Goal: Transaction & Acquisition: Book appointment/travel/reservation

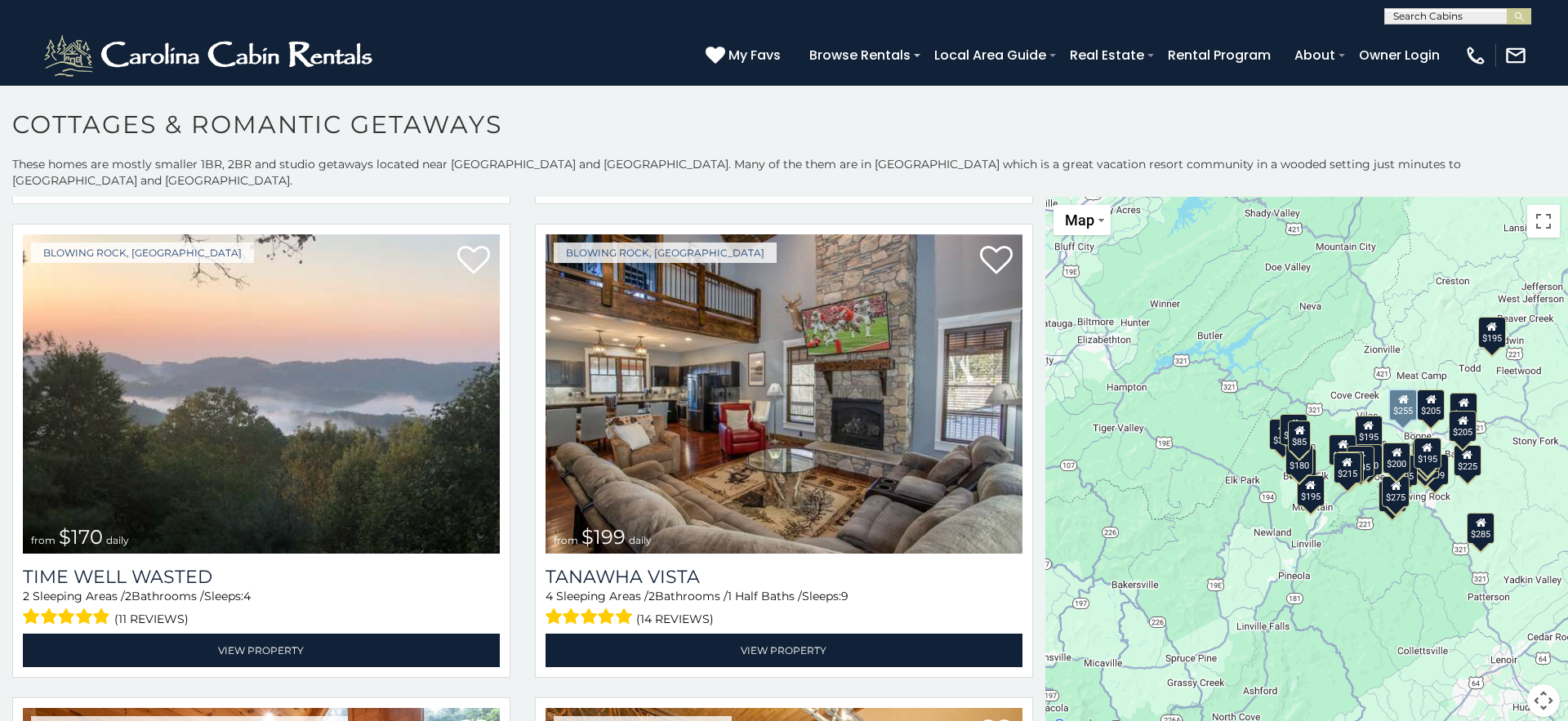
scroll to position [980, 0]
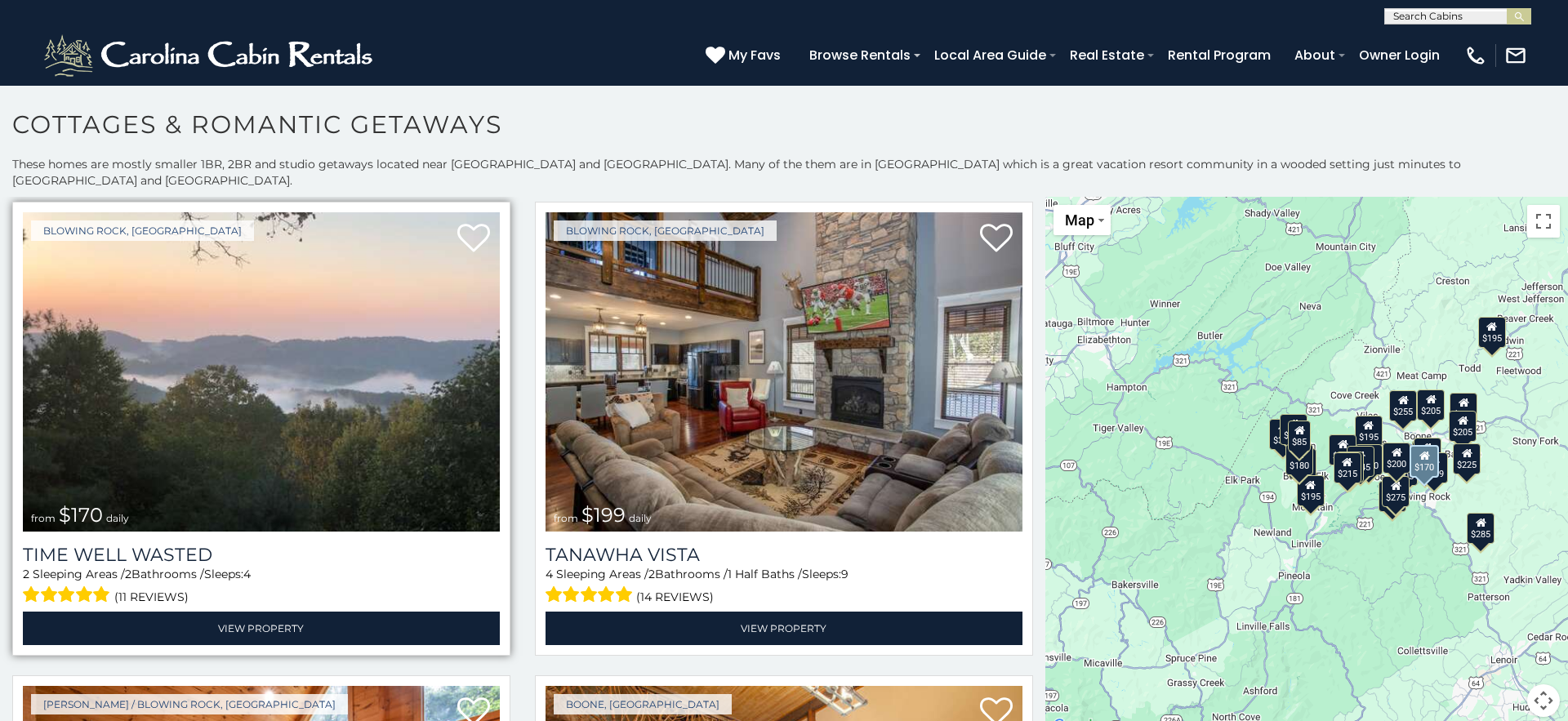
click at [147, 442] on img at bounding box center [261, 372] width 477 height 320
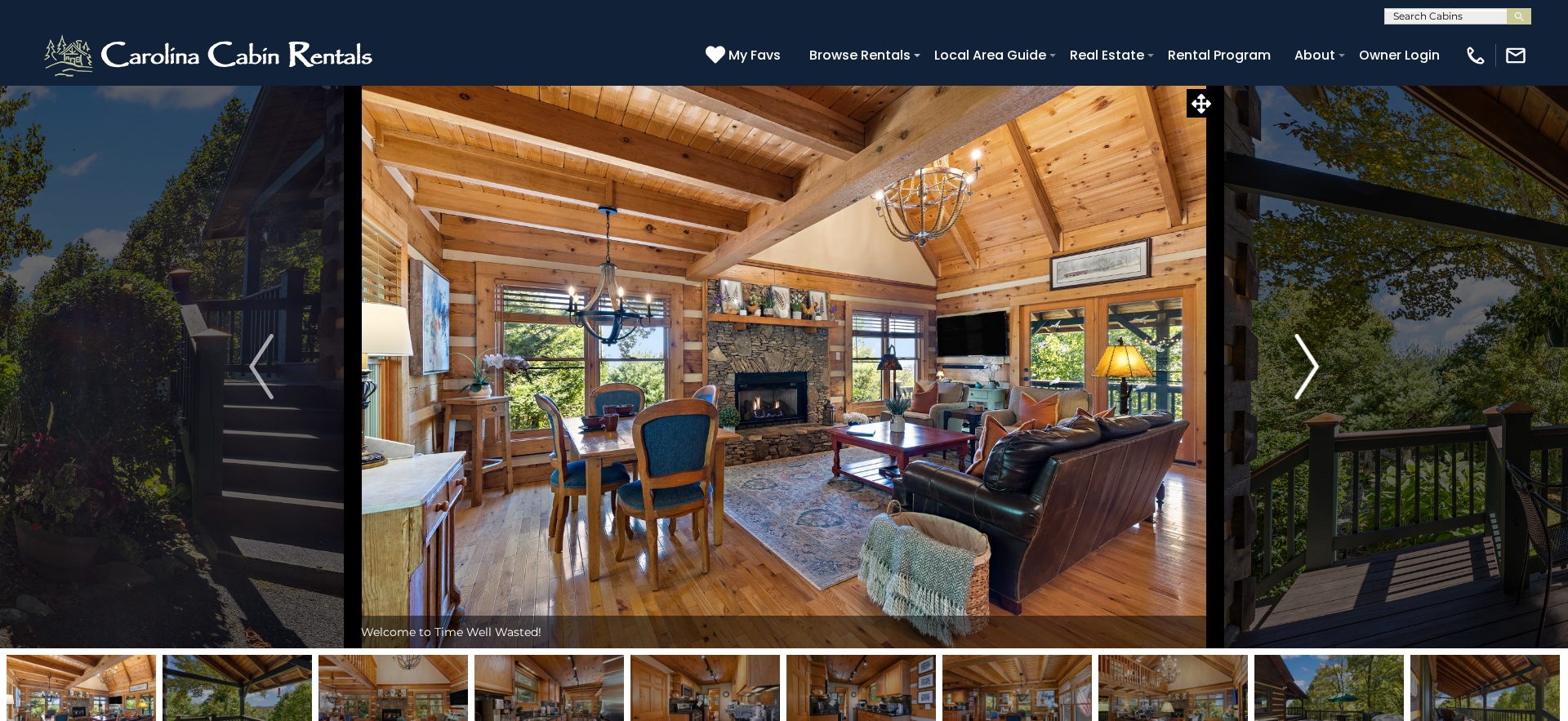
click at [1306, 374] on img "Next" at bounding box center [1307, 367] width 25 height 66
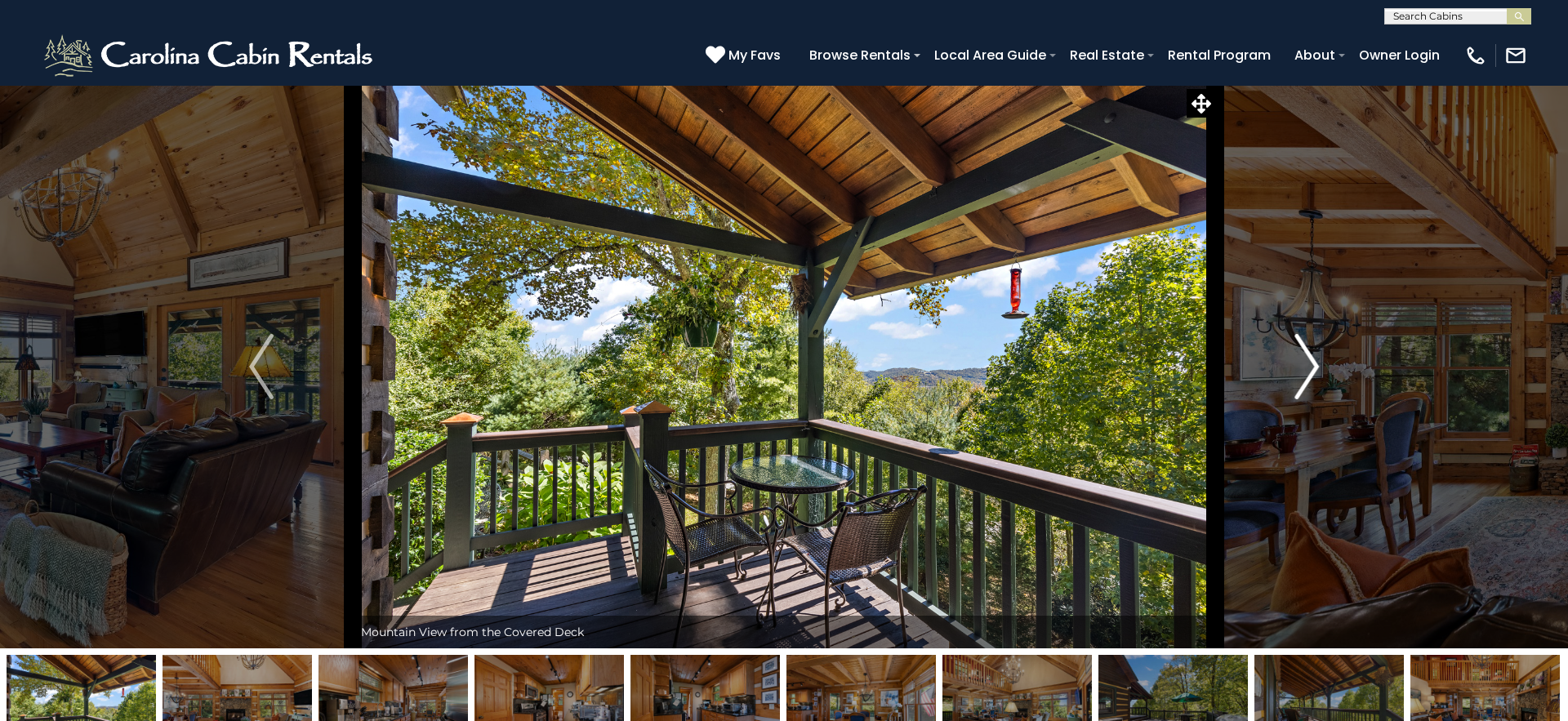
click at [1306, 374] on img "Next" at bounding box center [1307, 367] width 25 height 66
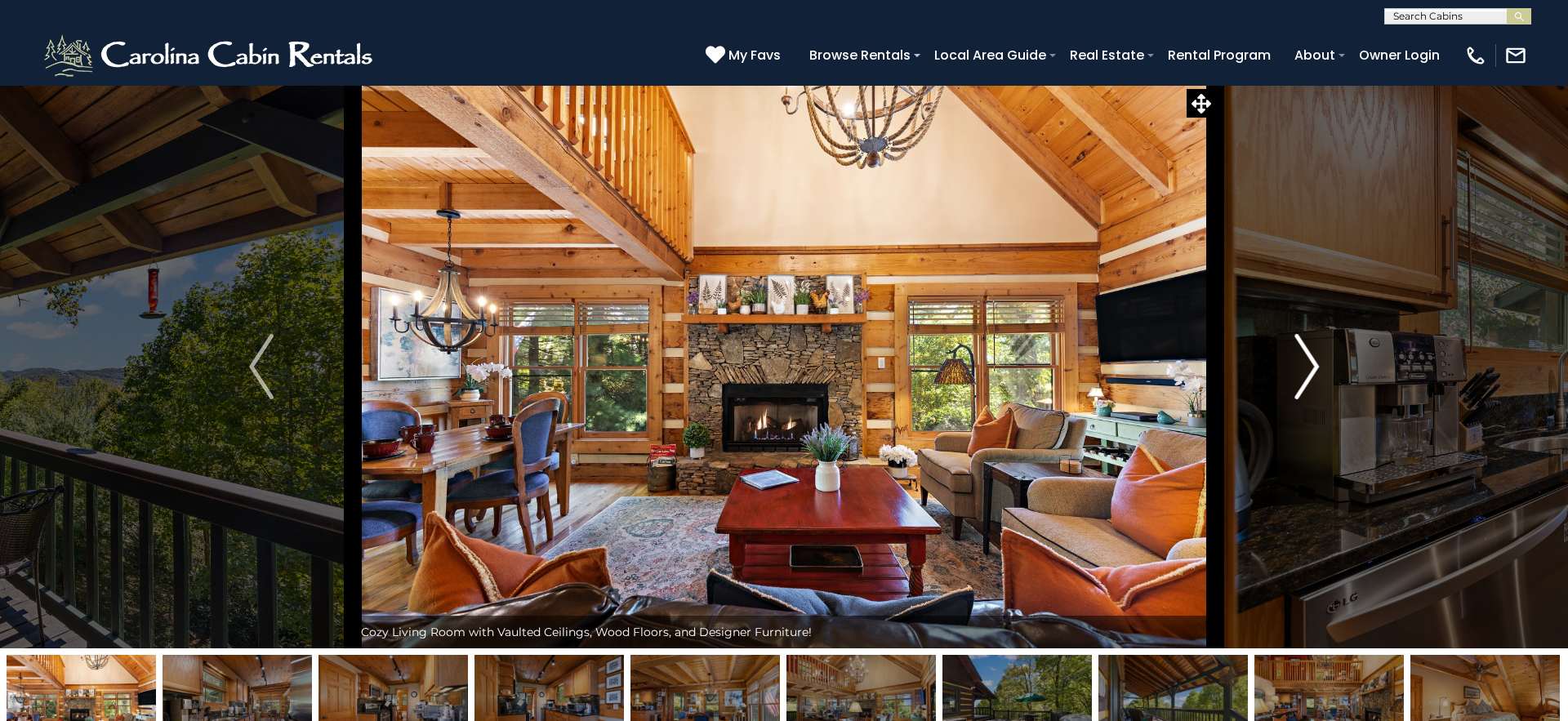
click at [1306, 374] on img "Next" at bounding box center [1307, 367] width 25 height 66
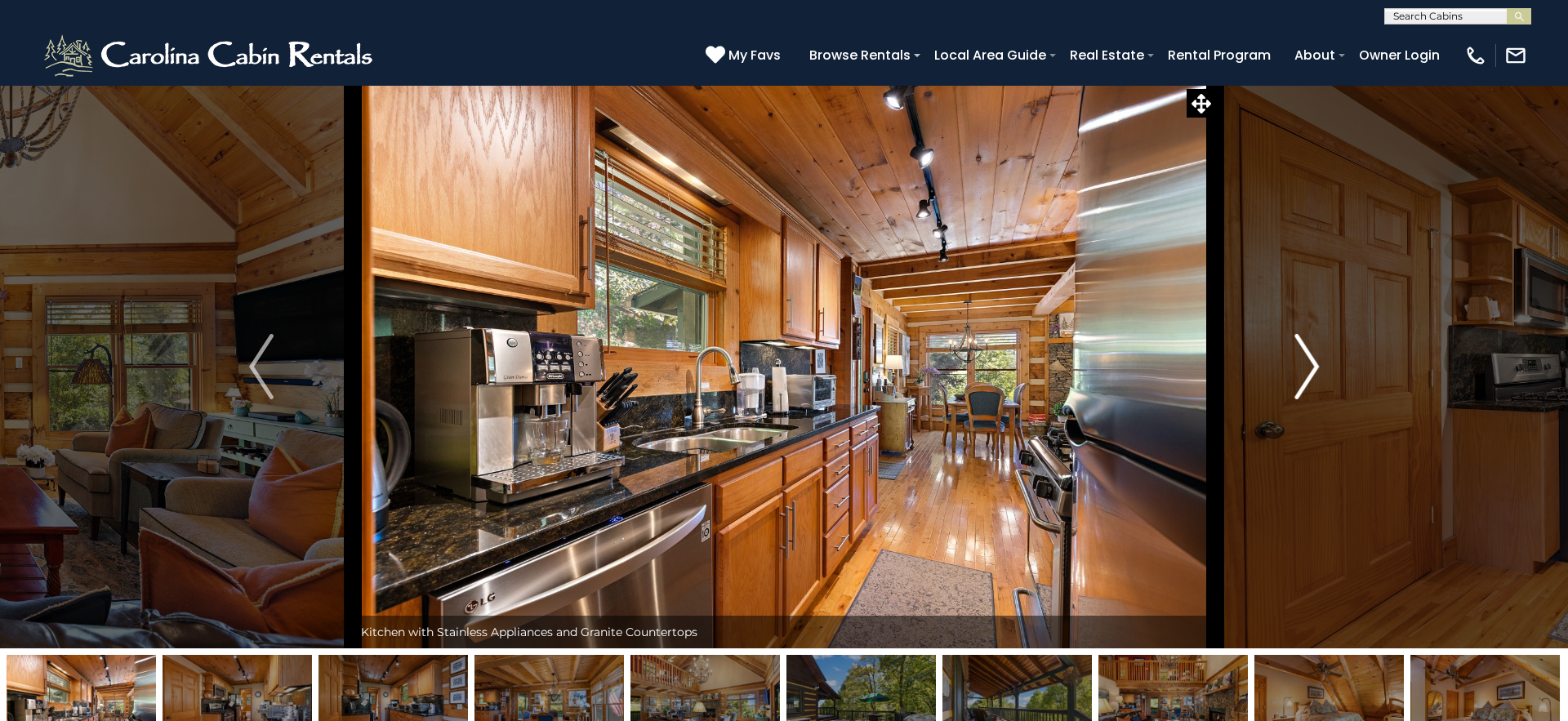
click at [1306, 374] on img "Next" at bounding box center [1307, 367] width 25 height 66
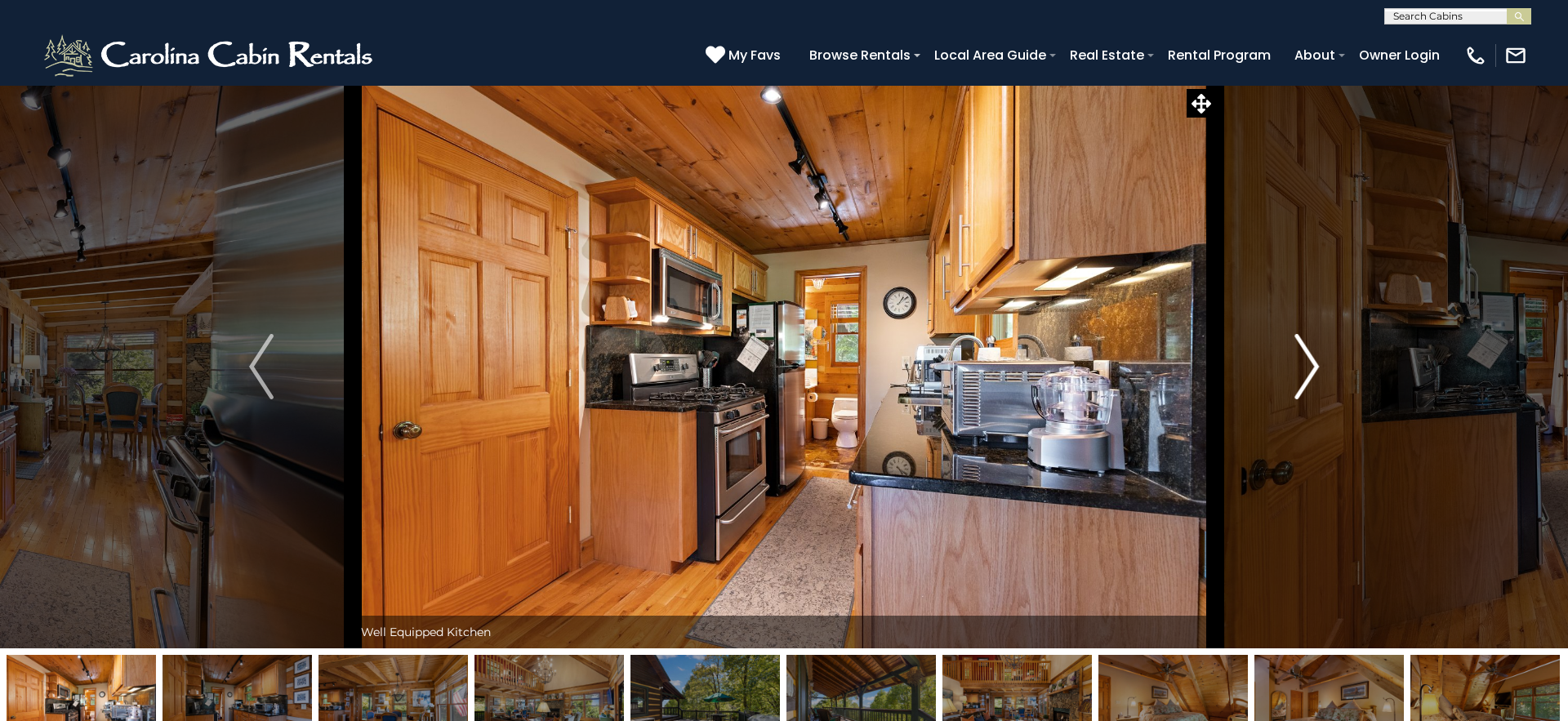
click at [1306, 374] on img "Next" at bounding box center [1307, 367] width 25 height 66
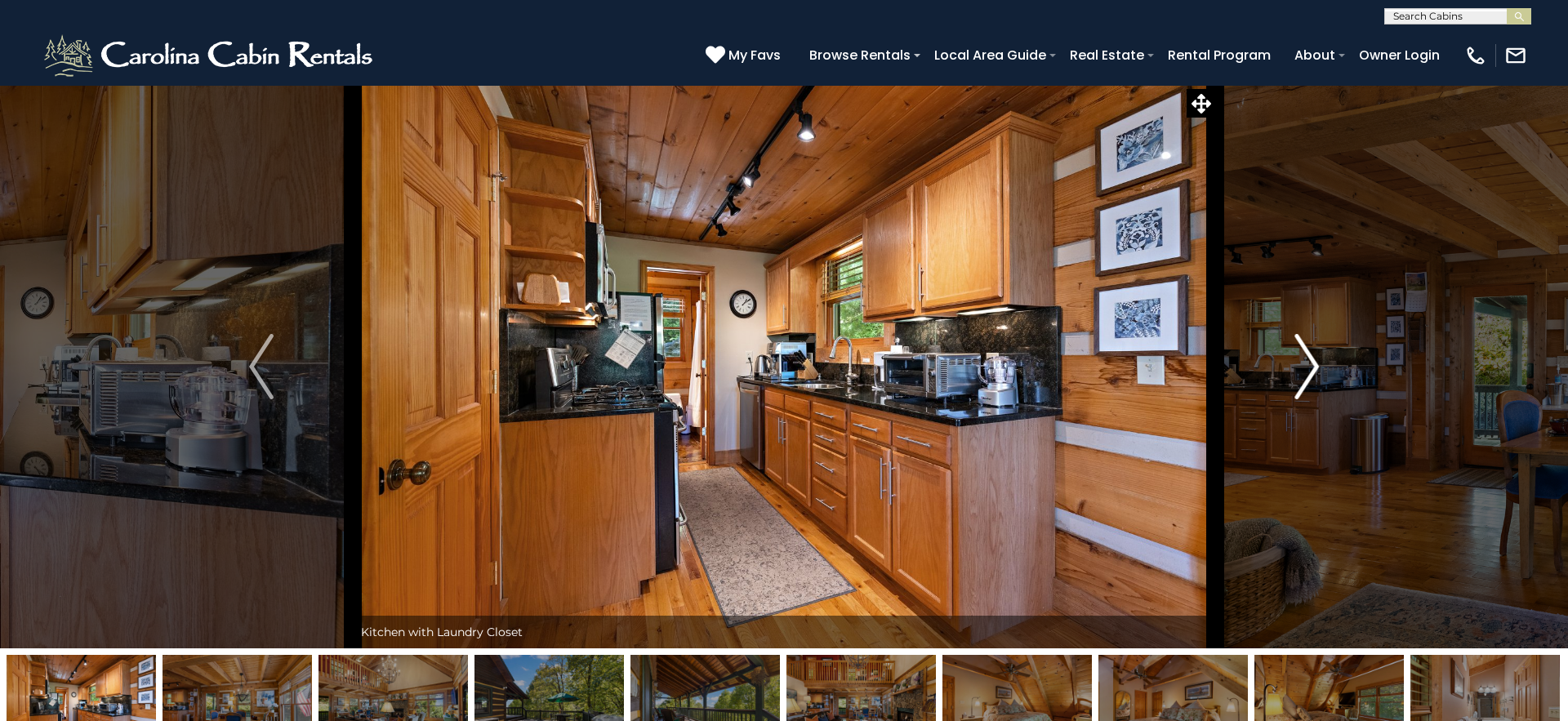
click at [1306, 374] on img "Next" at bounding box center [1307, 367] width 25 height 66
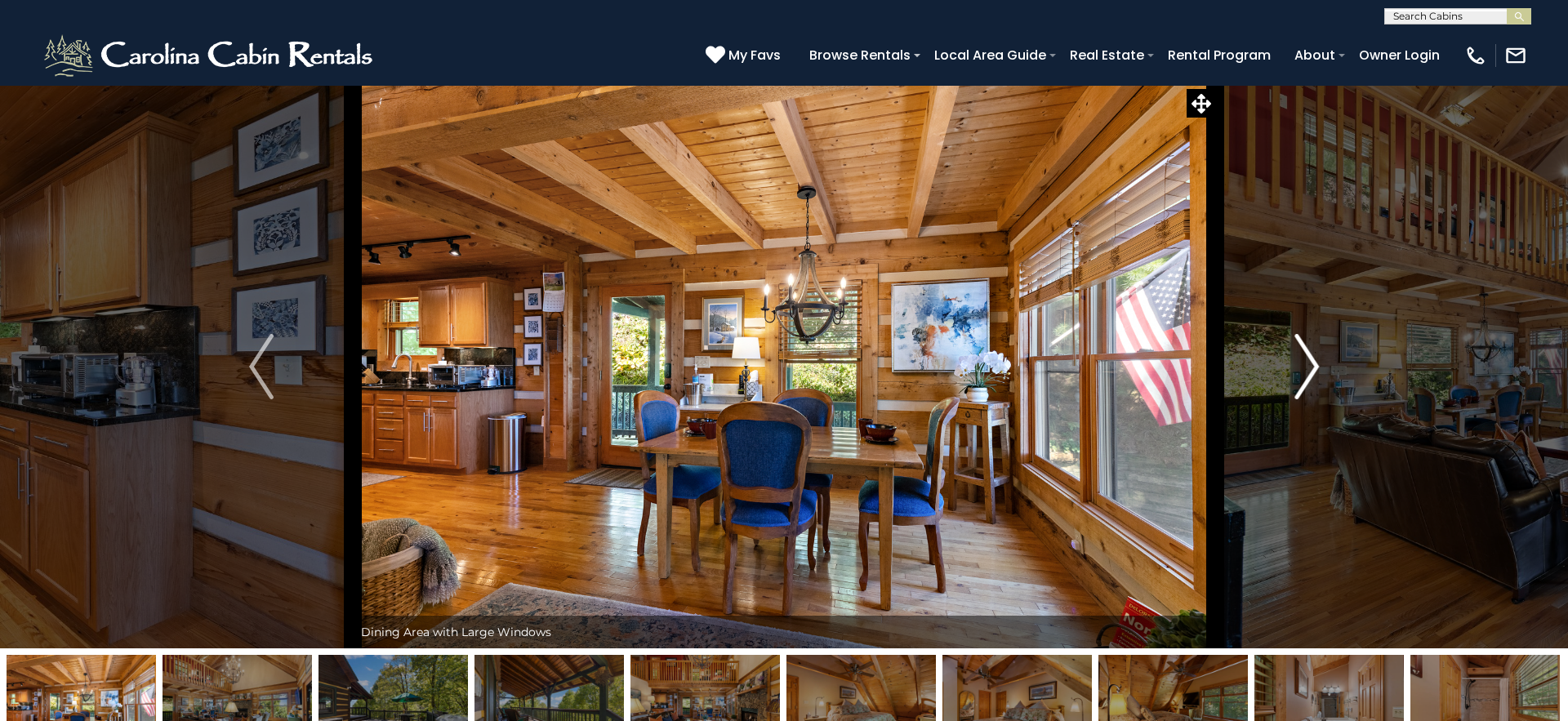
click at [1306, 374] on img "Next" at bounding box center [1307, 367] width 25 height 66
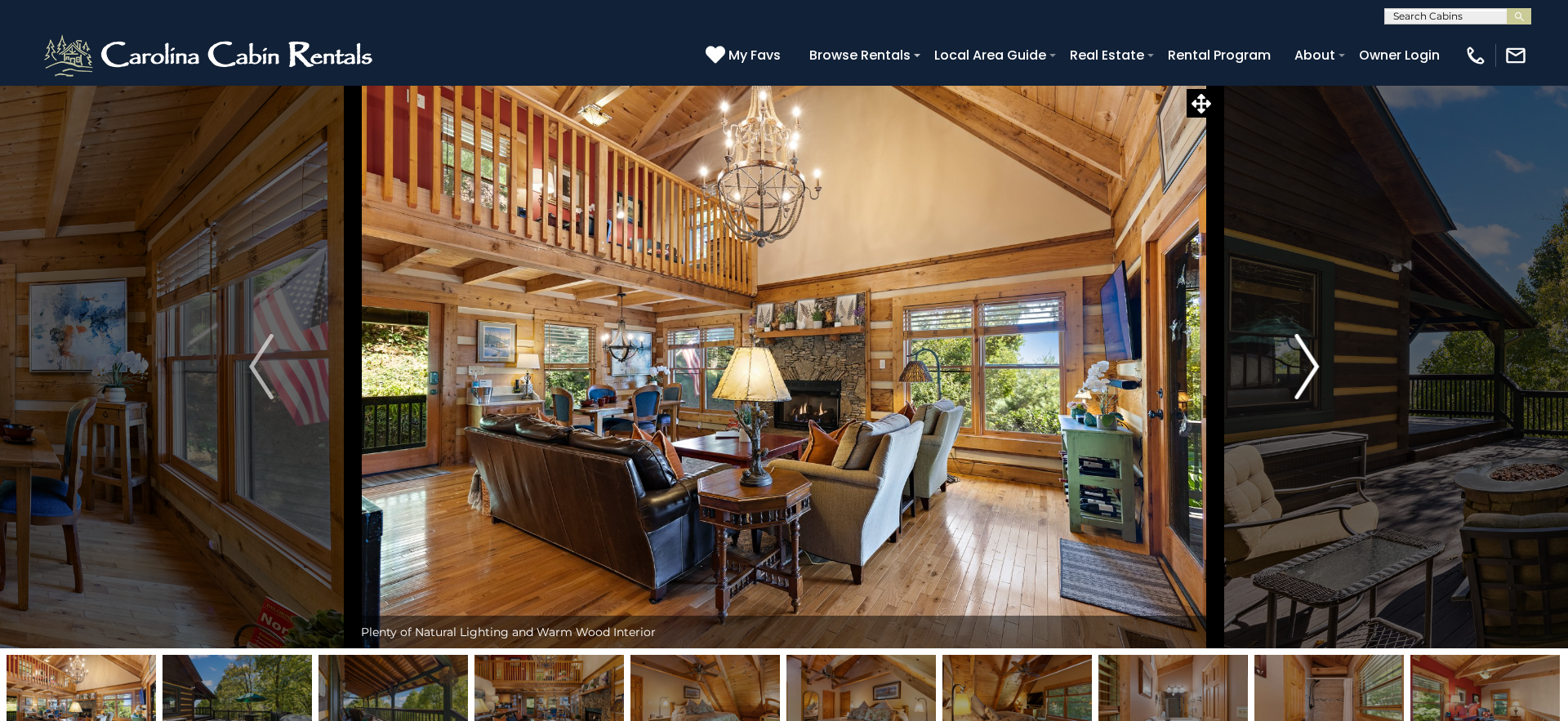
click at [1306, 374] on img "Next" at bounding box center [1307, 367] width 25 height 66
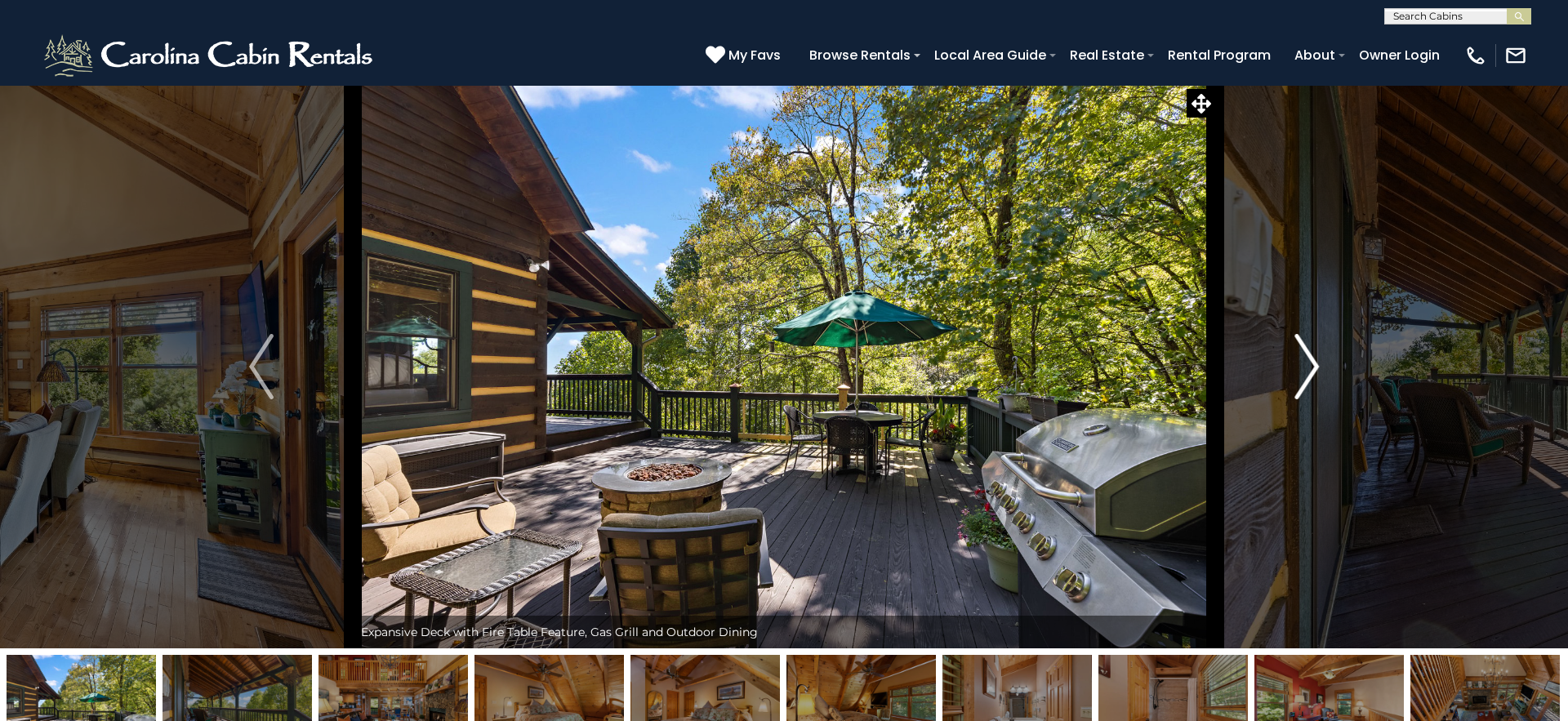
click at [1306, 374] on img "Next" at bounding box center [1307, 367] width 25 height 66
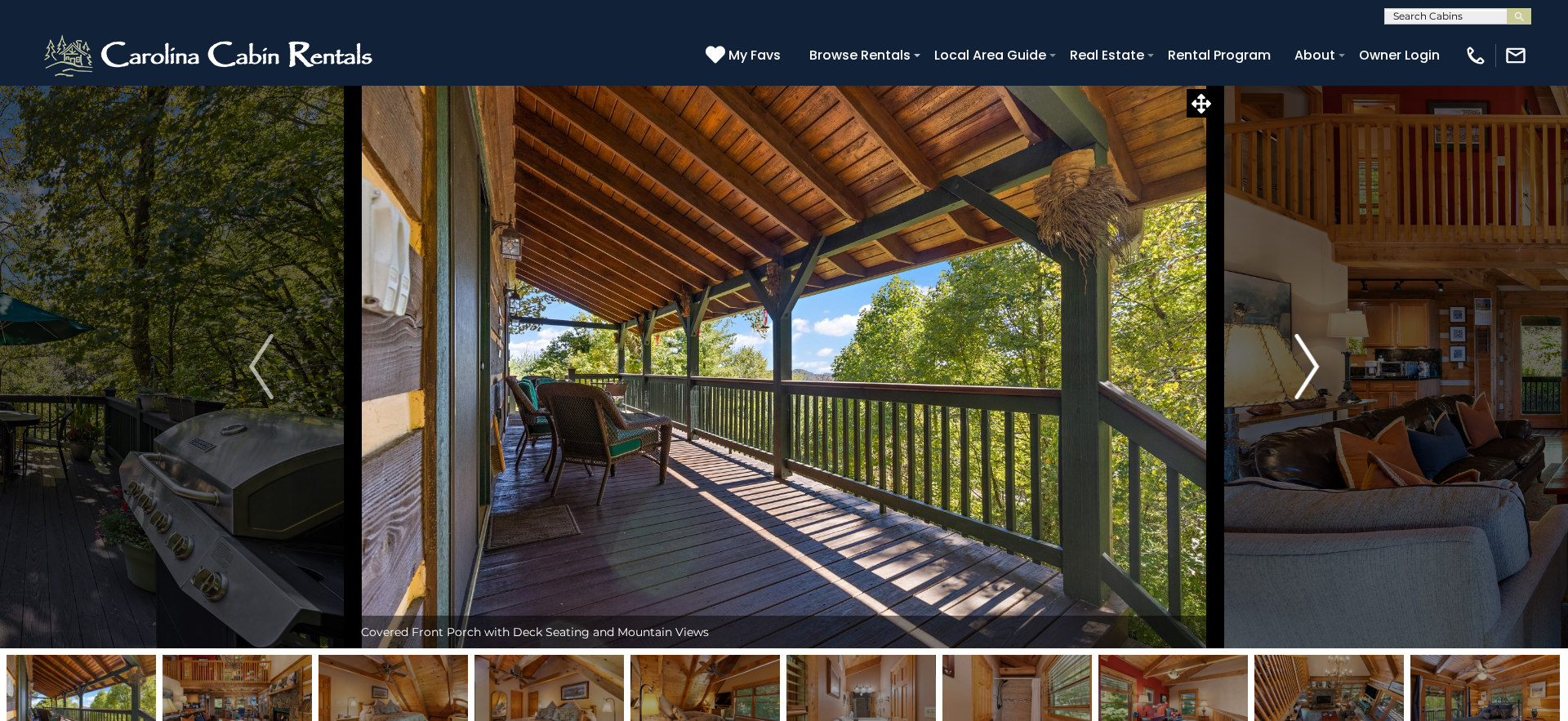
click at [1306, 374] on img "Next" at bounding box center [1307, 367] width 25 height 66
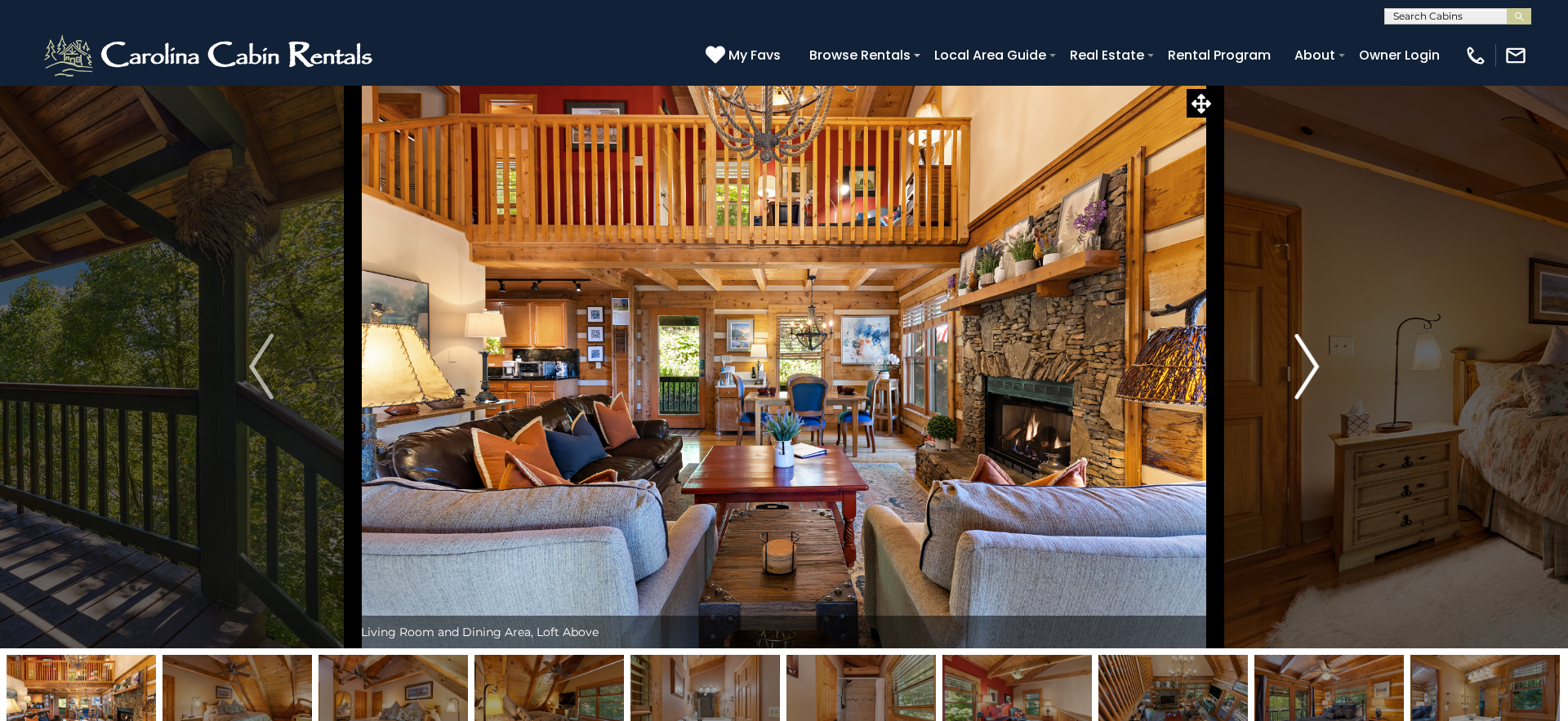
click at [1306, 374] on img "Next" at bounding box center [1307, 367] width 25 height 66
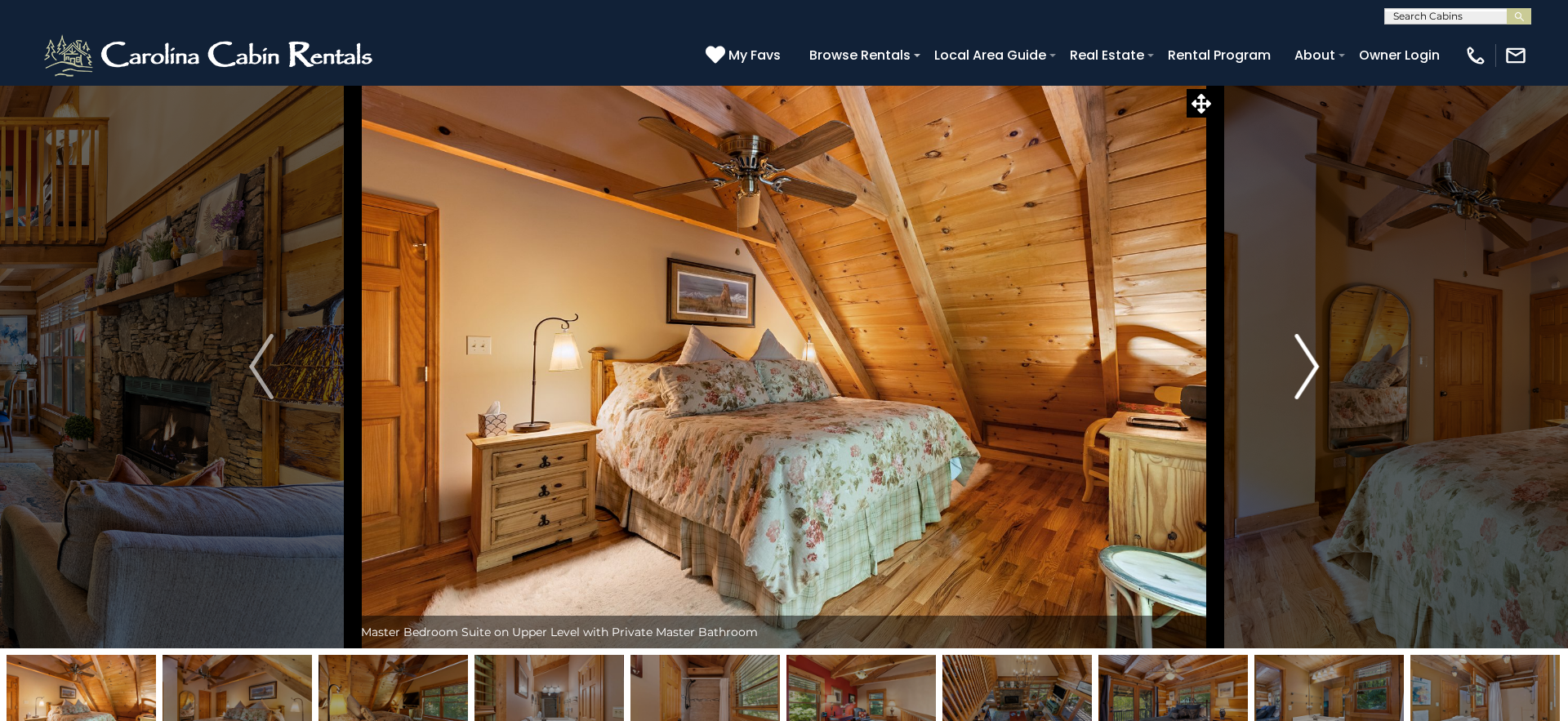
click at [1306, 374] on img "Next" at bounding box center [1307, 367] width 25 height 66
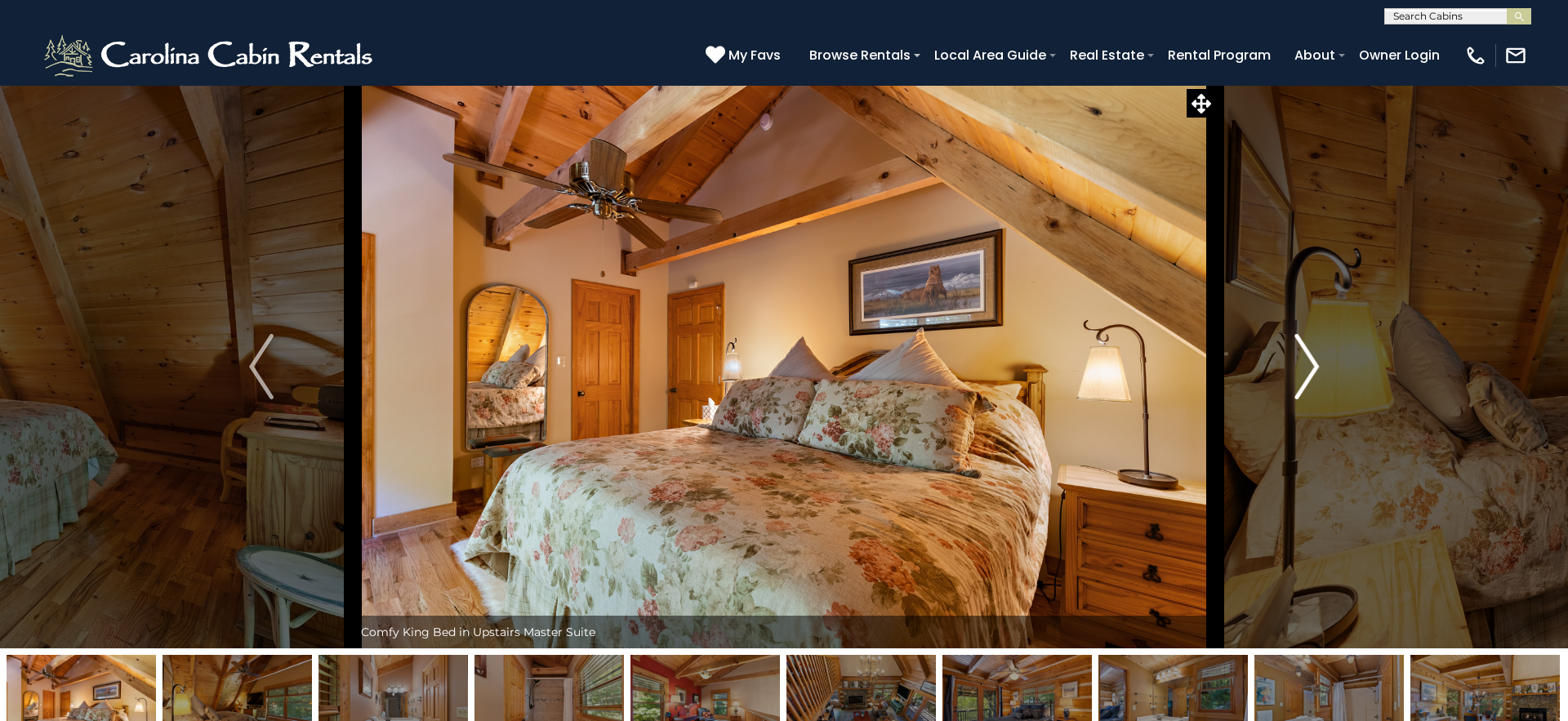
click at [1306, 374] on img "Next" at bounding box center [1307, 367] width 25 height 66
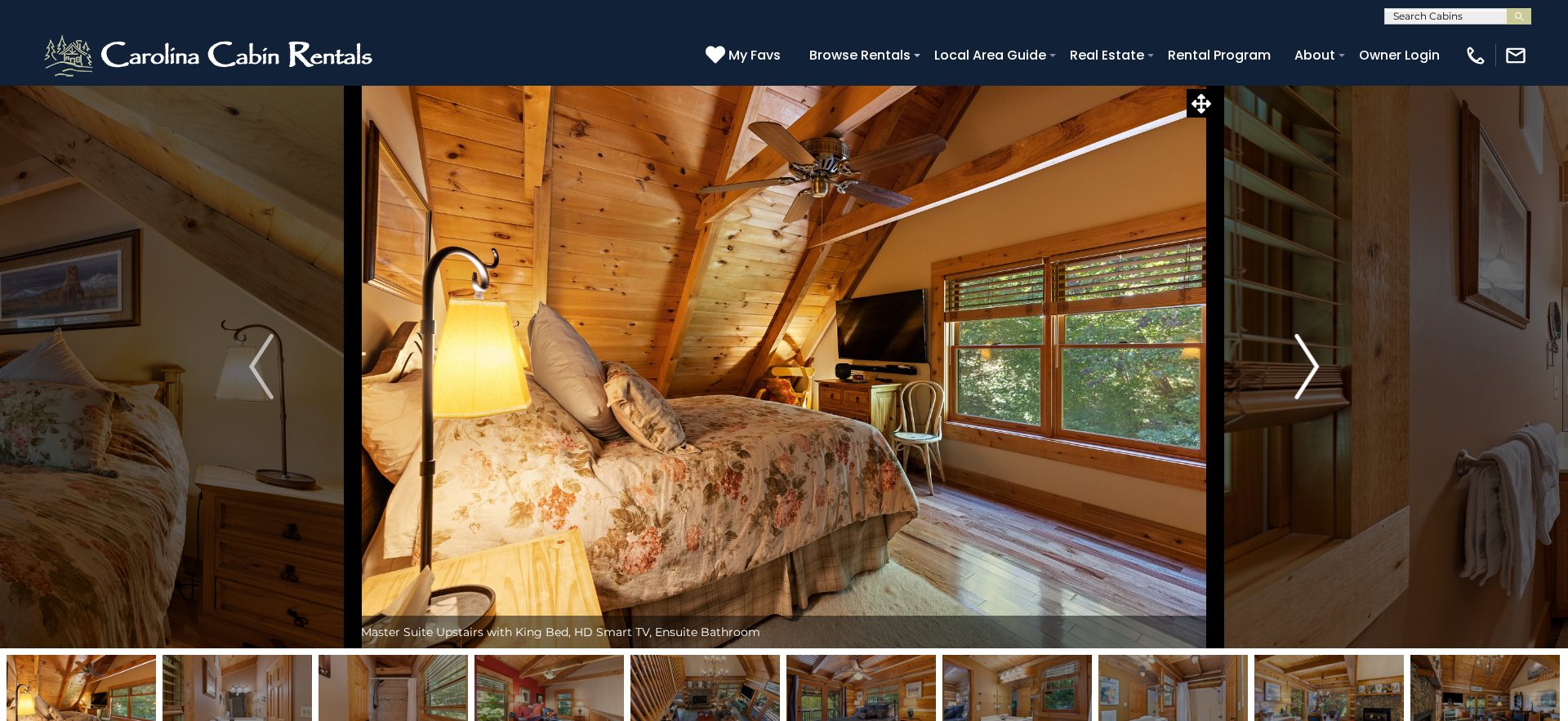
click at [1306, 374] on img "Next" at bounding box center [1307, 367] width 25 height 66
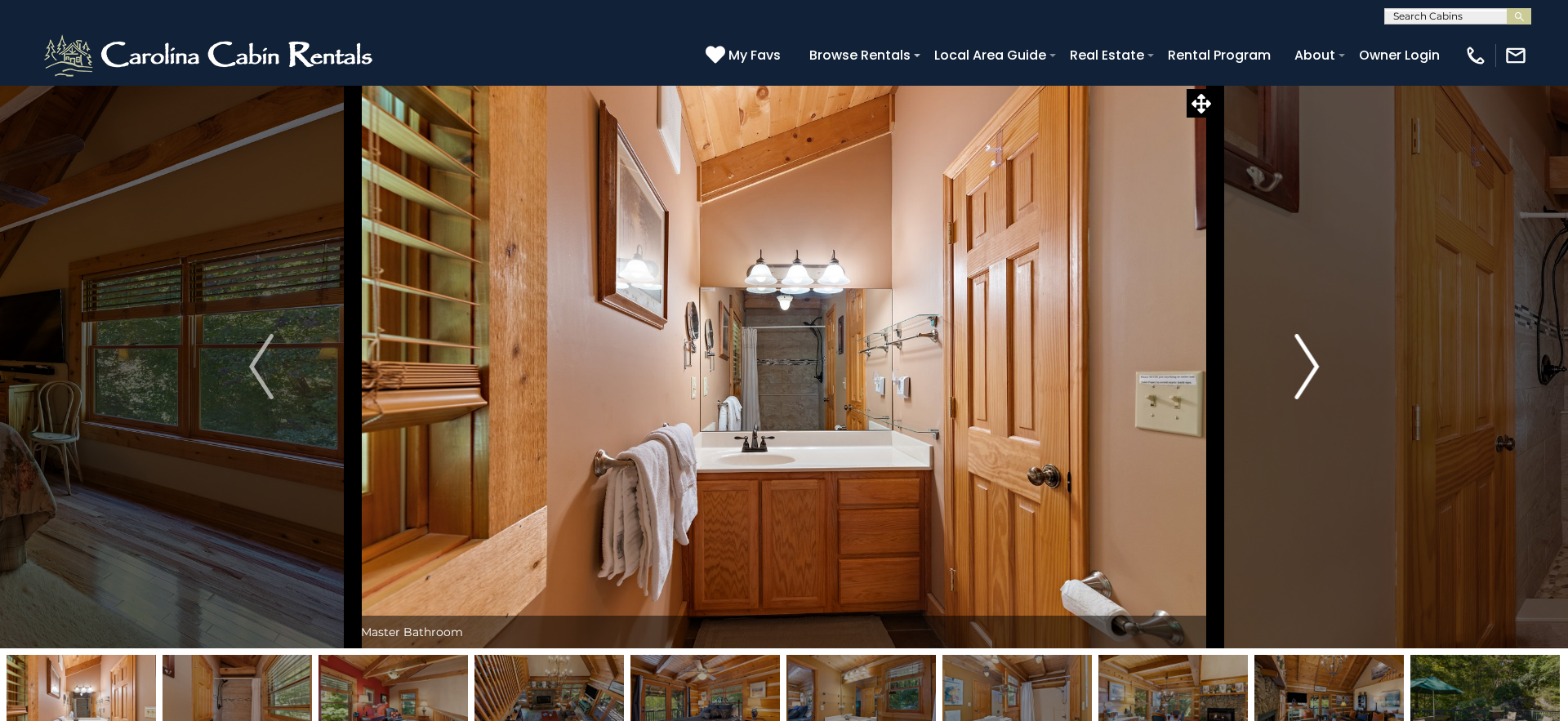
click at [1306, 374] on img "Next" at bounding box center [1307, 367] width 25 height 66
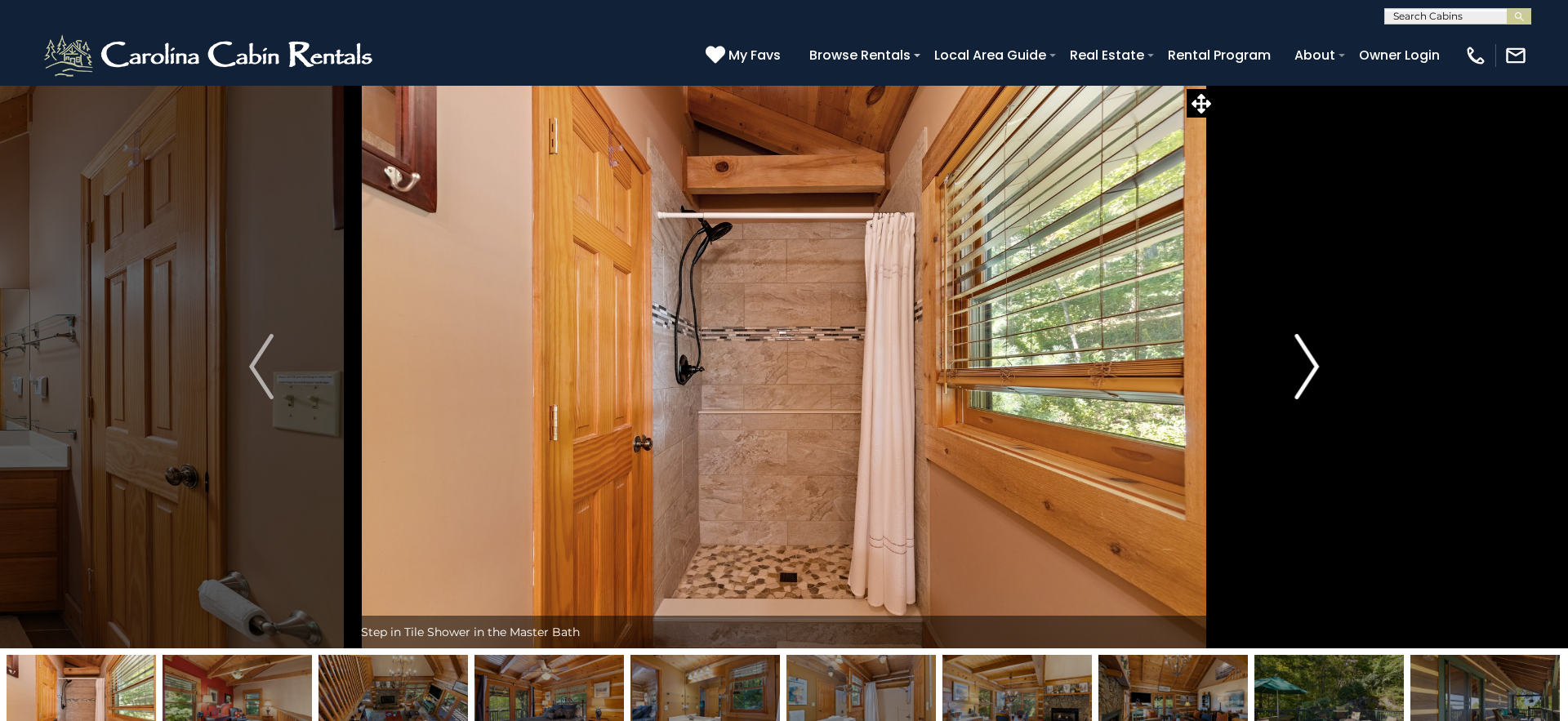
click at [1306, 374] on img "Next" at bounding box center [1307, 367] width 25 height 66
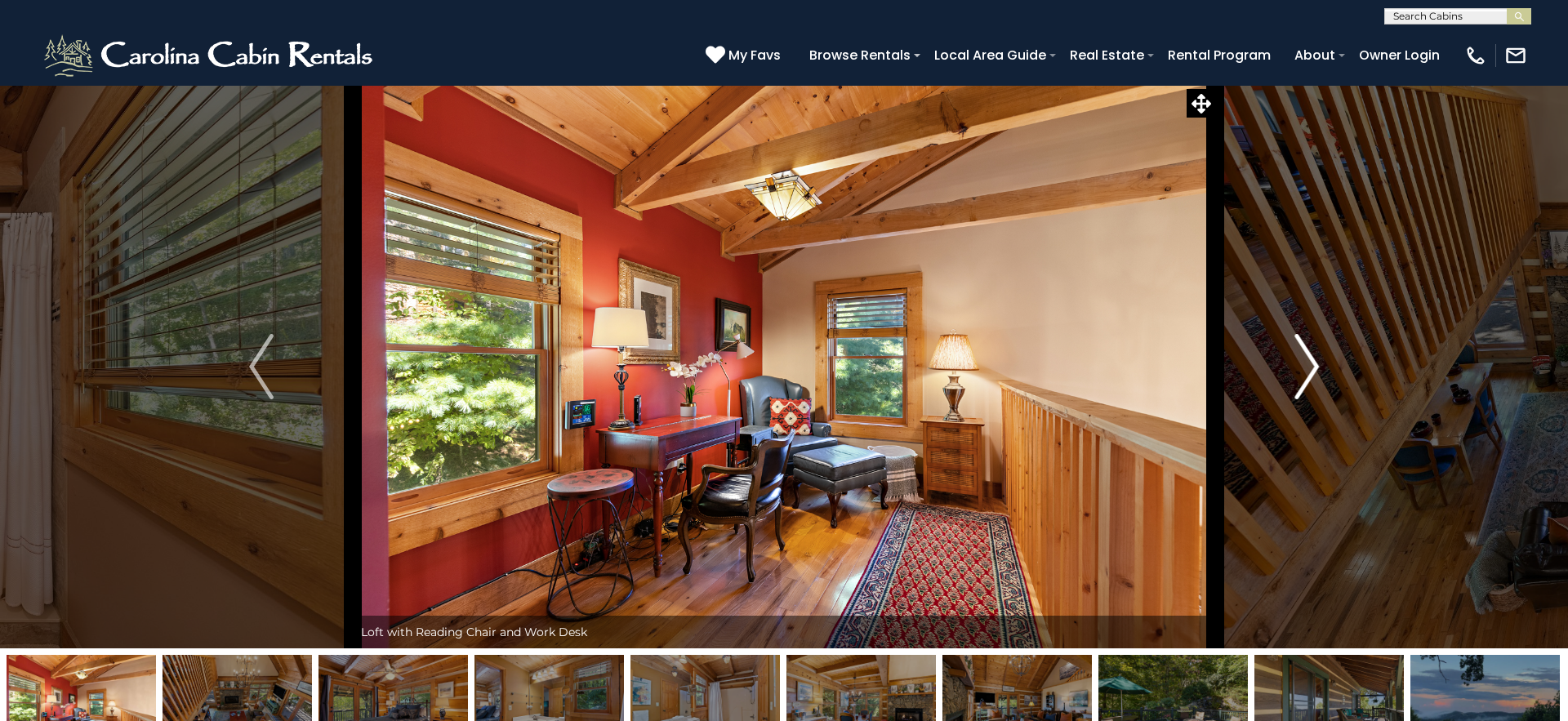
click at [1306, 374] on img "Next" at bounding box center [1307, 367] width 25 height 66
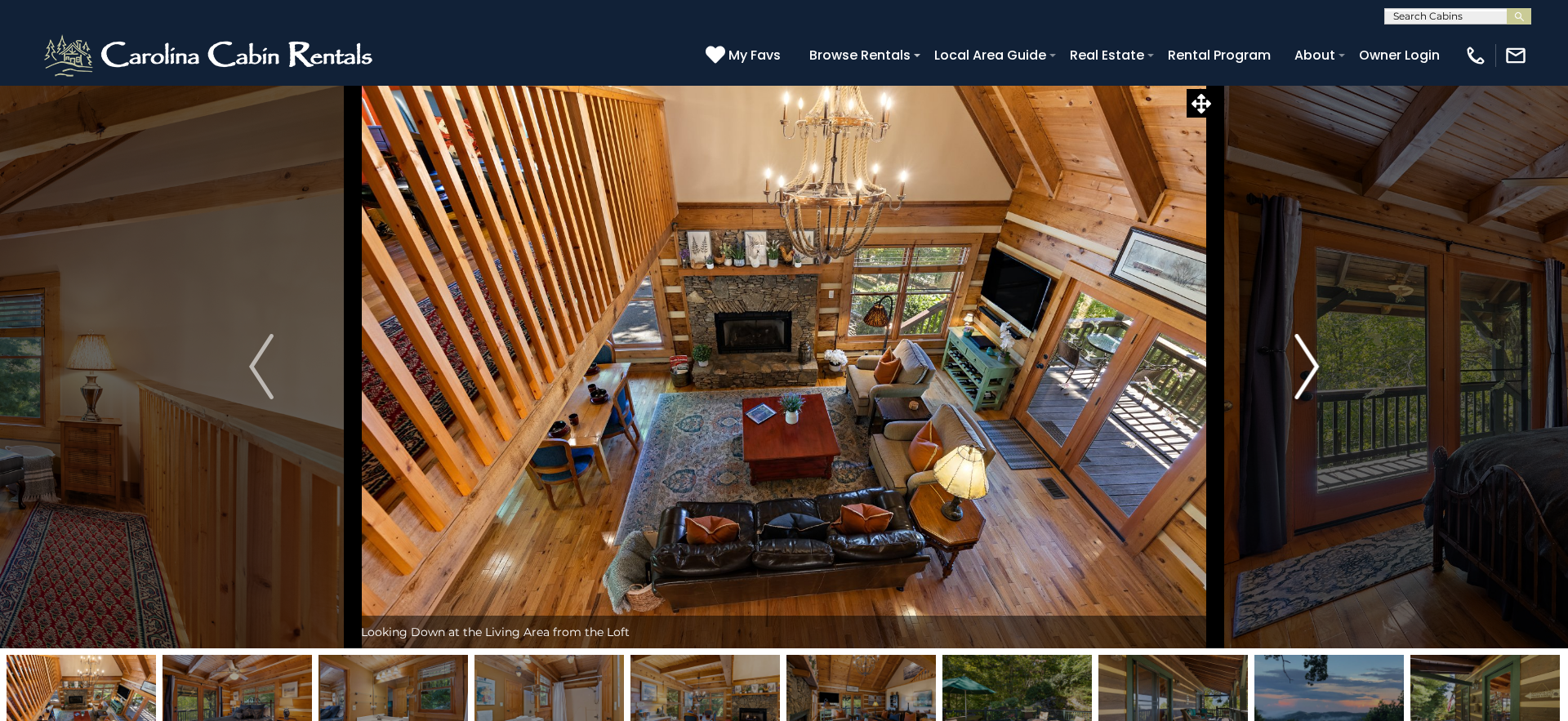
click at [1306, 374] on img "Next" at bounding box center [1307, 367] width 25 height 66
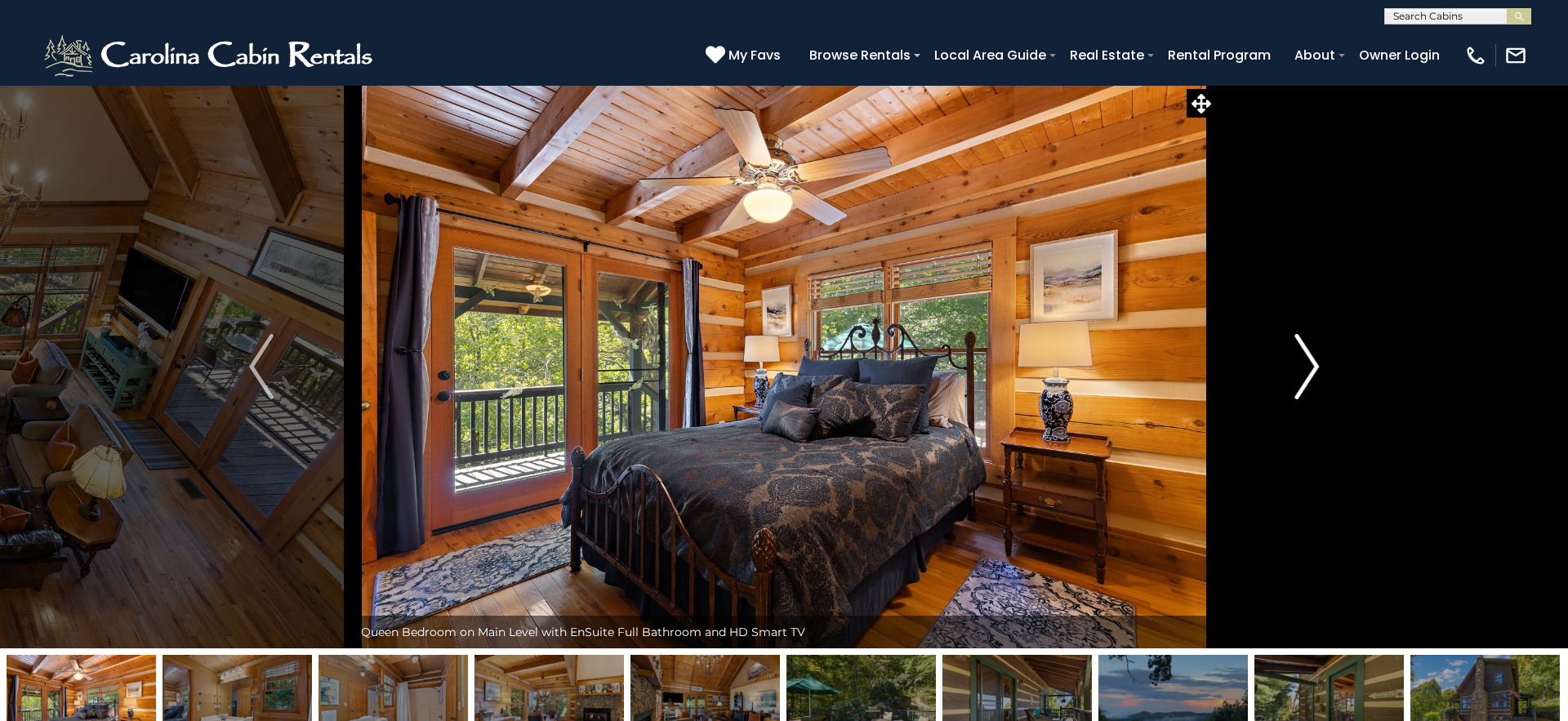
click at [1306, 374] on img "Next" at bounding box center [1307, 367] width 25 height 66
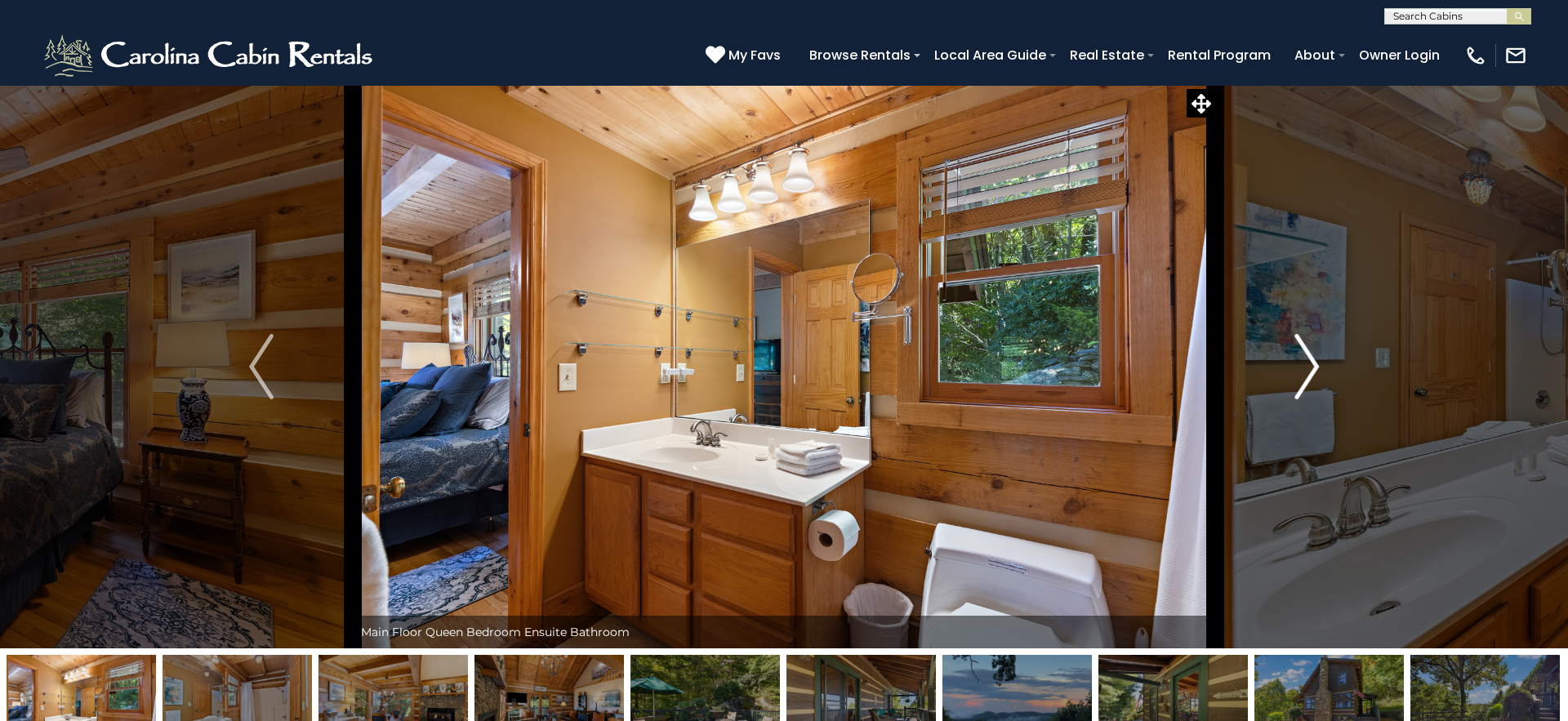
click at [1306, 374] on img "Next" at bounding box center [1307, 367] width 25 height 66
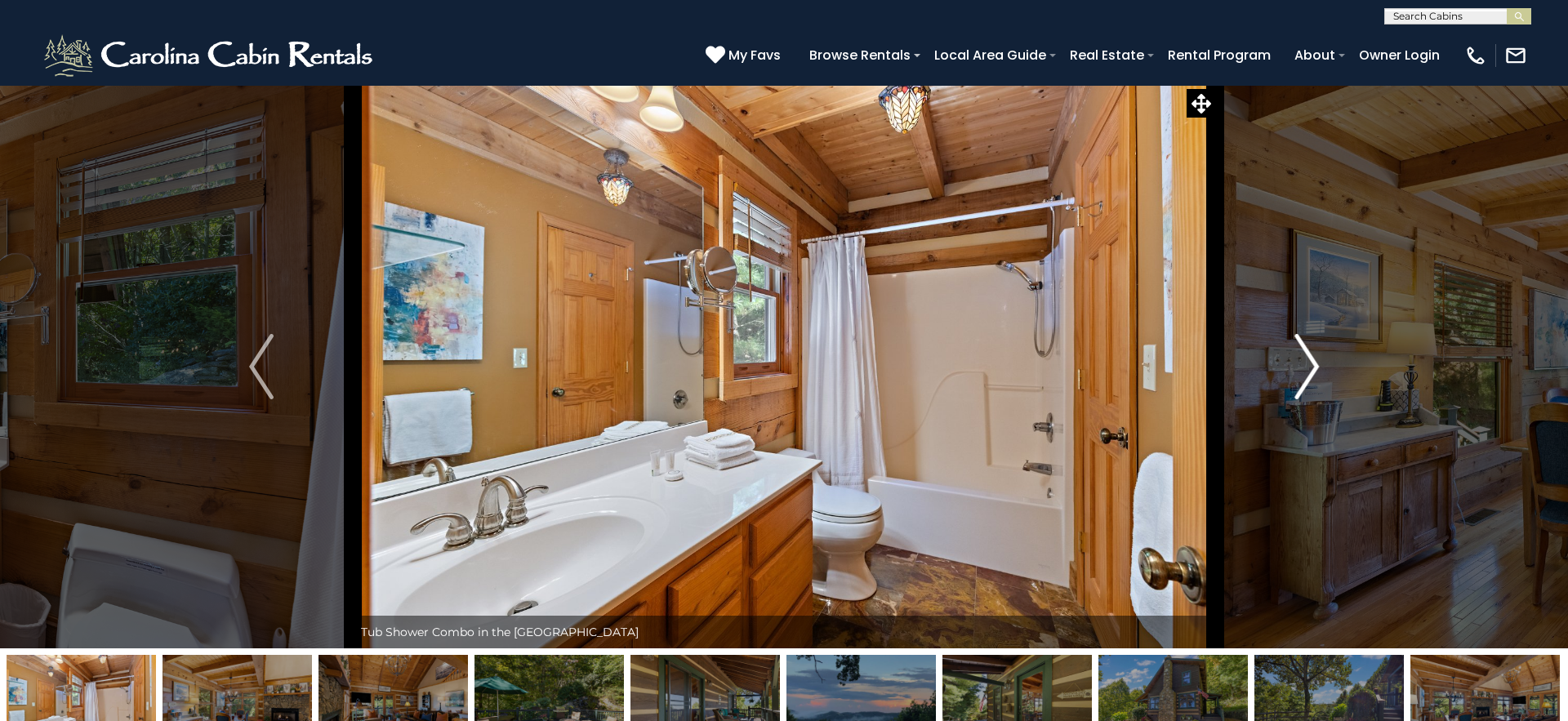
click at [1306, 374] on img "Next" at bounding box center [1307, 367] width 25 height 66
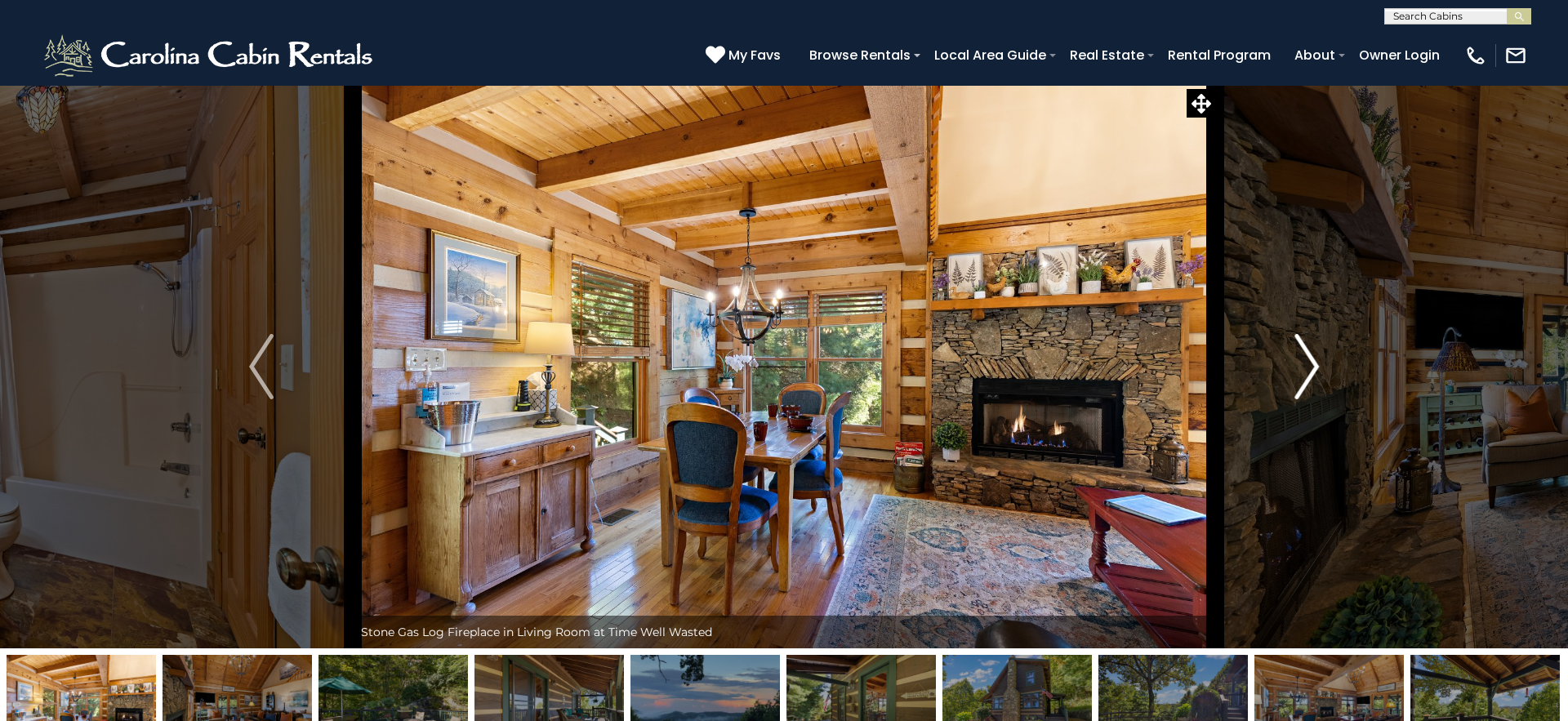
click at [1306, 374] on img "Next" at bounding box center [1307, 367] width 25 height 66
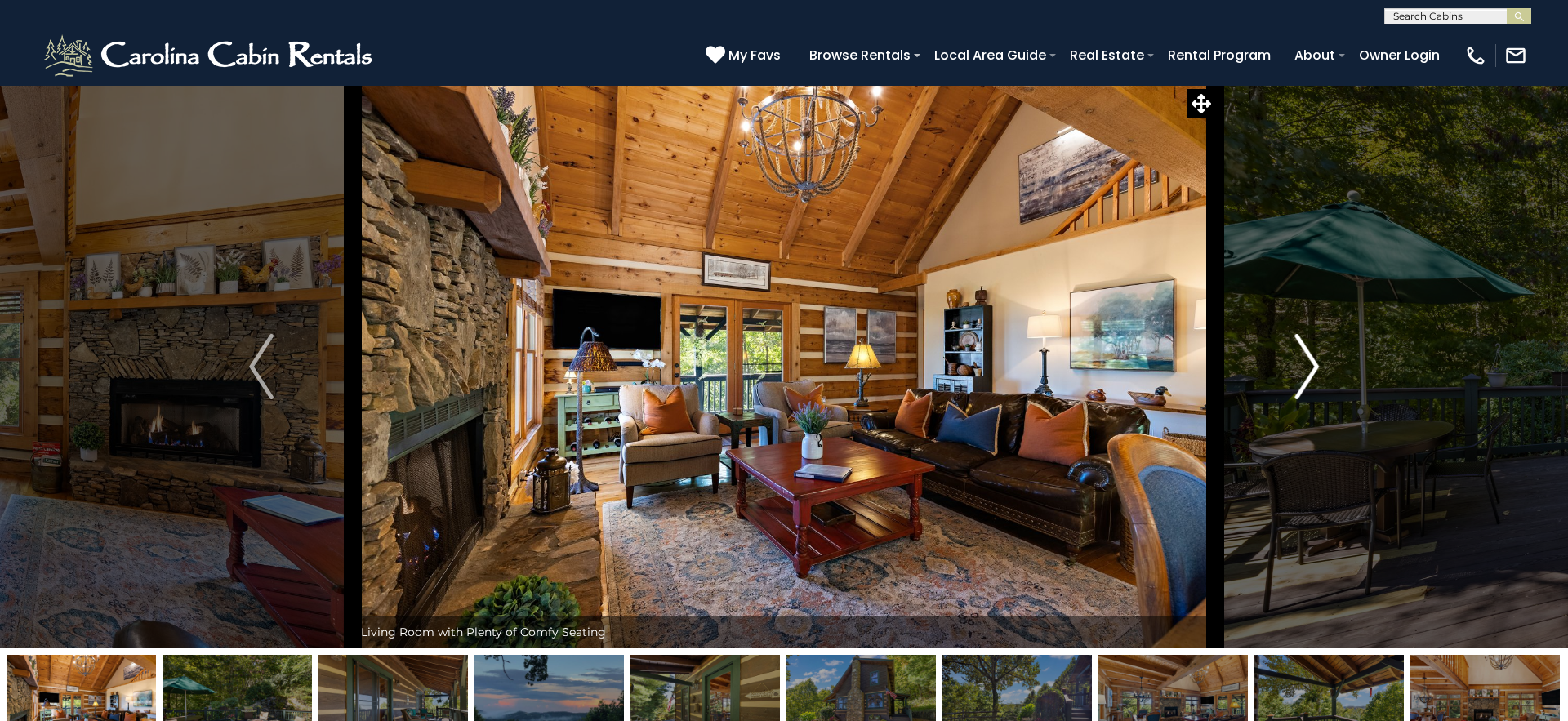
click at [1306, 374] on img "Next" at bounding box center [1307, 367] width 25 height 66
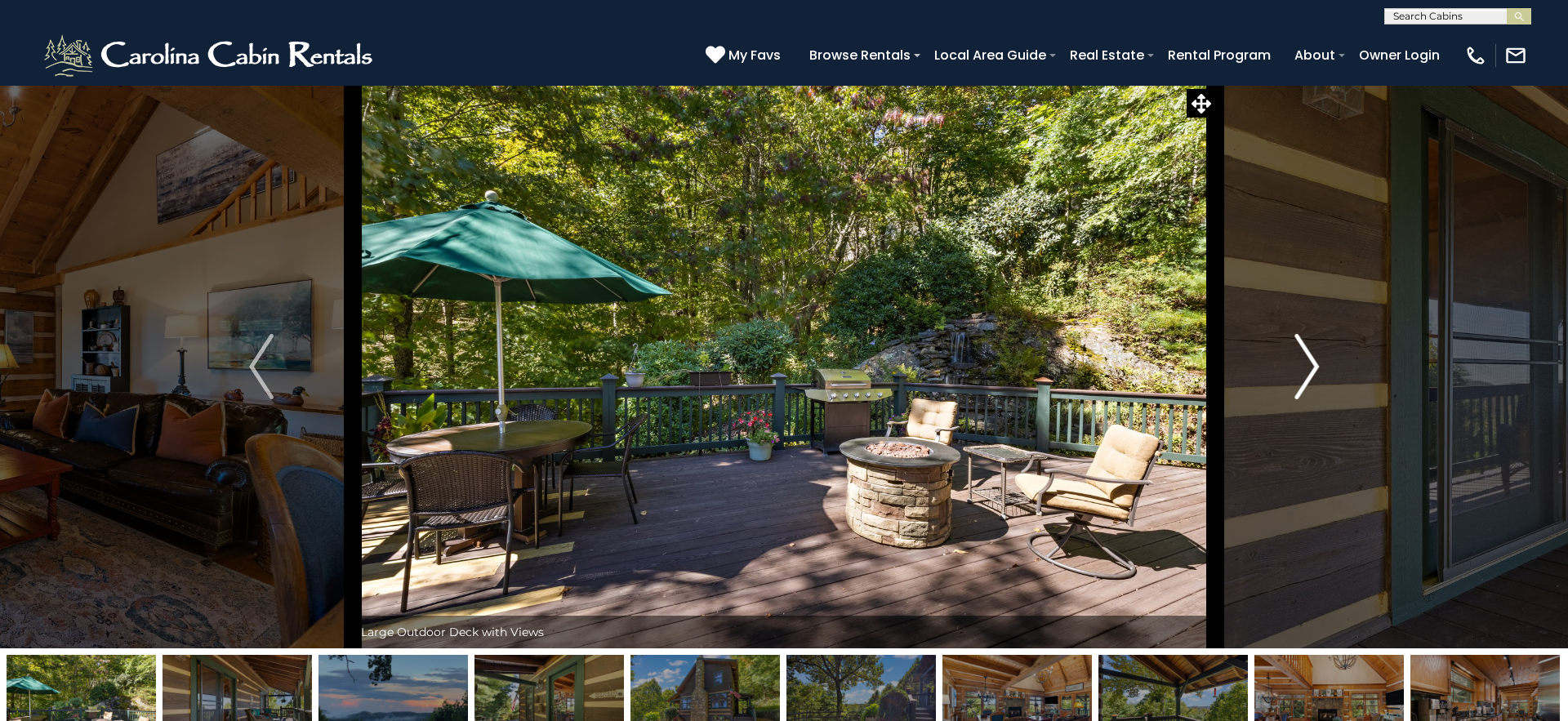
click at [1306, 374] on img "Next" at bounding box center [1307, 367] width 25 height 66
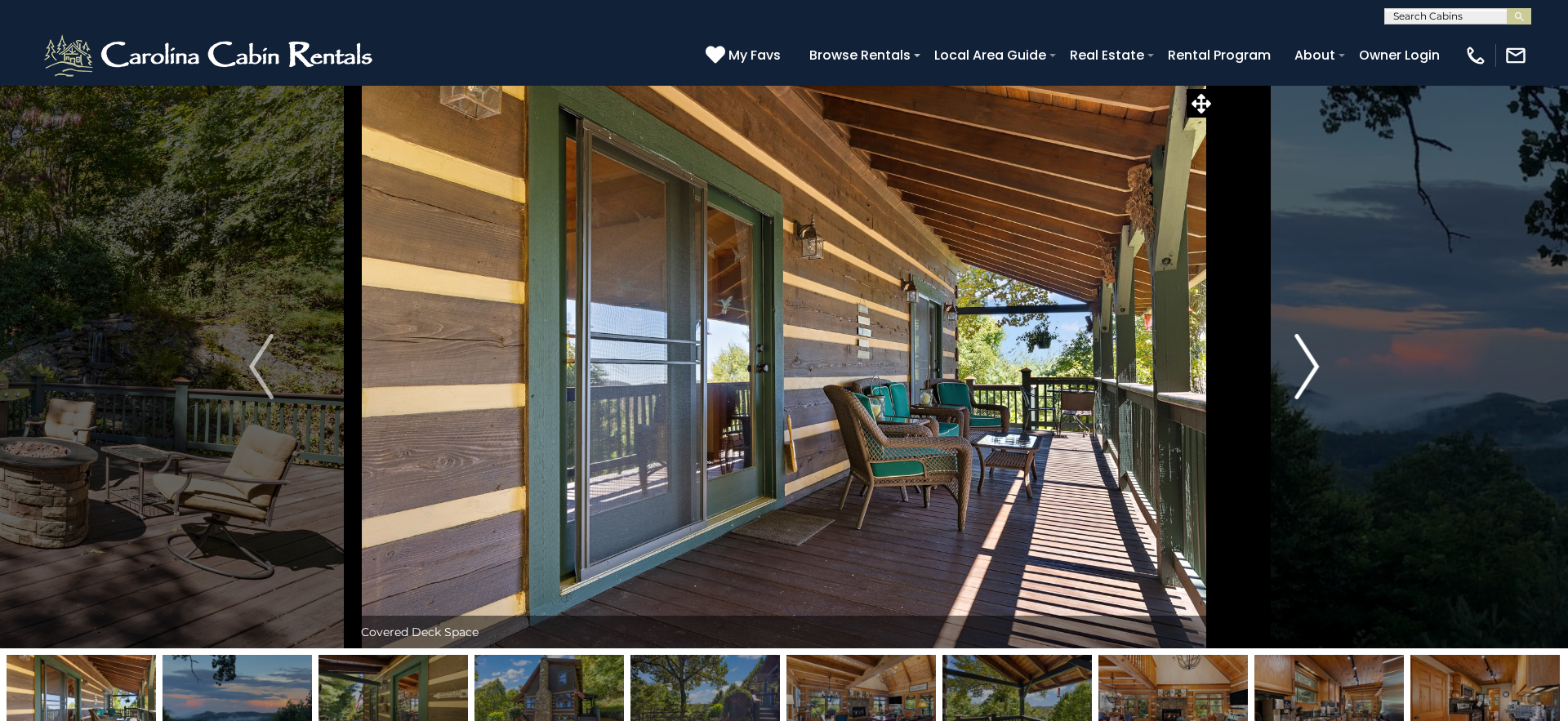
click at [1306, 374] on img "Next" at bounding box center [1307, 367] width 25 height 66
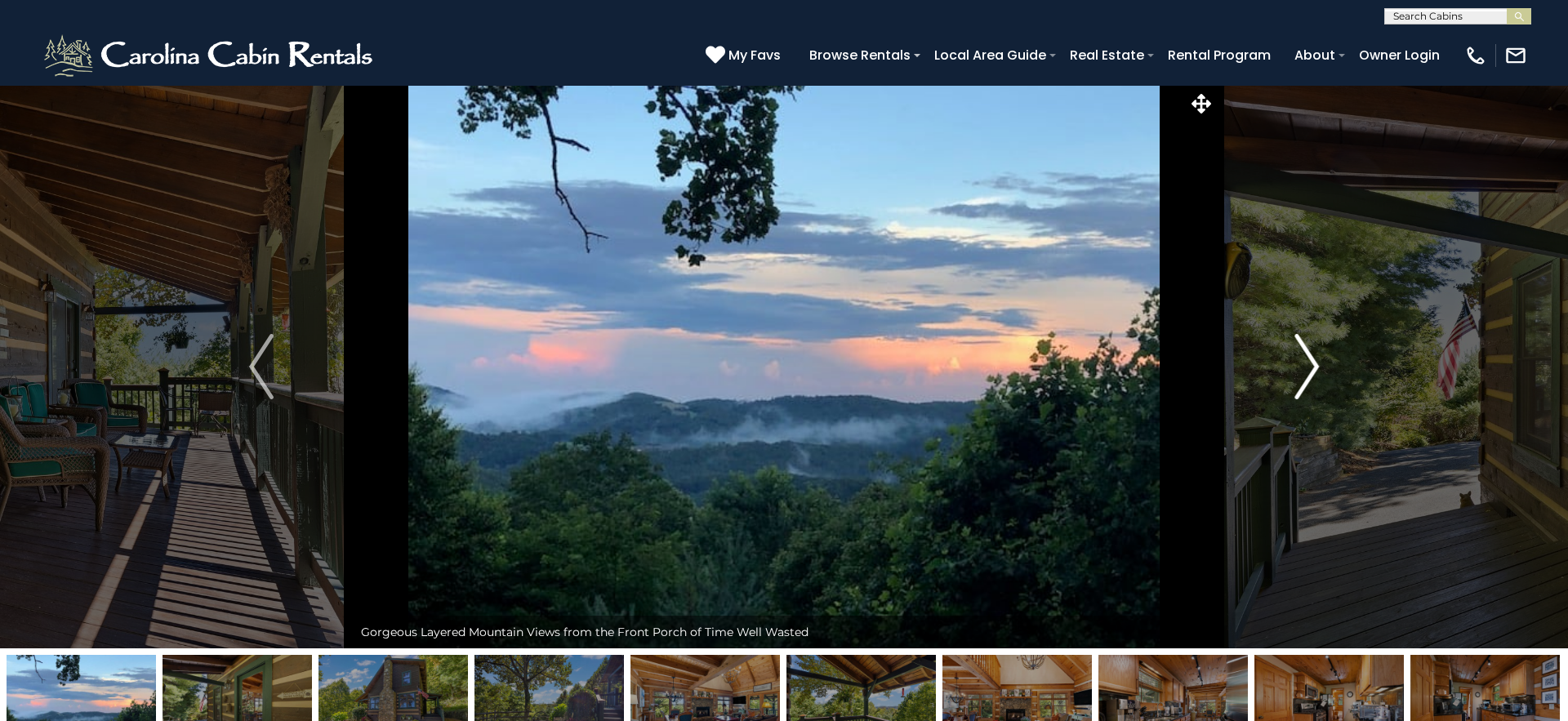
click at [1306, 374] on img "Next" at bounding box center [1307, 367] width 25 height 66
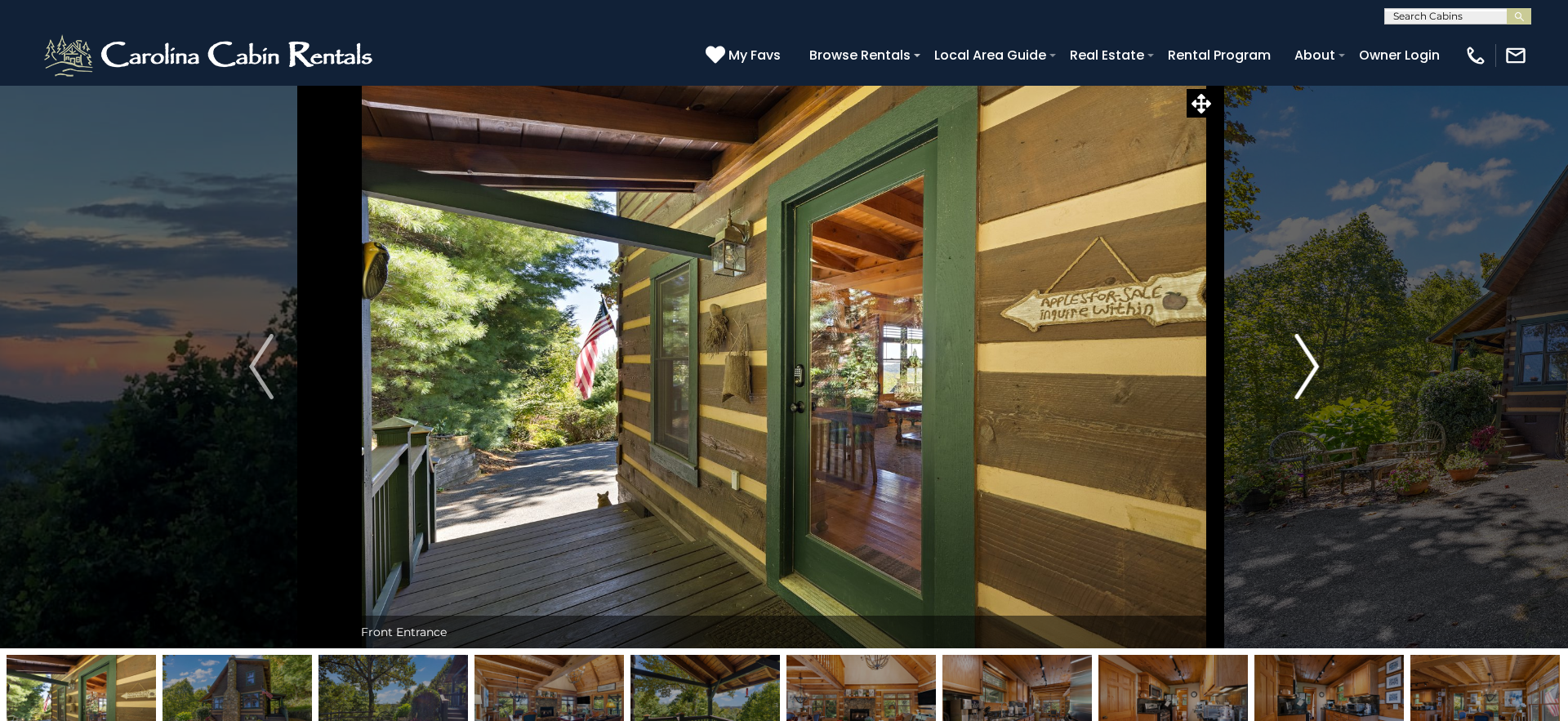
click at [1306, 374] on img "Next" at bounding box center [1307, 367] width 25 height 66
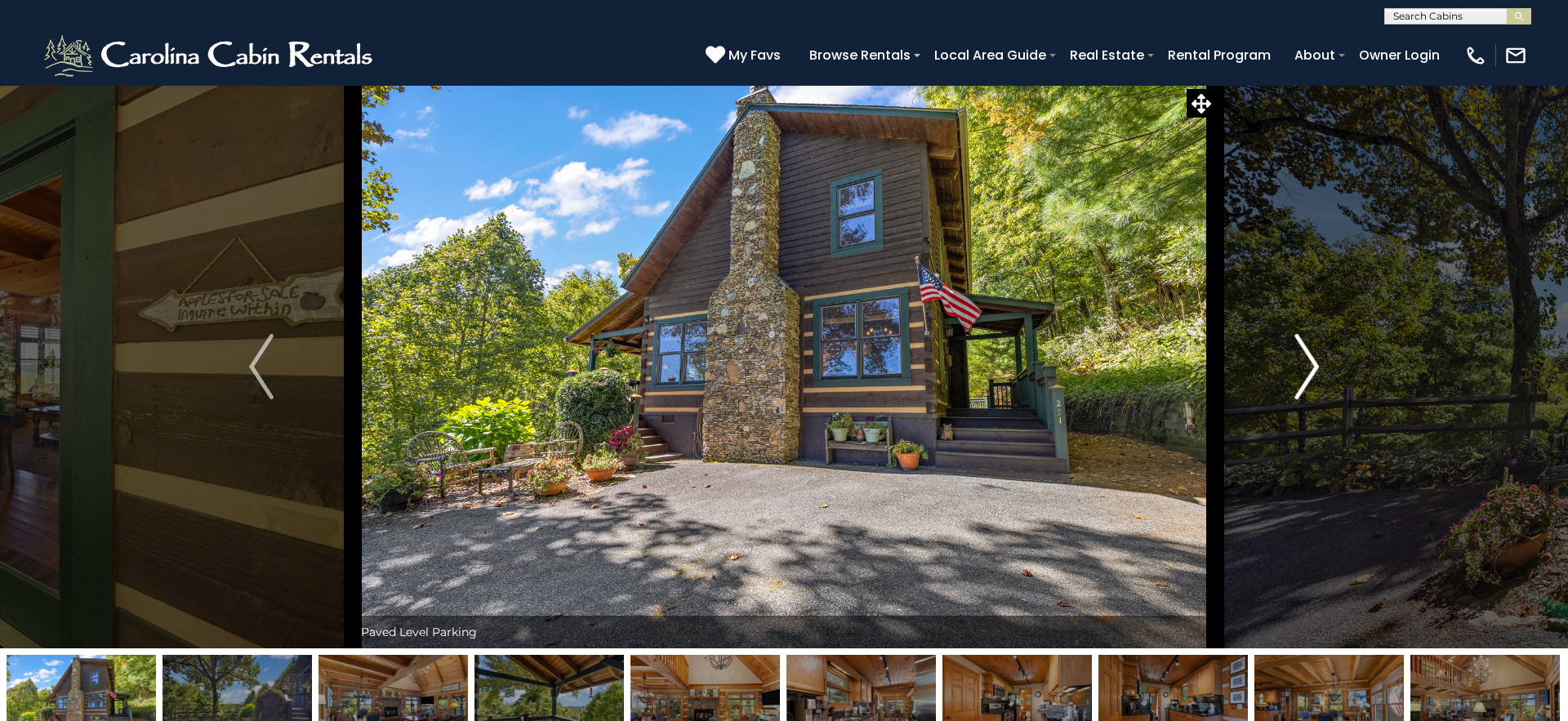
click at [1306, 374] on img "Next" at bounding box center [1307, 367] width 25 height 66
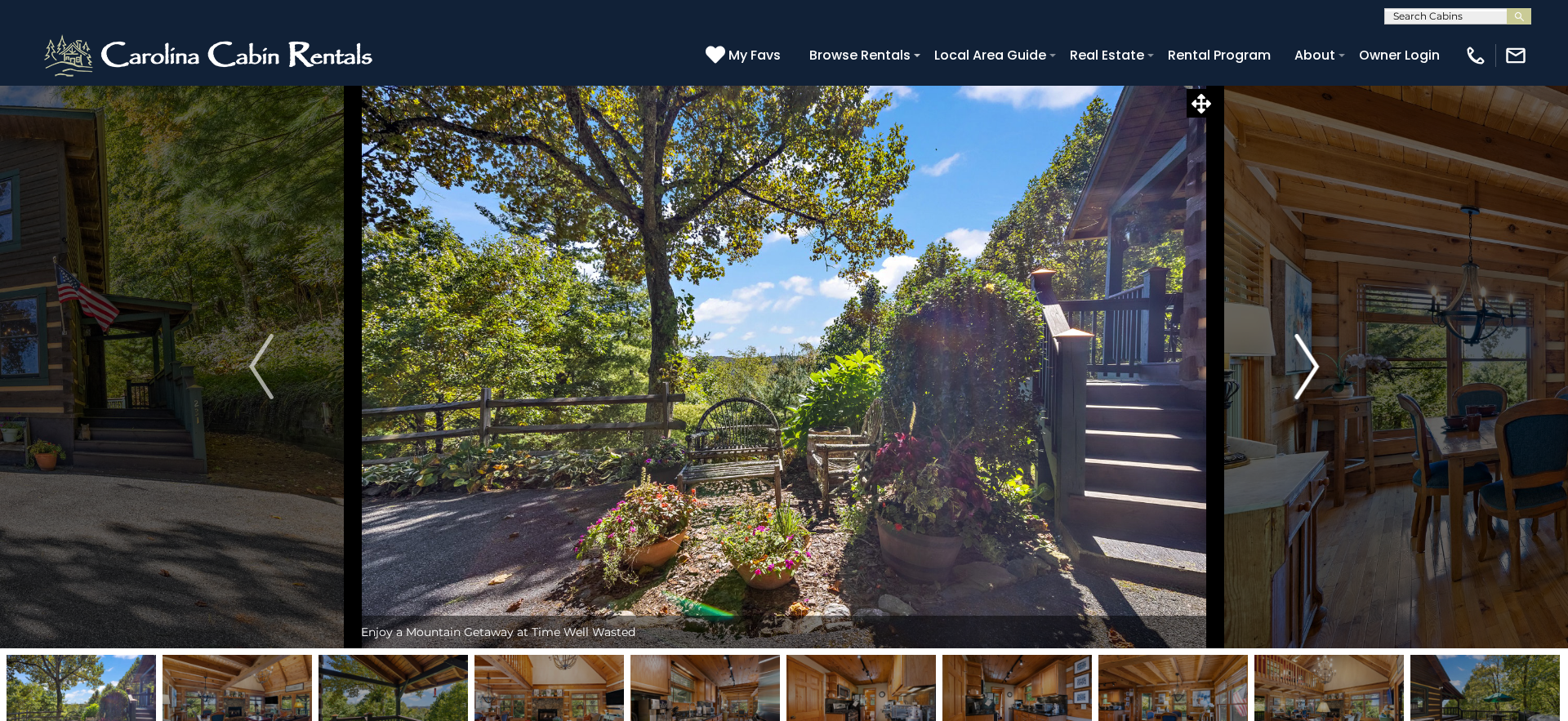
click at [1306, 374] on img "Next" at bounding box center [1307, 367] width 25 height 66
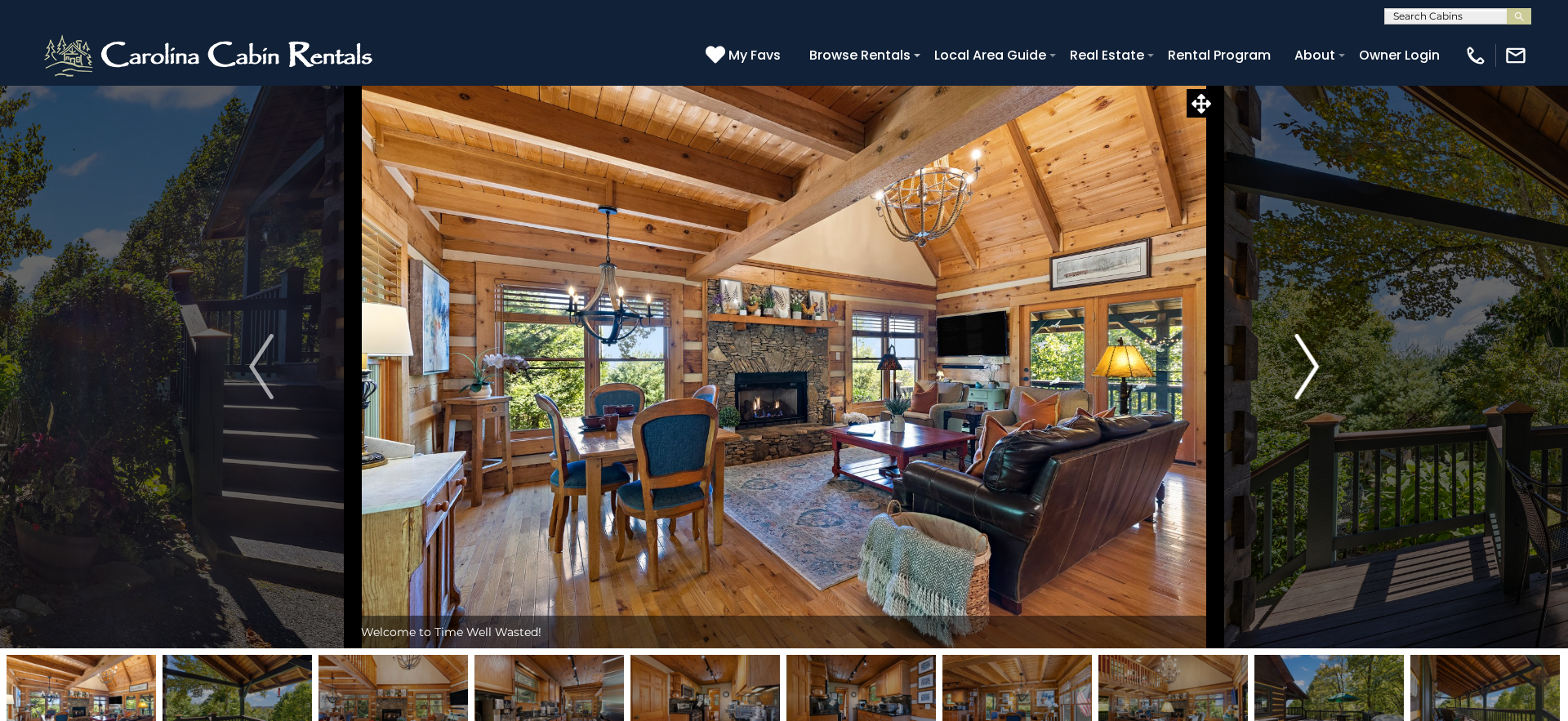
click at [1306, 374] on img "Next" at bounding box center [1307, 367] width 25 height 66
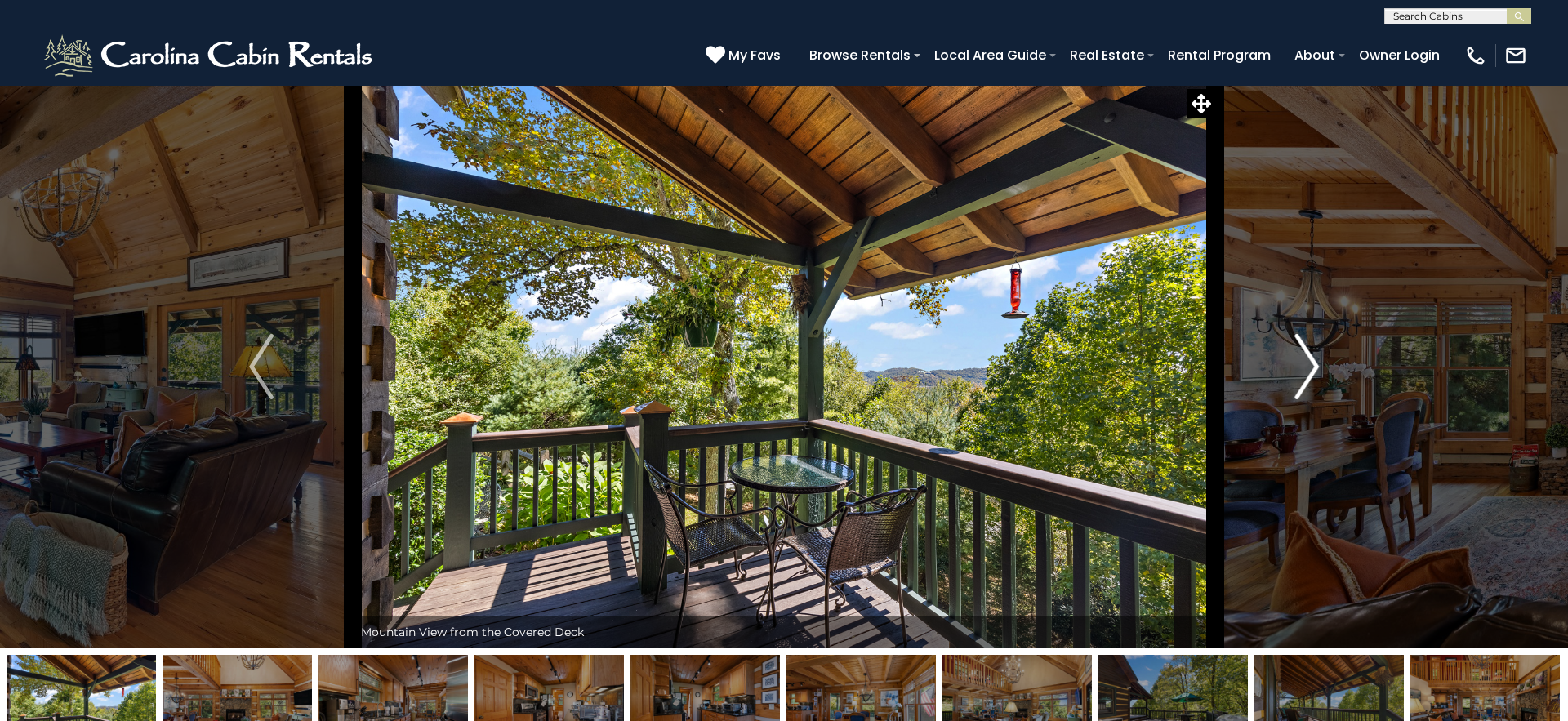
click at [1306, 374] on img "Next" at bounding box center [1307, 367] width 25 height 66
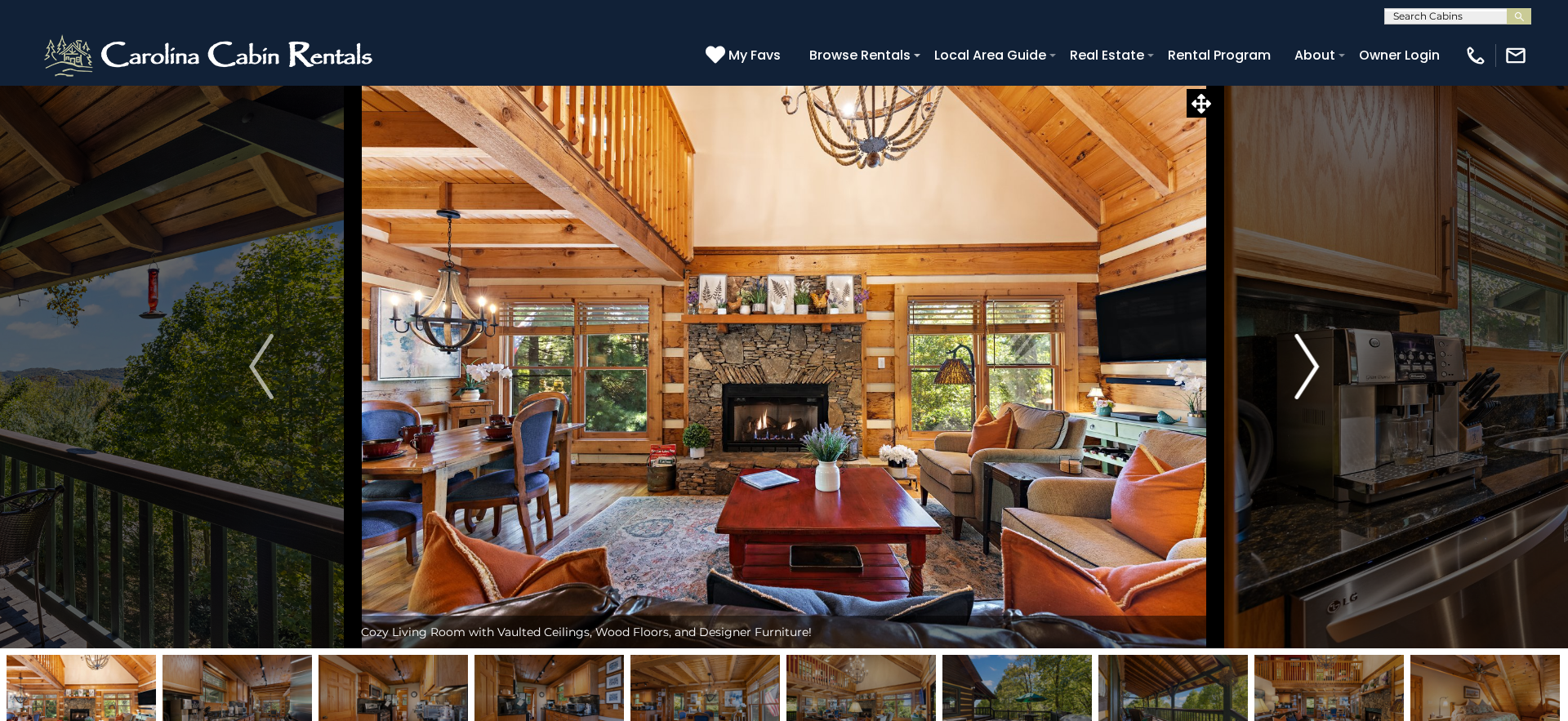
click at [1306, 374] on img "Next" at bounding box center [1307, 367] width 25 height 66
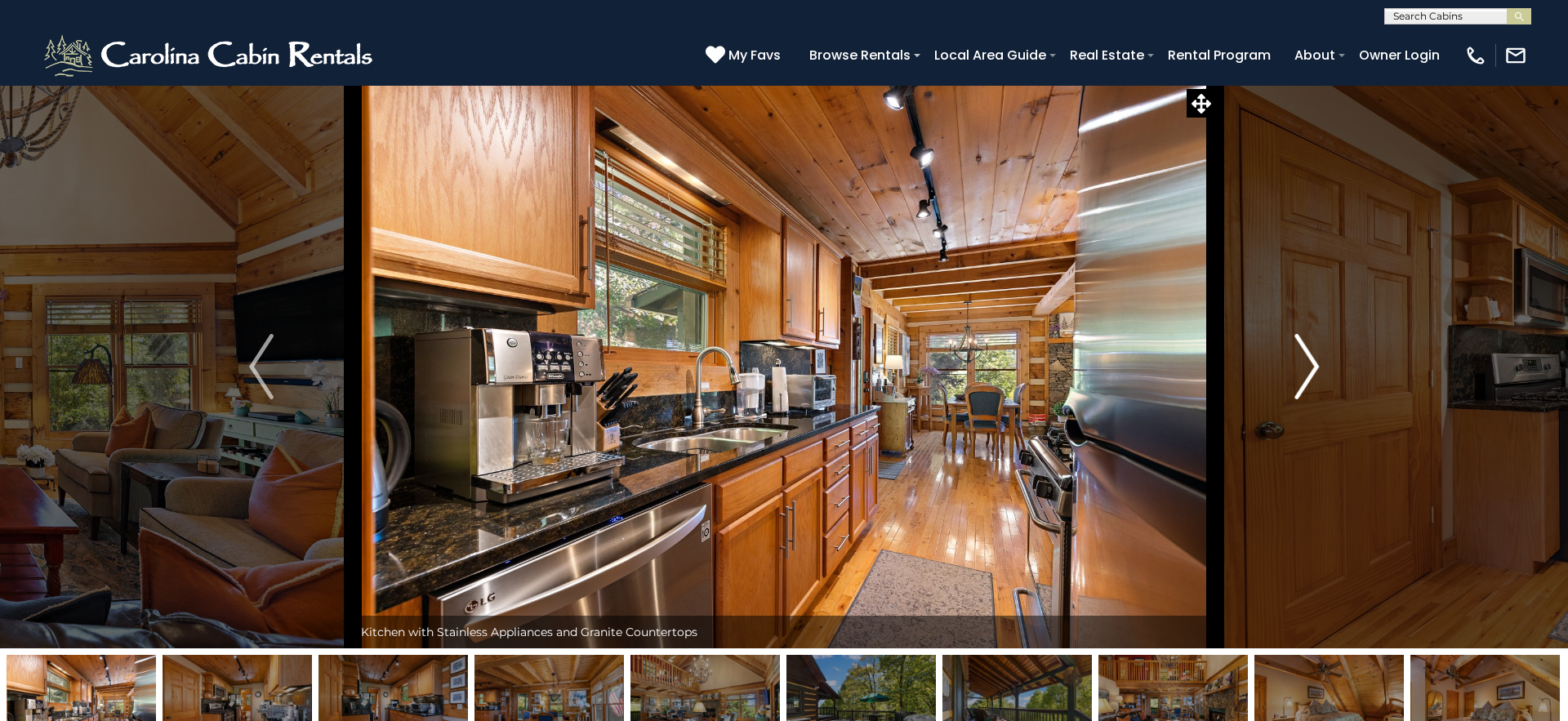
click at [1306, 374] on img "Next" at bounding box center [1307, 367] width 25 height 66
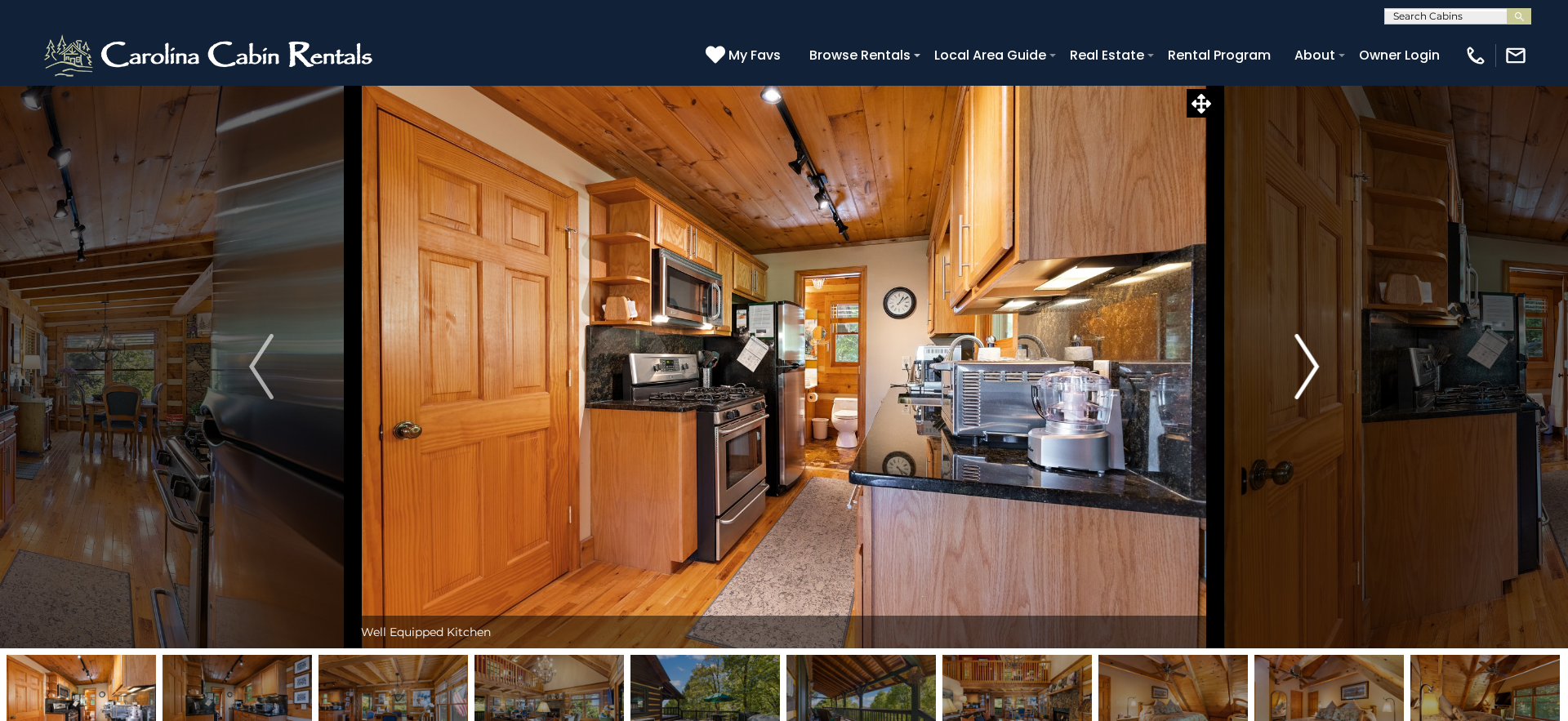
click at [1306, 374] on img "Next" at bounding box center [1307, 367] width 25 height 66
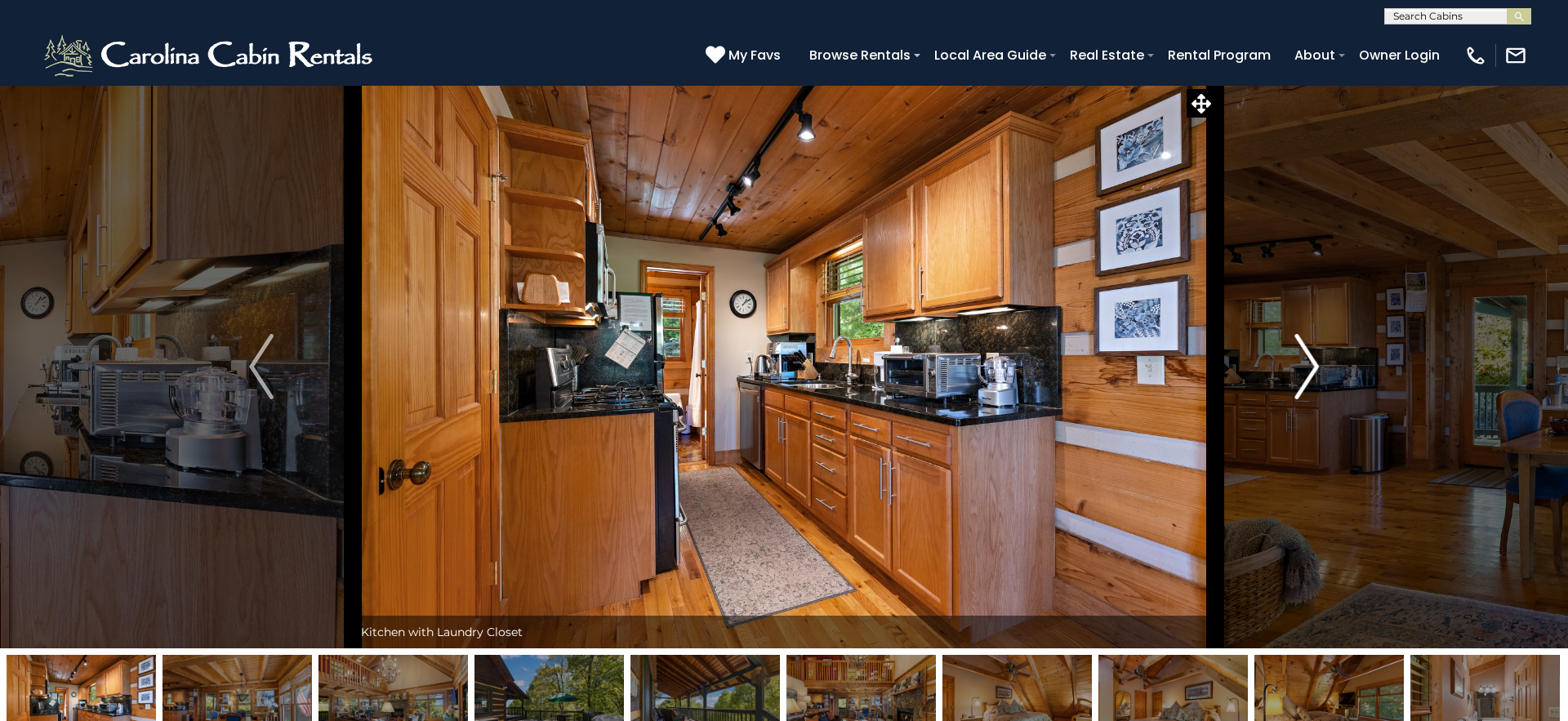
click at [1306, 374] on img "Next" at bounding box center [1307, 367] width 25 height 66
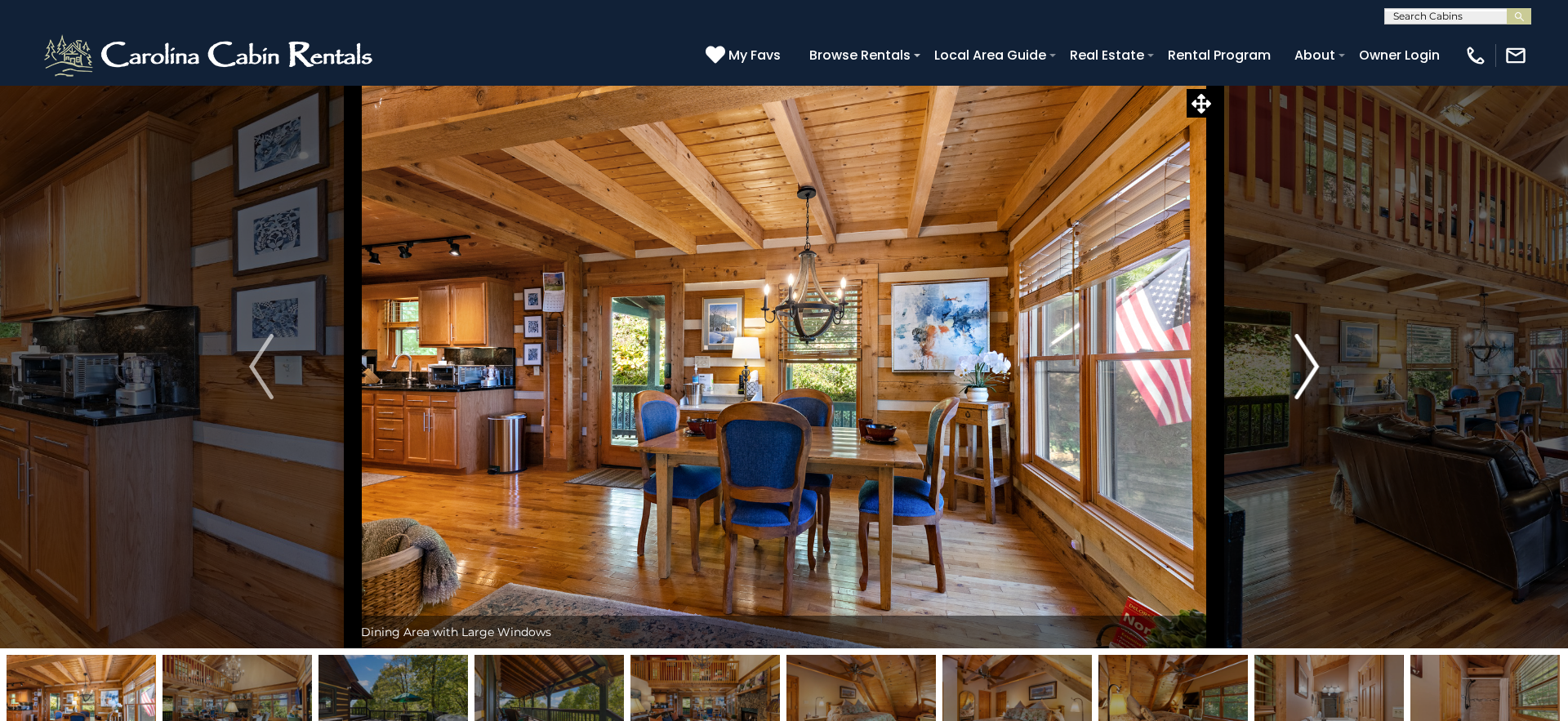
click at [1306, 374] on img "Next" at bounding box center [1307, 367] width 25 height 66
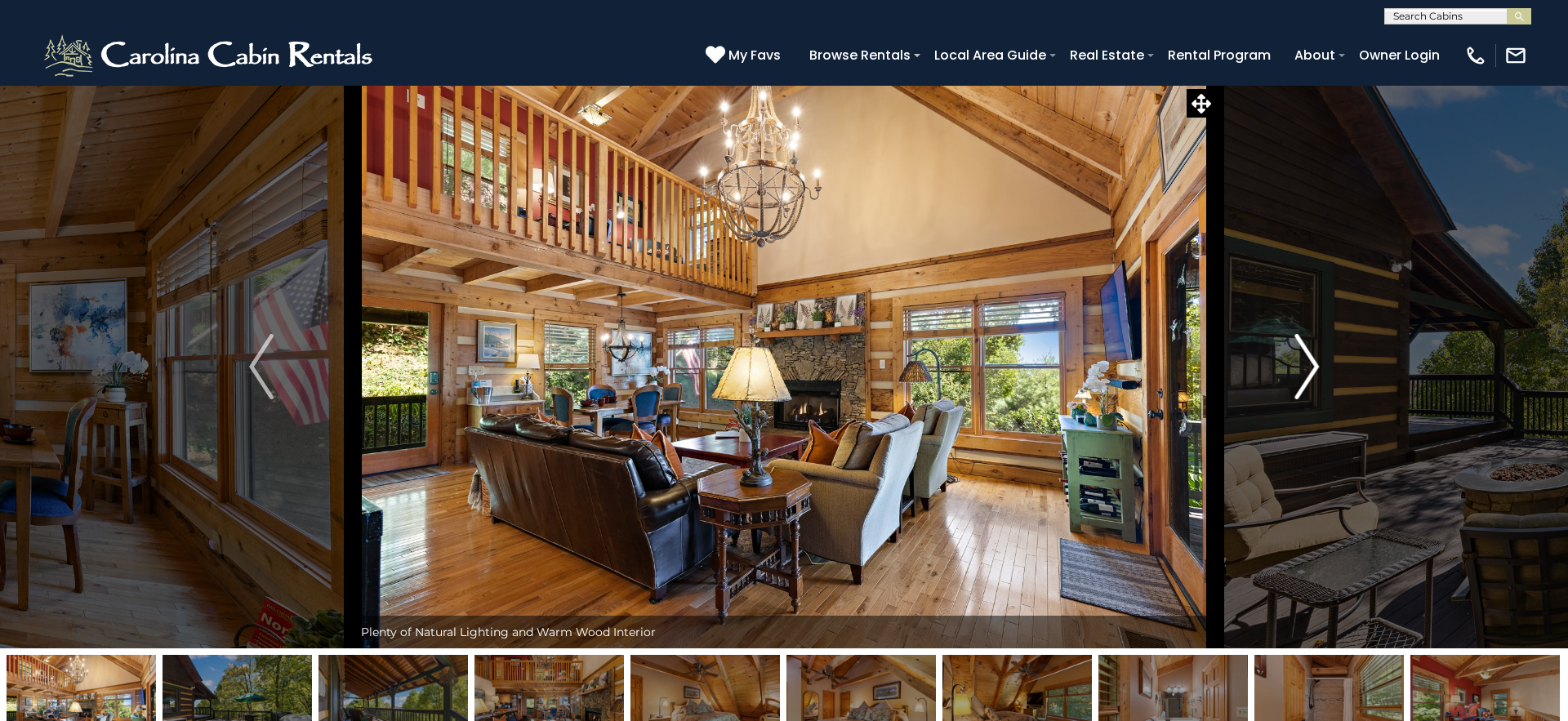
click at [1306, 374] on img "Next" at bounding box center [1307, 367] width 25 height 66
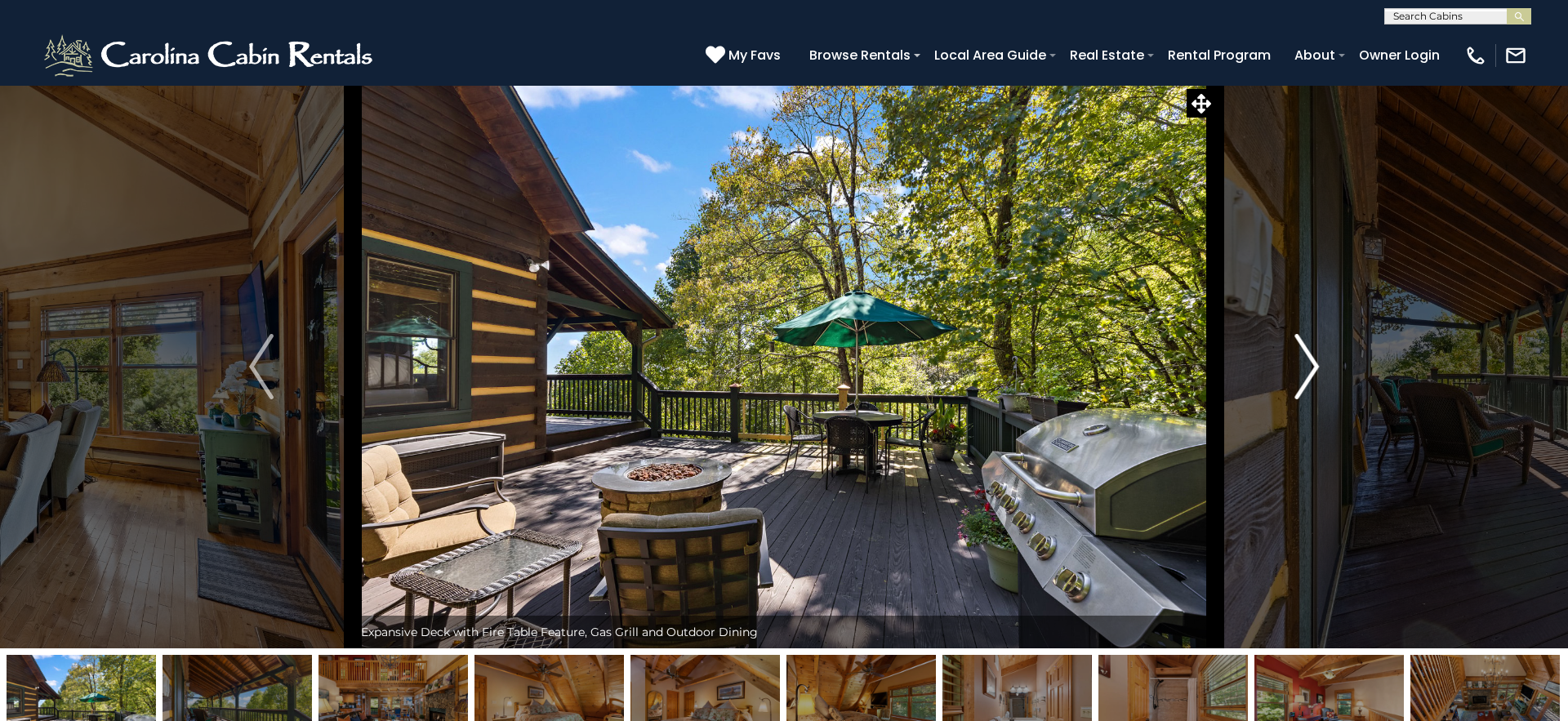
click at [1306, 374] on img "Next" at bounding box center [1307, 367] width 25 height 66
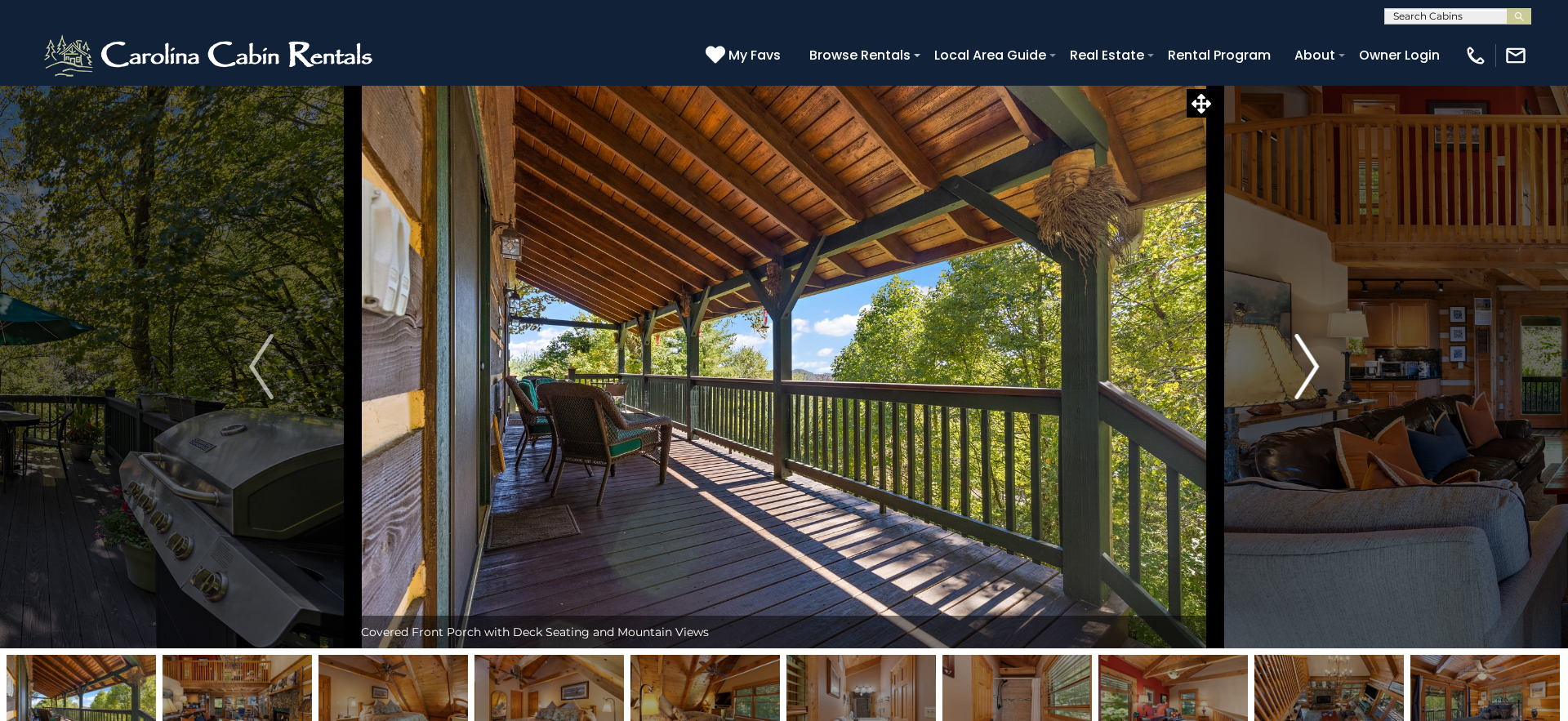
click at [1306, 374] on img "Next" at bounding box center [1307, 367] width 25 height 66
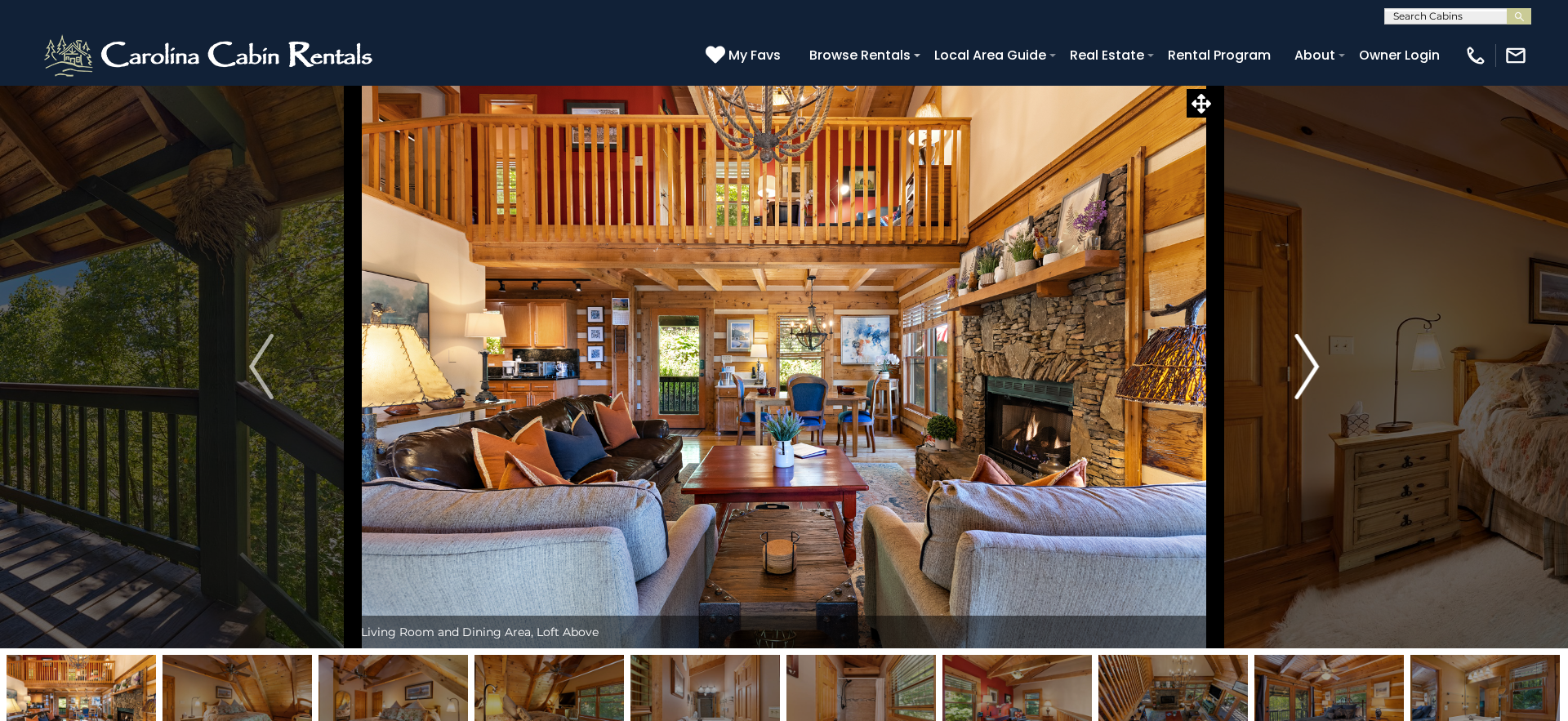
click at [1306, 374] on img "Next" at bounding box center [1307, 367] width 25 height 66
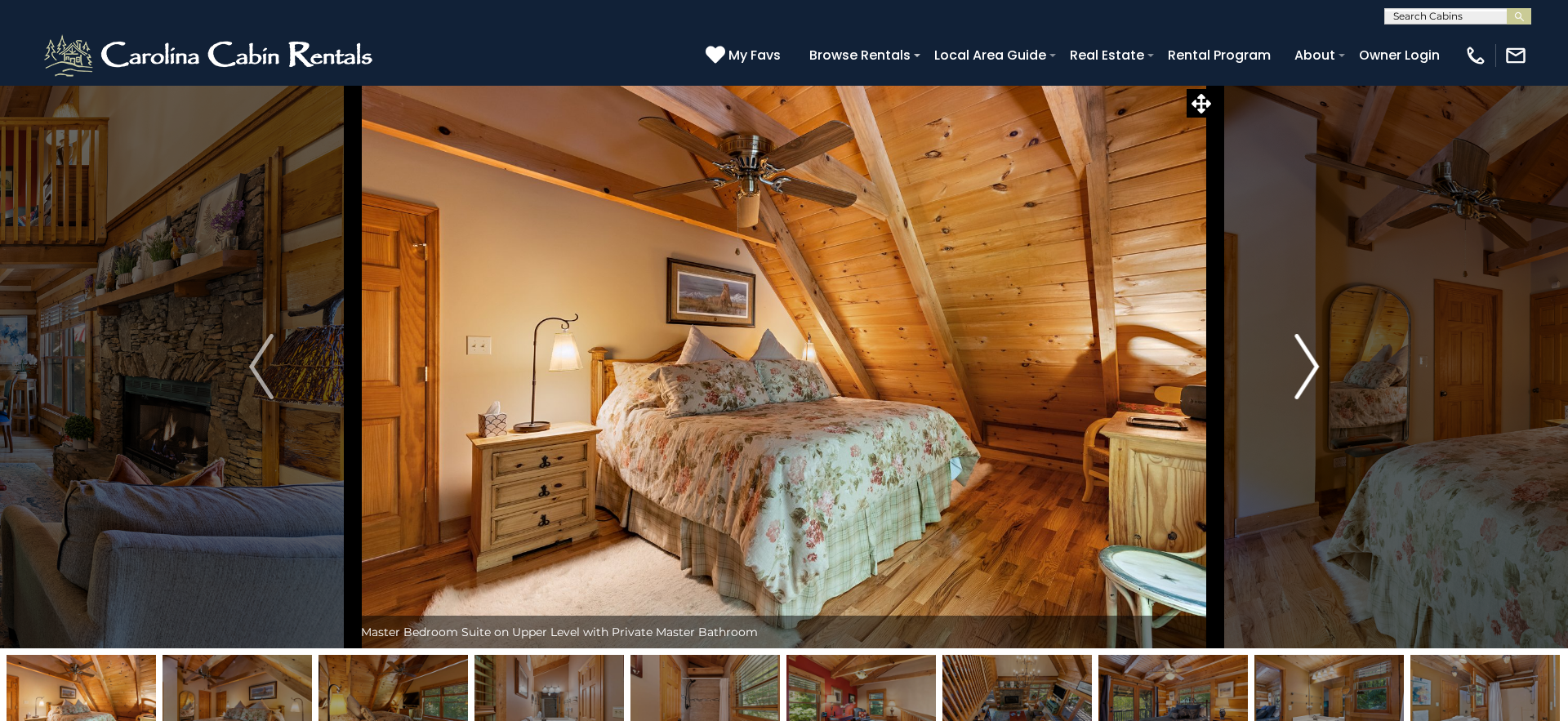
click at [1306, 374] on img "Next" at bounding box center [1307, 367] width 25 height 66
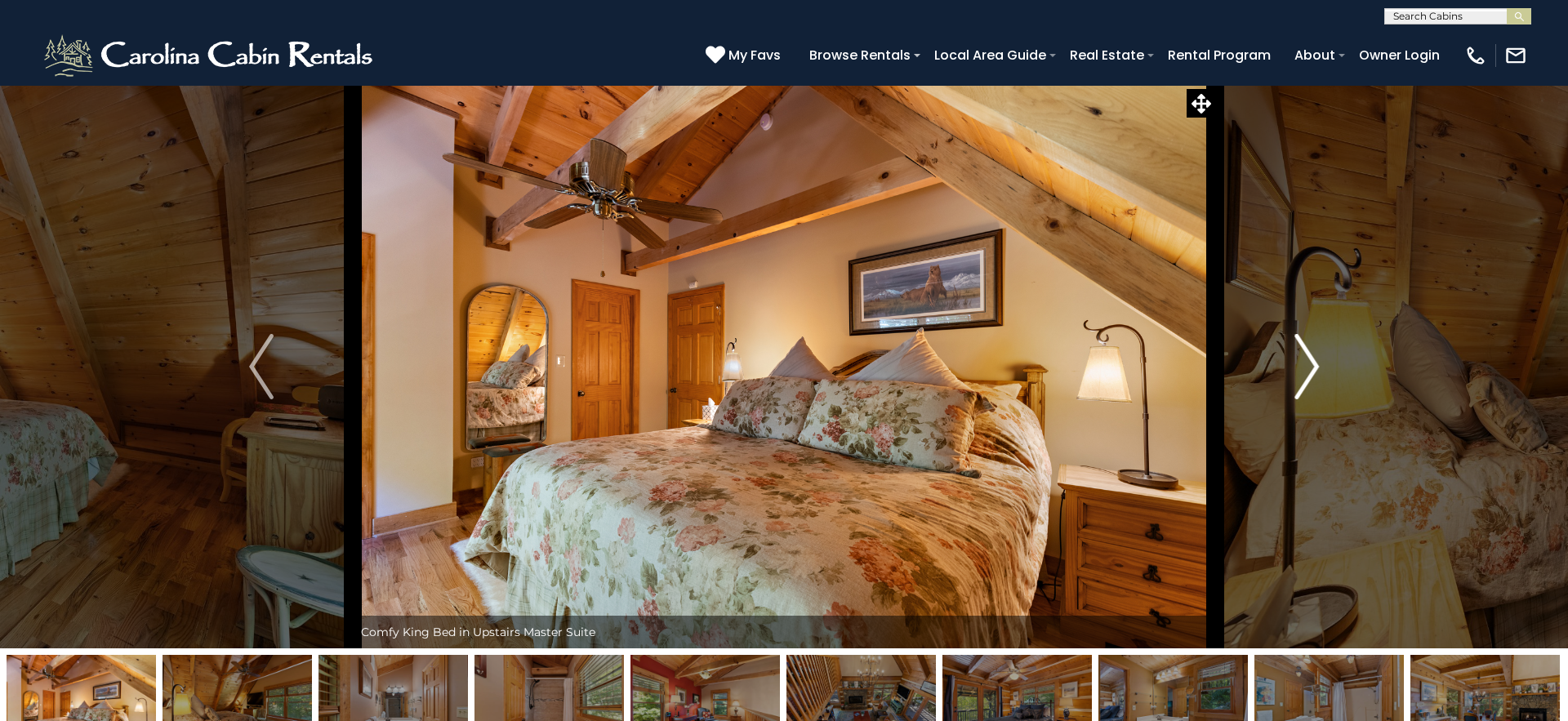
click at [1306, 374] on img "Next" at bounding box center [1307, 367] width 25 height 66
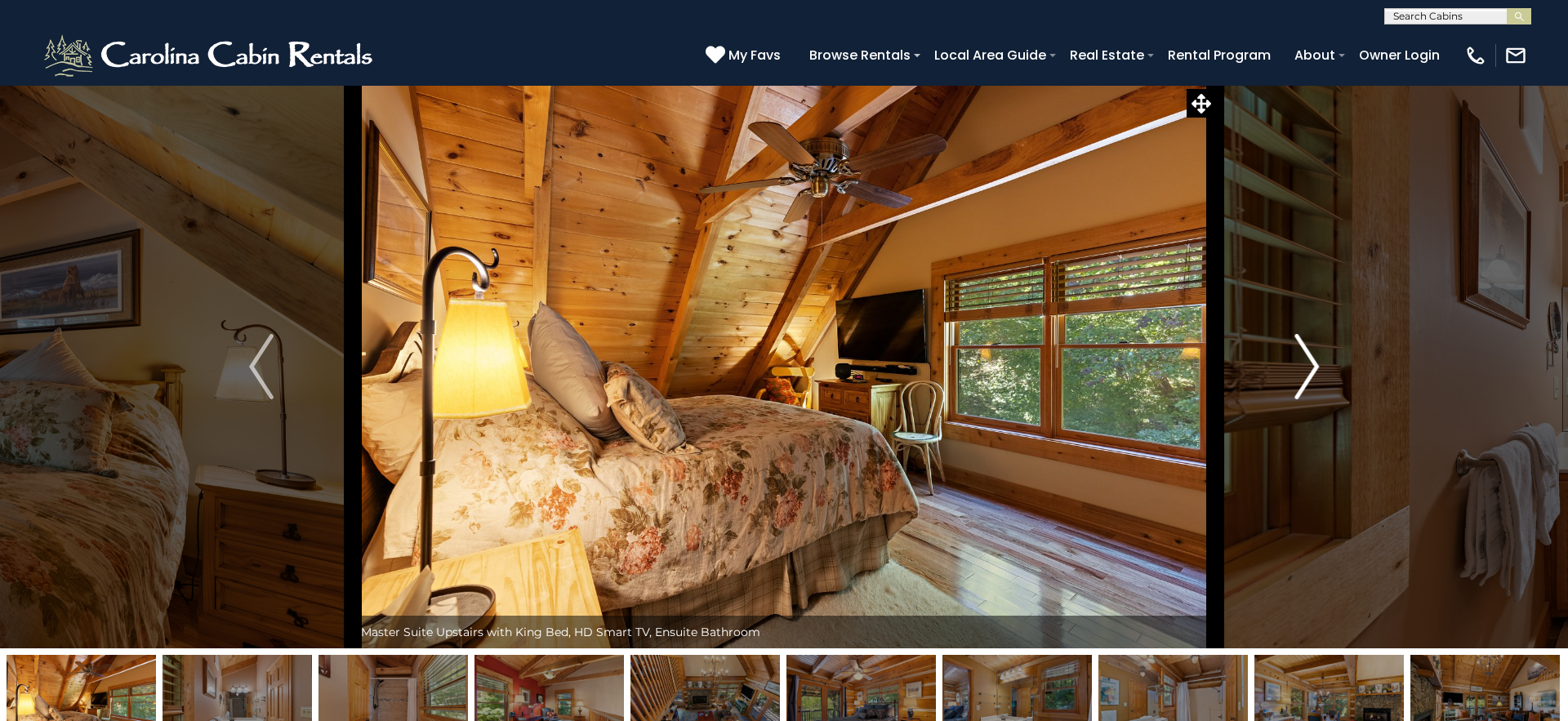
click at [1306, 374] on img "Next" at bounding box center [1307, 367] width 25 height 66
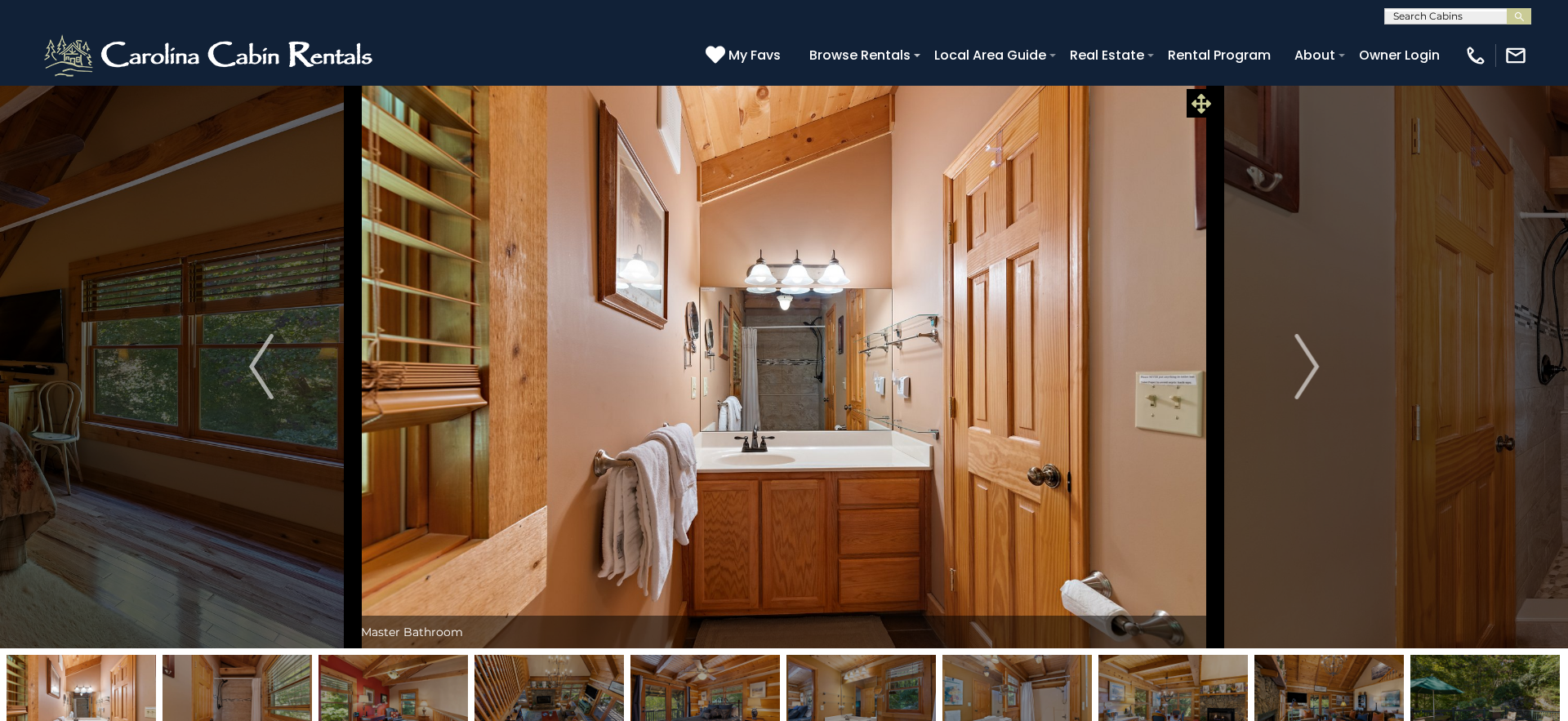
click at [1200, 104] on icon at bounding box center [1202, 104] width 20 height 20
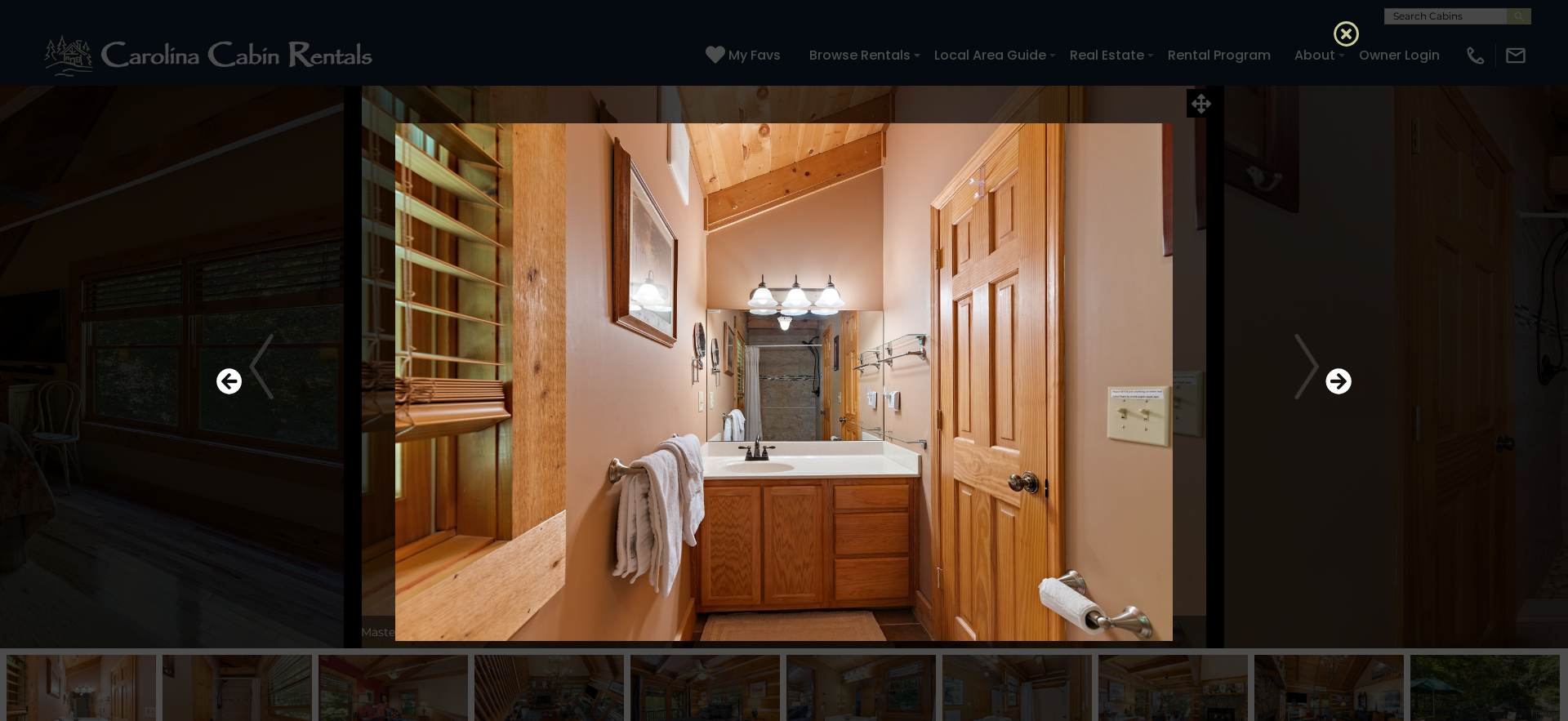
click at [1347, 25] on icon at bounding box center [1347, 34] width 26 height 26
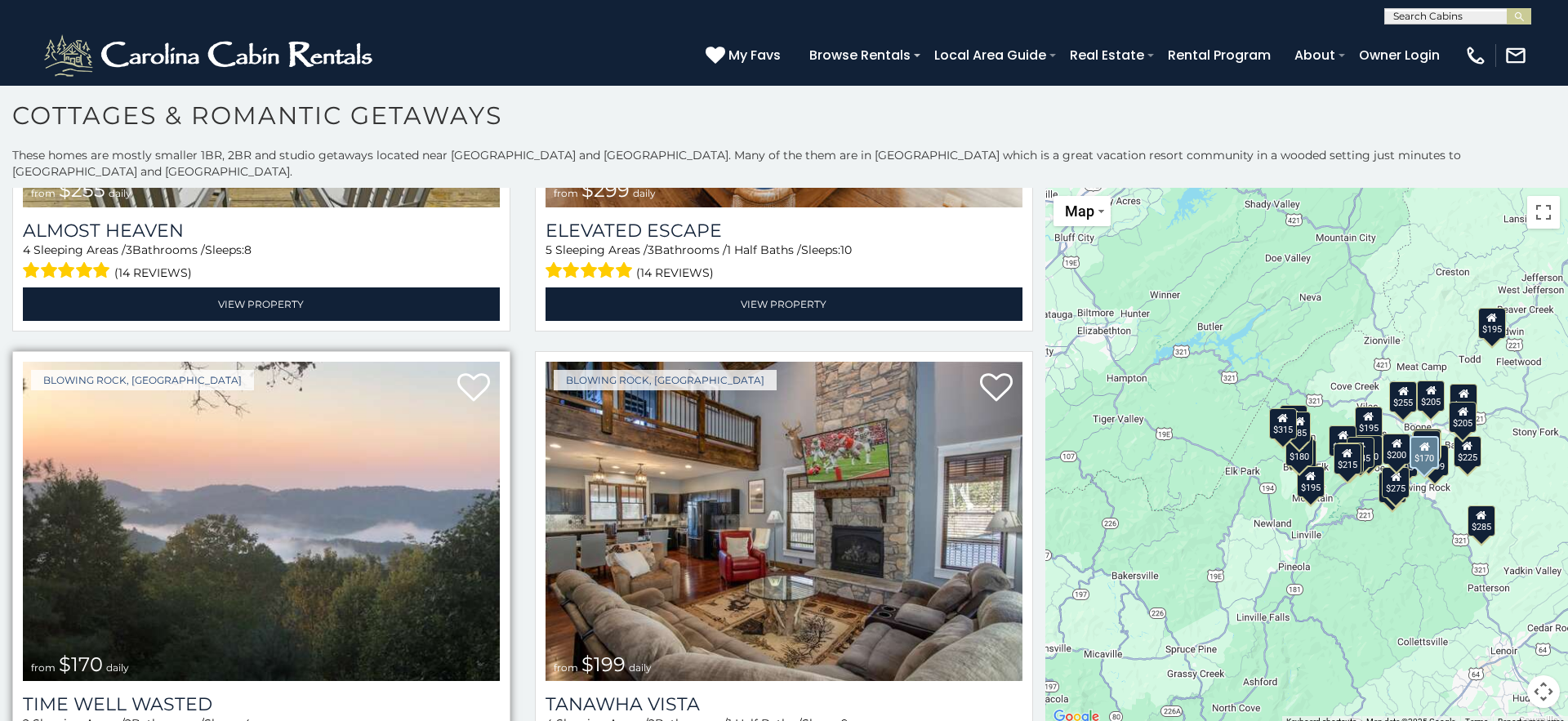
scroll to position [825, 0]
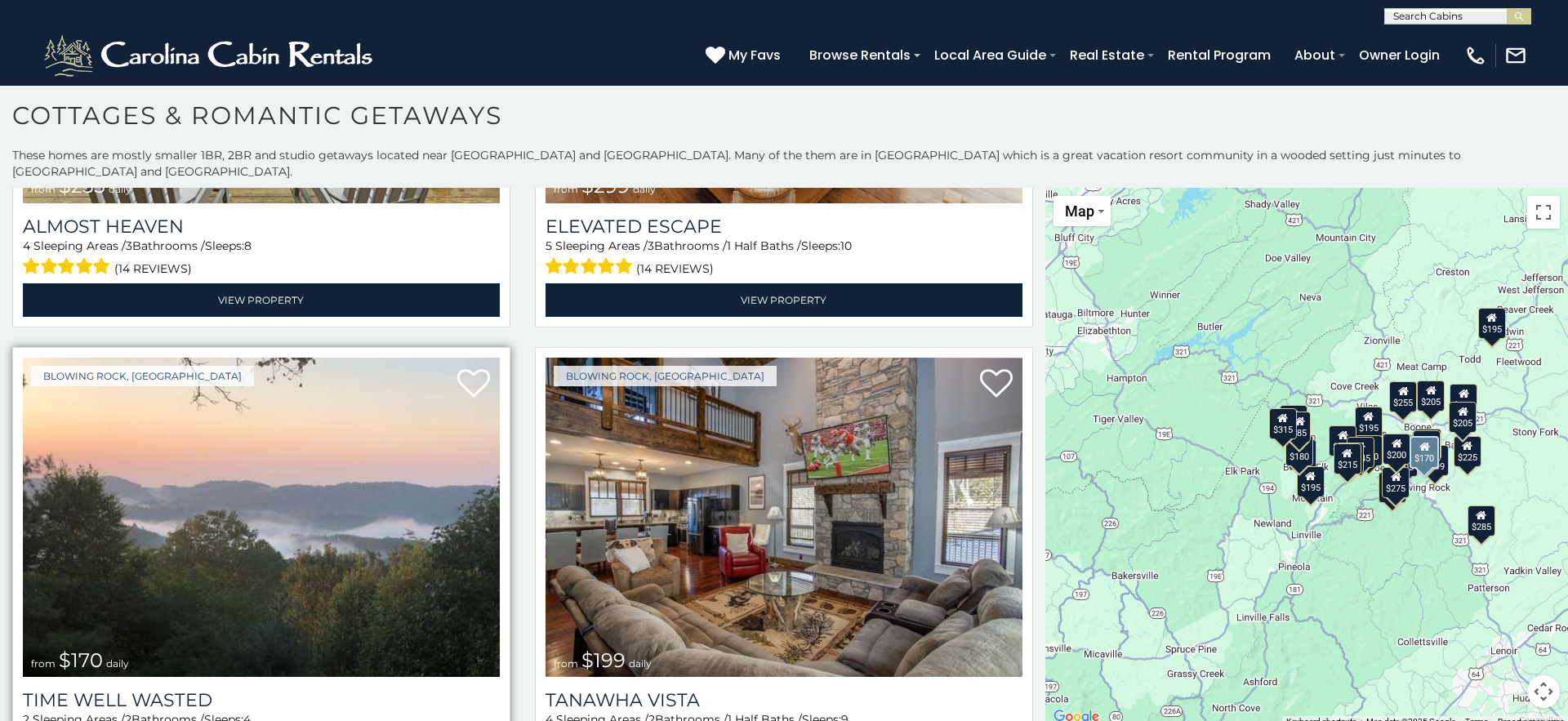
click at [322, 513] on img at bounding box center [261, 517] width 477 height 320
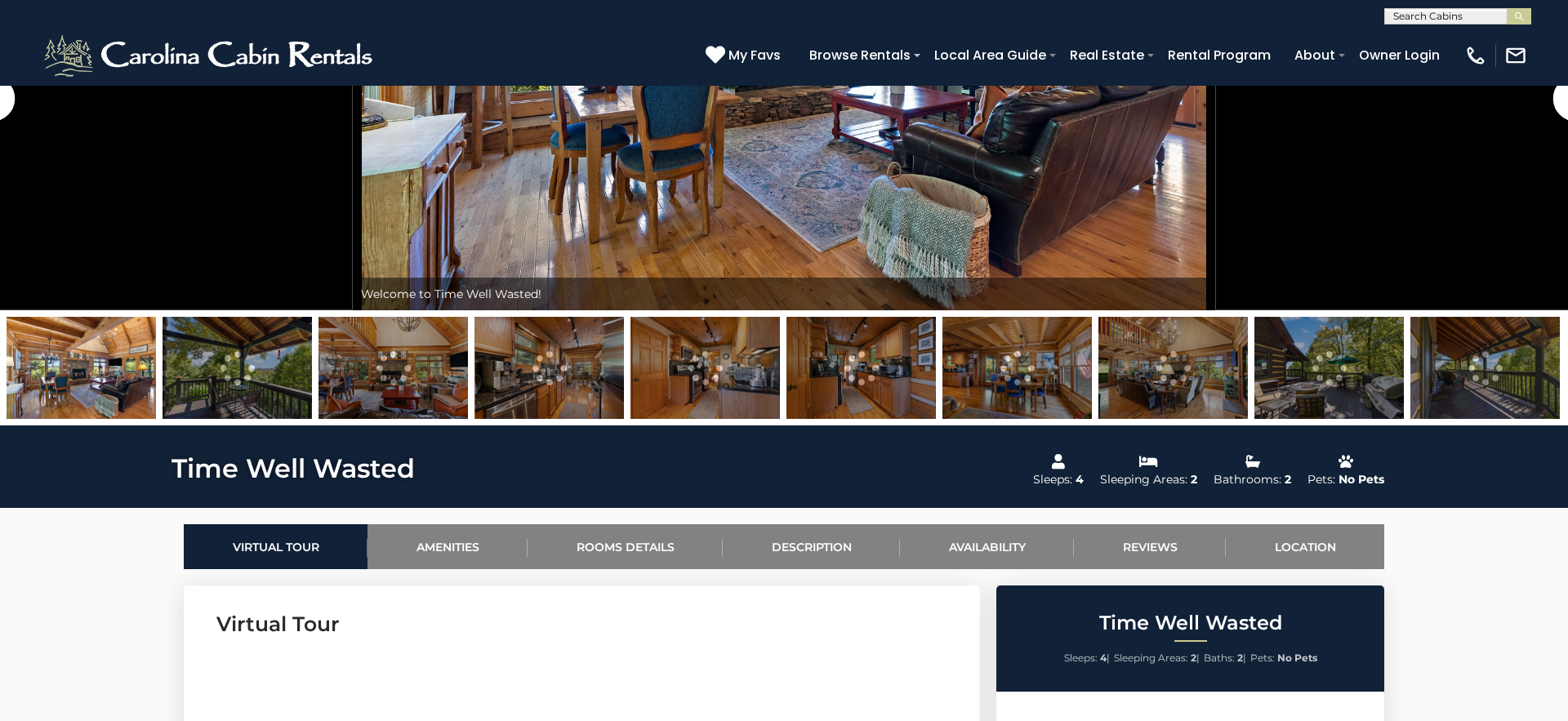
scroll to position [342, 0]
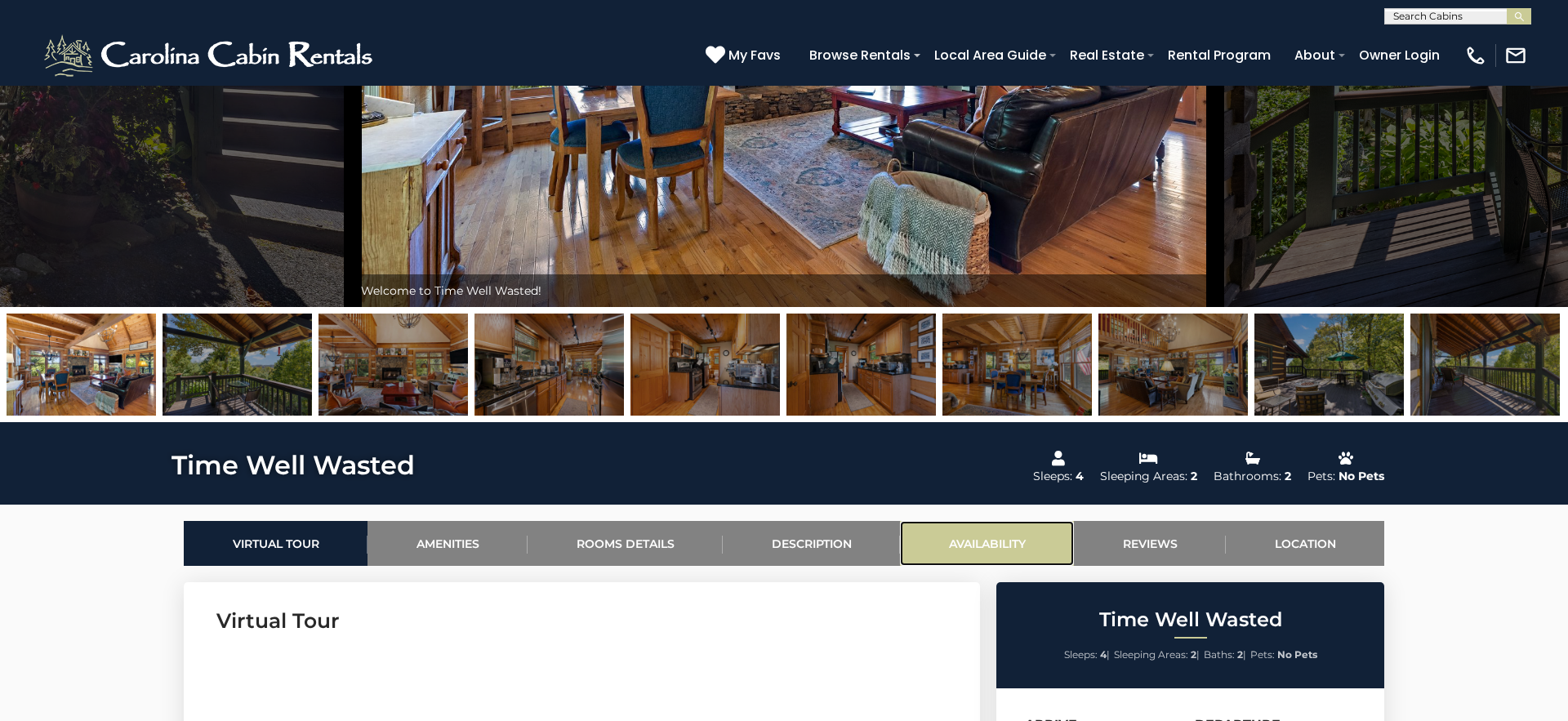
click at [998, 542] on link "Availability" at bounding box center [987, 543] width 174 height 45
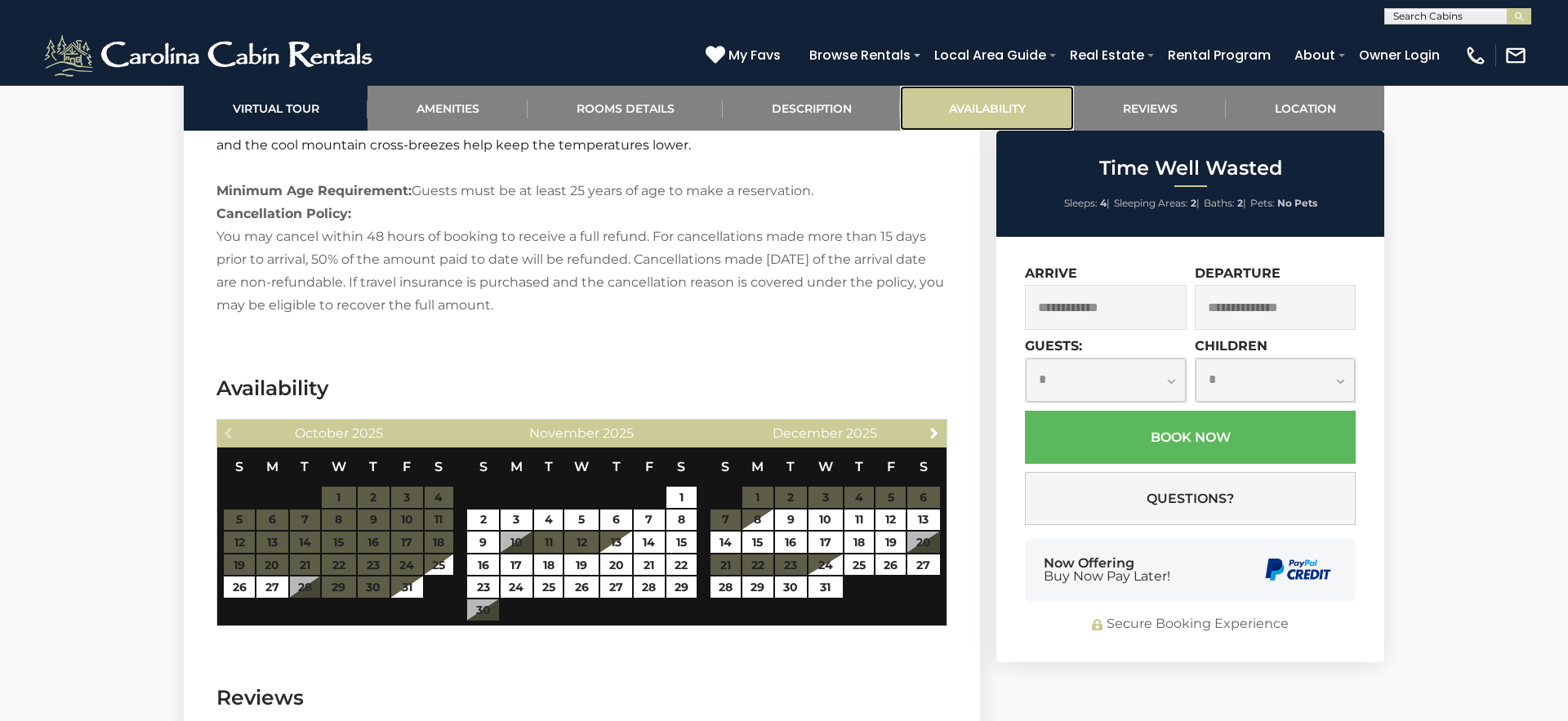
scroll to position [3855, 0]
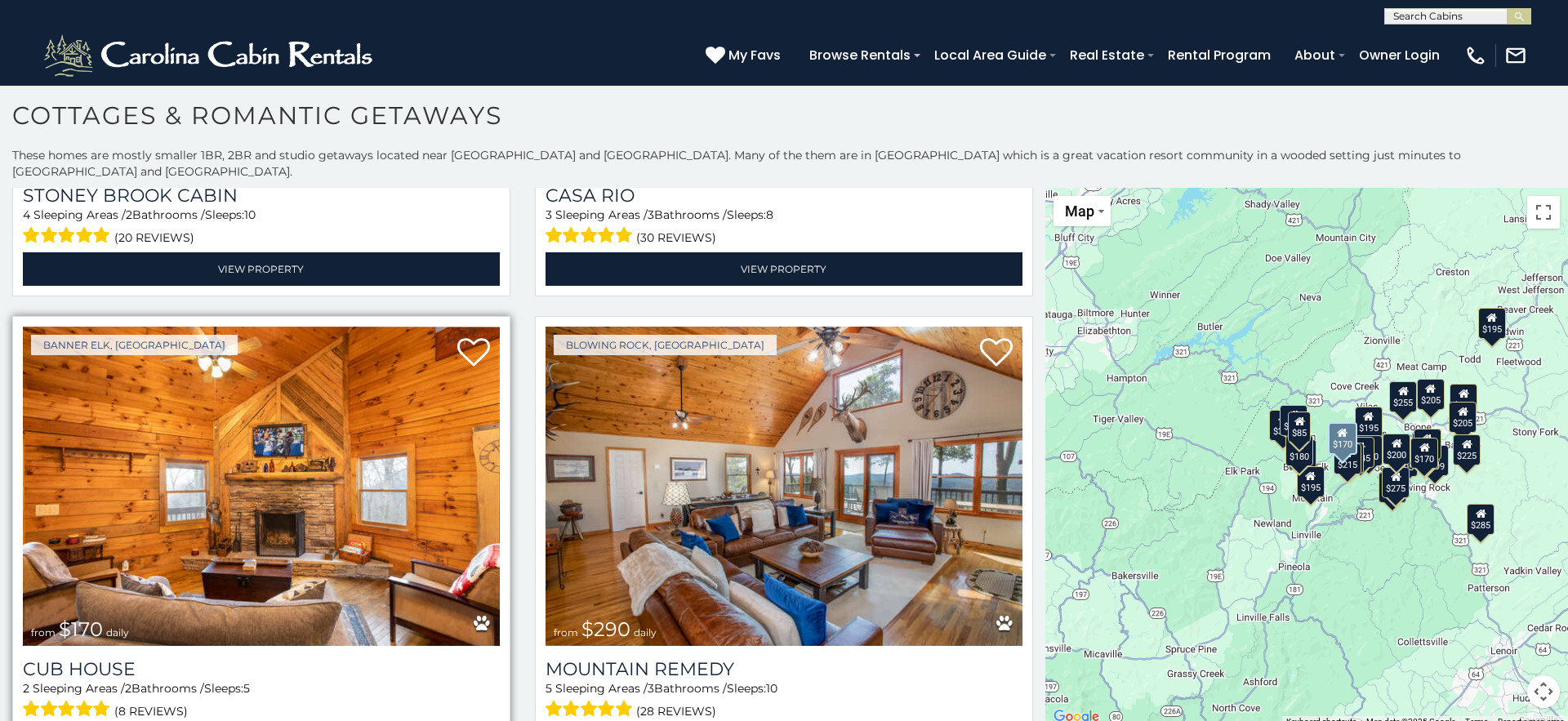
scroll to position [2280, 0]
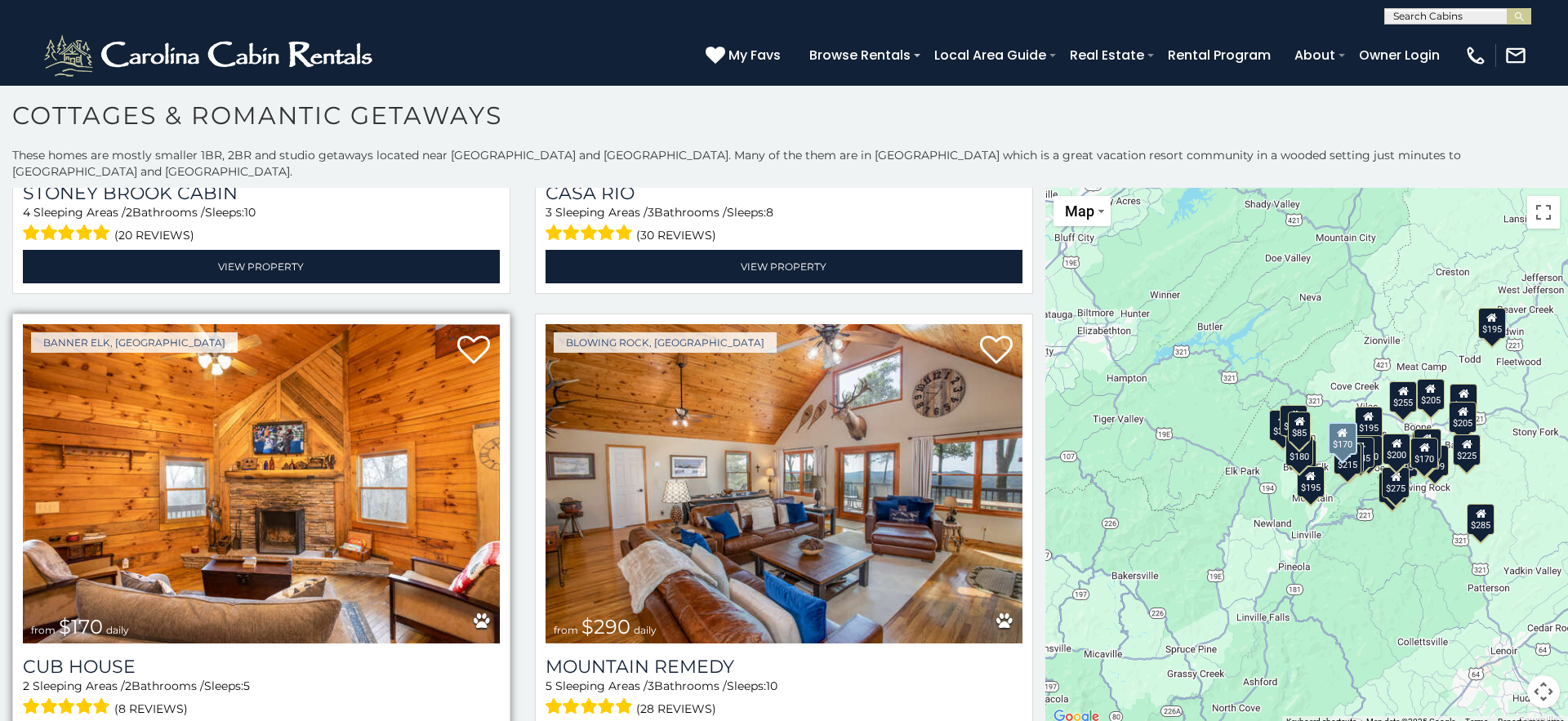
click at [266, 465] on img at bounding box center [261, 484] width 477 height 320
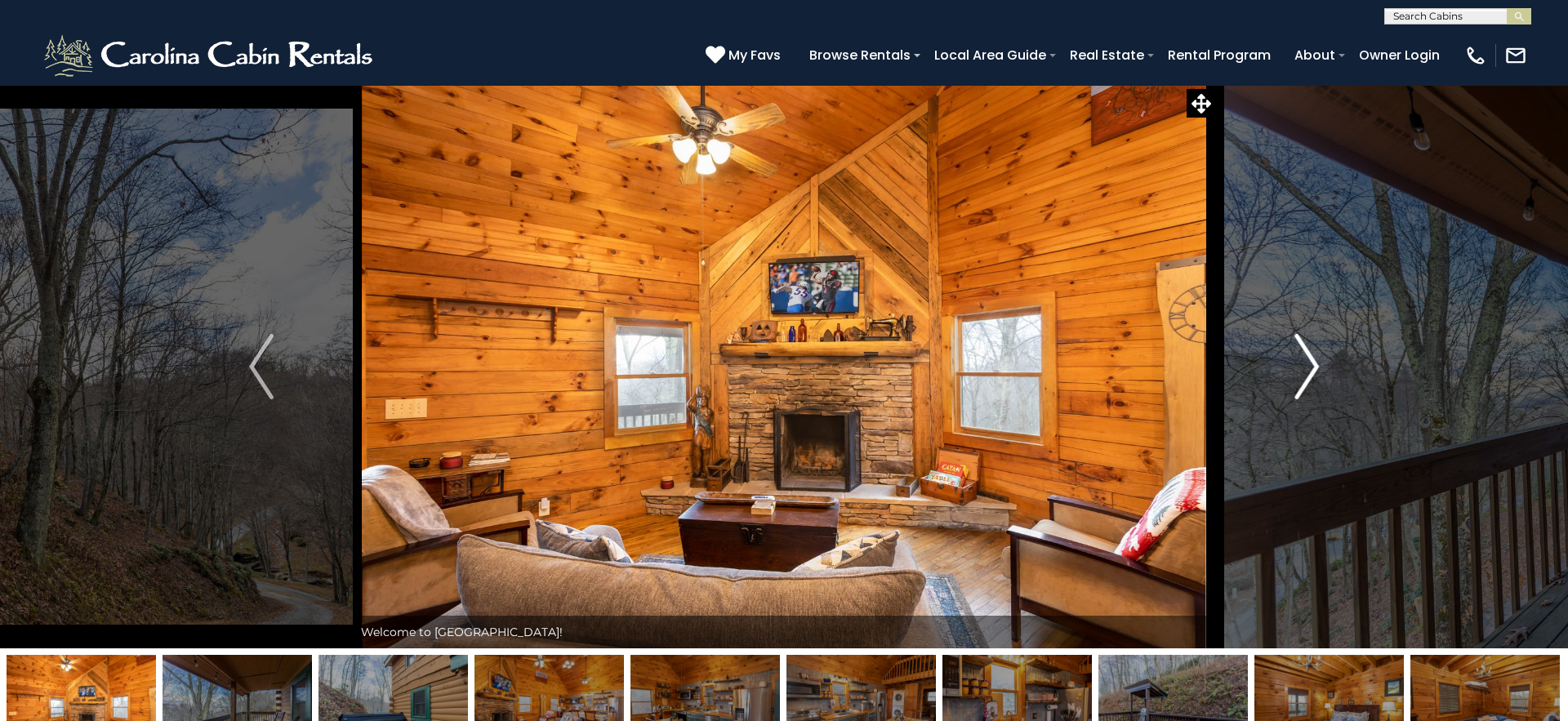
click at [1307, 378] on img "Next" at bounding box center [1307, 367] width 25 height 66
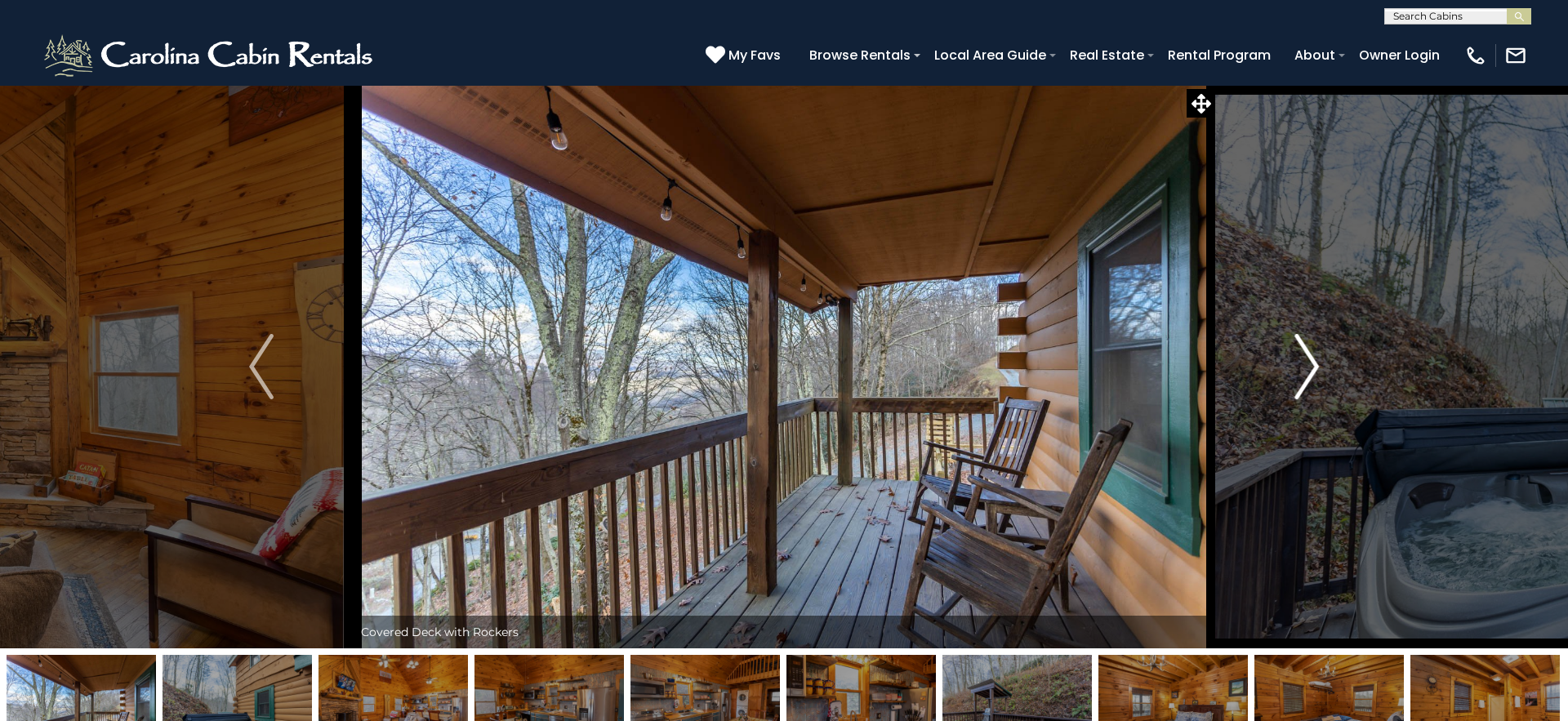
click at [1307, 378] on img "Next" at bounding box center [1307, 367] width 25 height 66
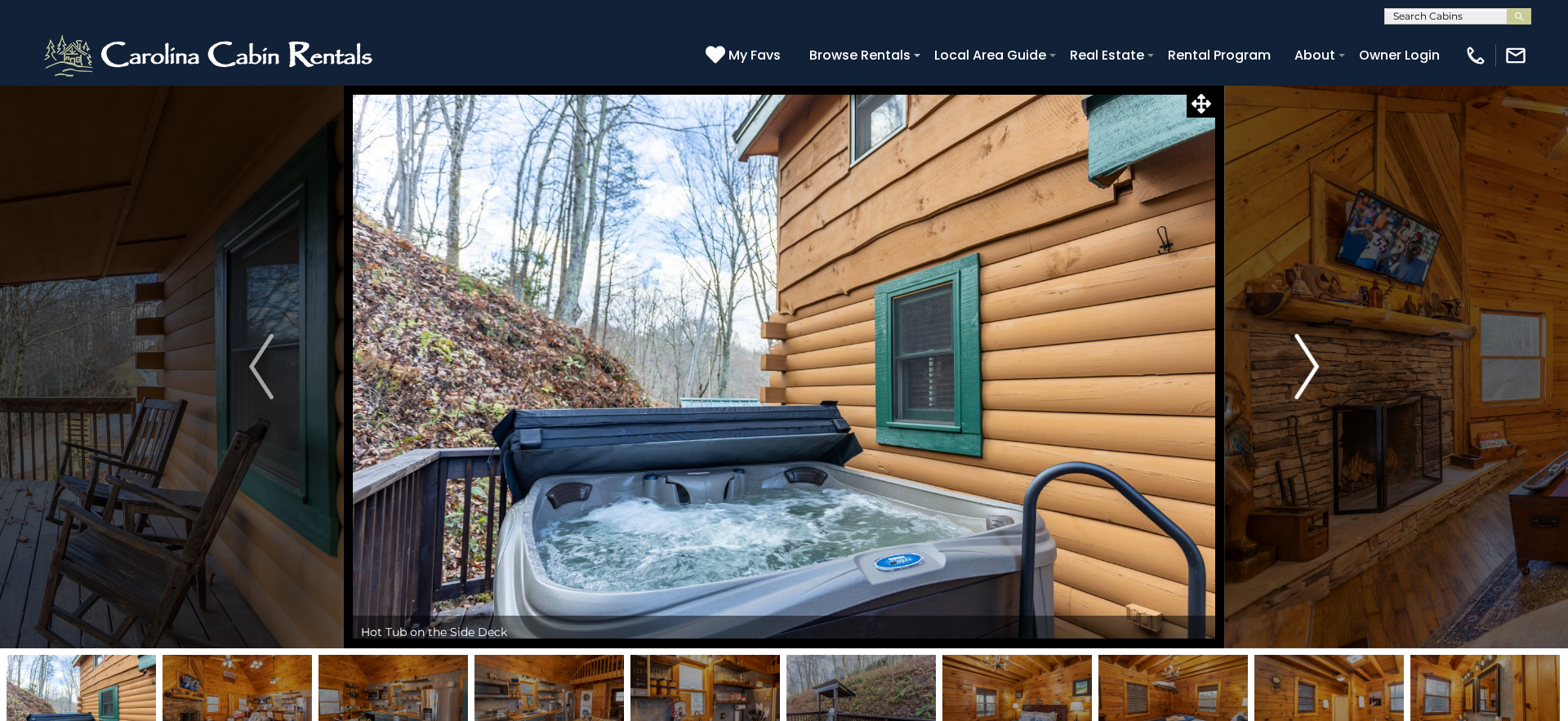
click at [1307, 378] on img "Next" at bounding box center [1307, 367] width 25 height 66
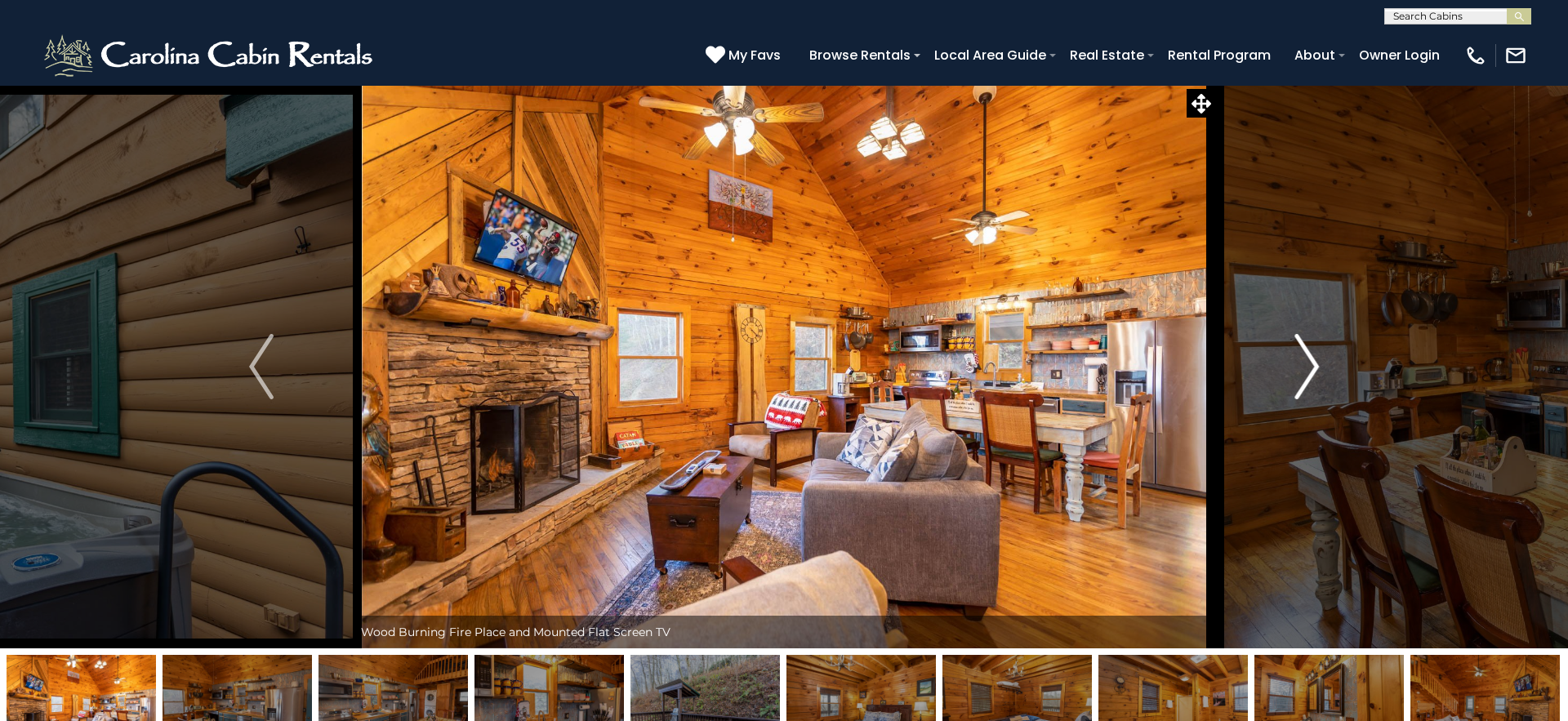
click at [1307, 378] on img "Next" at bounding box center [1307, 367] width 25 height 66
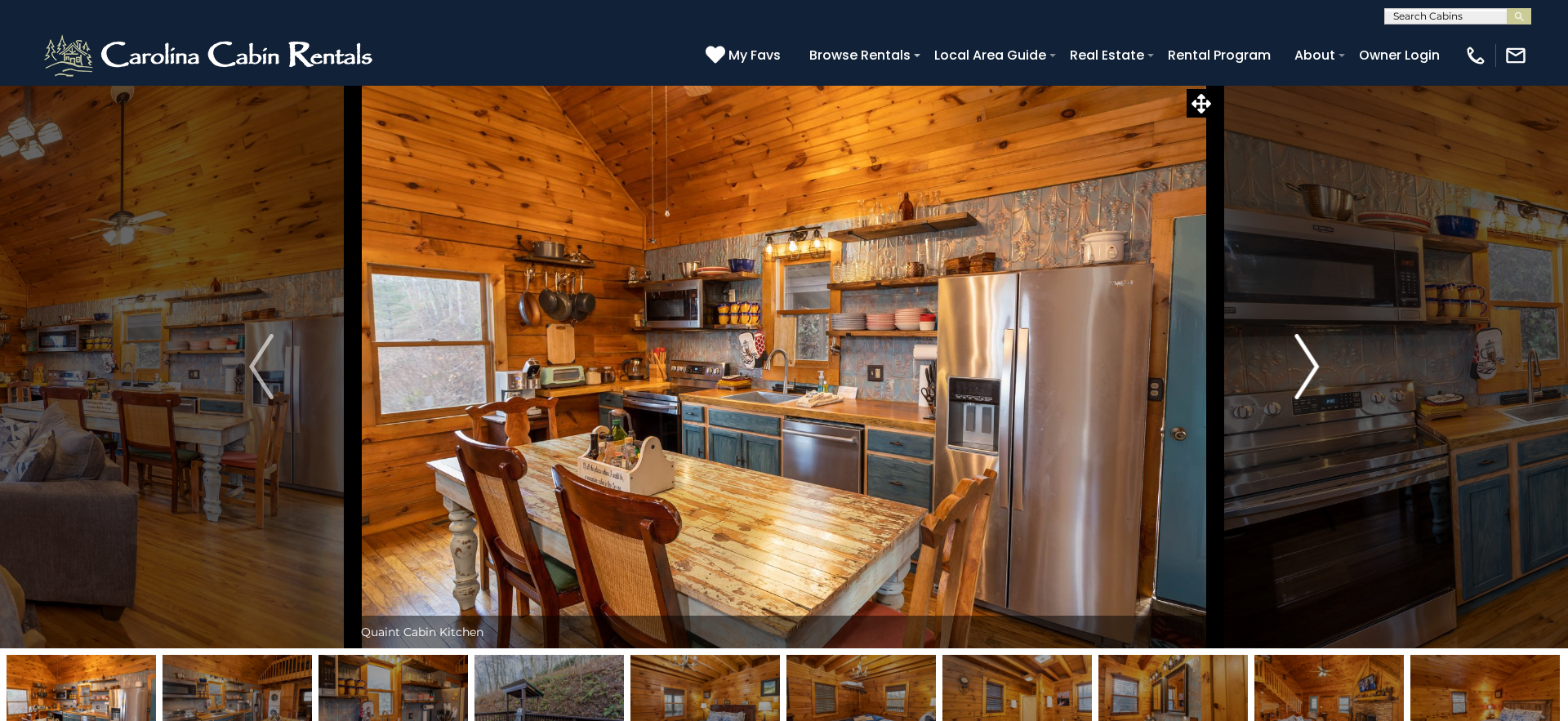
click at [1307, 378] on img "Next" at bounding box center [1307, 367] width 25 height 66
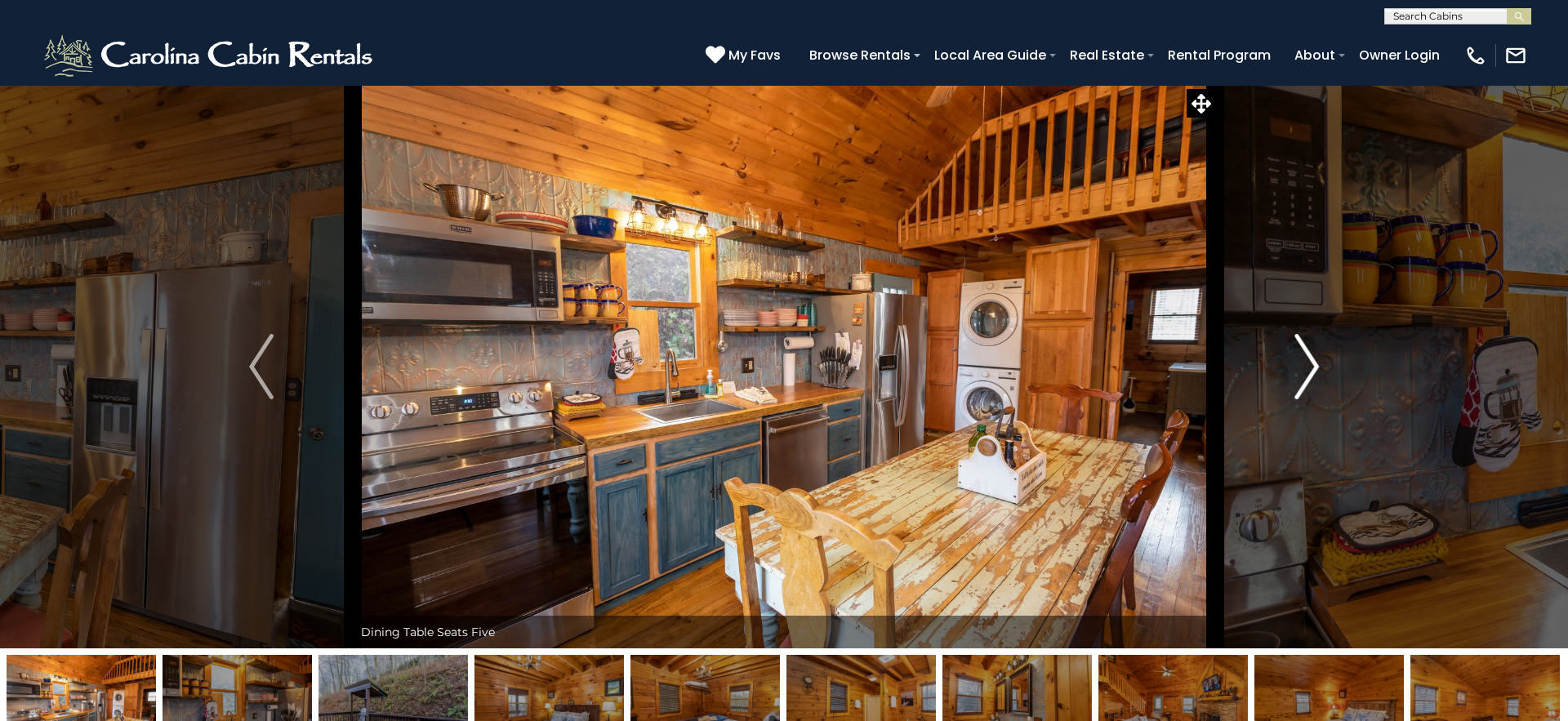
click at [1307, 378] on img "Next" at bounding box center [1307, 367] width 25 height 66
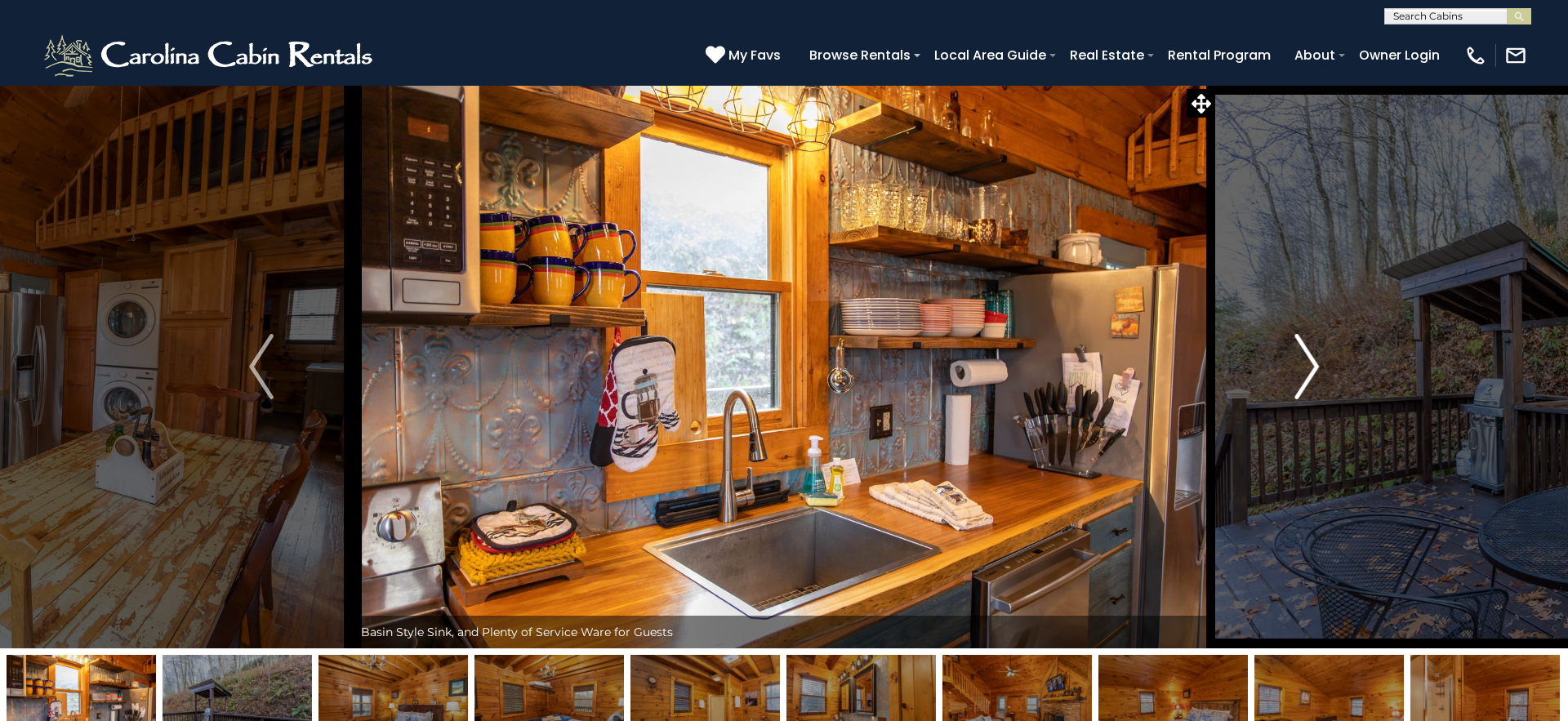
click at [1307, 378] on img "Next" at bounding box center [1307, 367] width 25 height 66
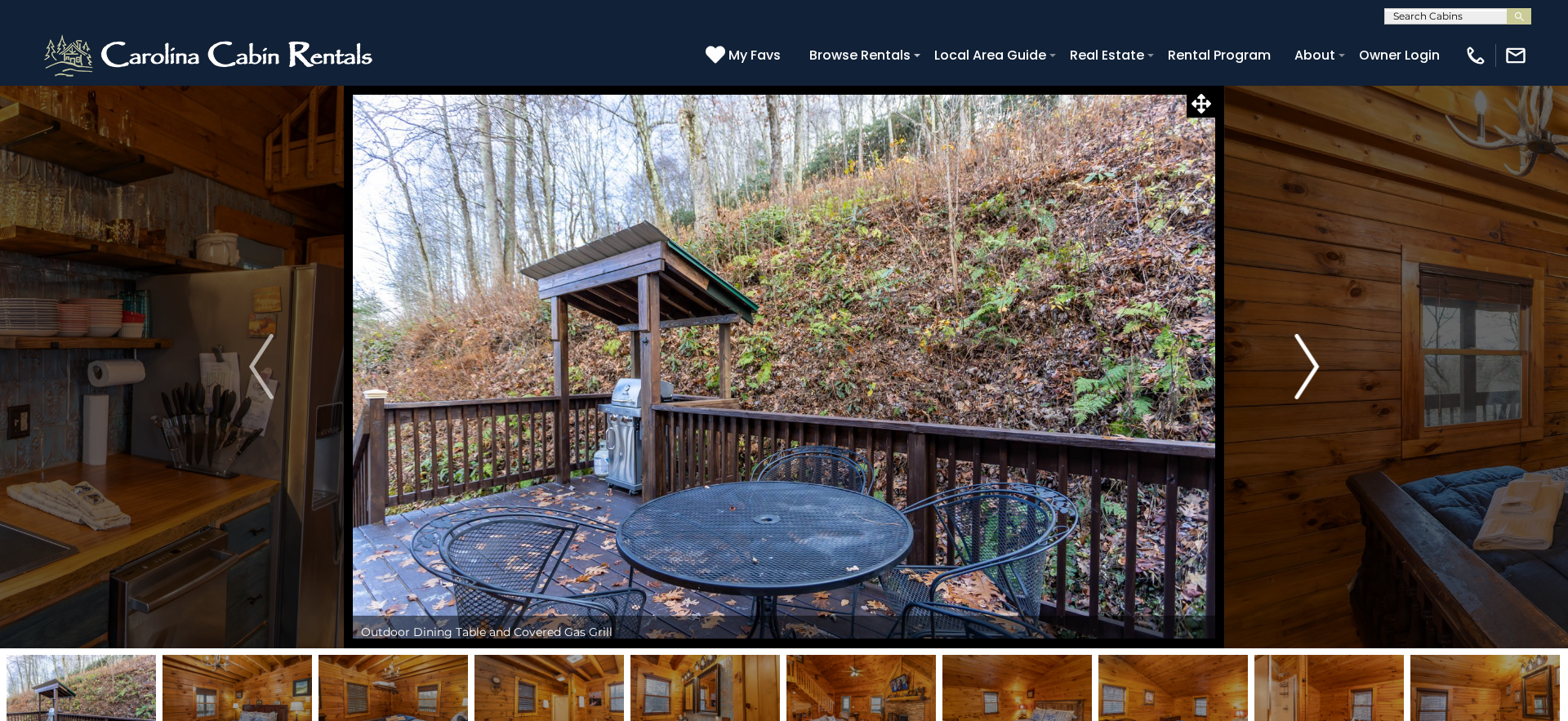
click at [1307, 378] on img "Next" at bounding box center [1307, 367] width 25 height 66
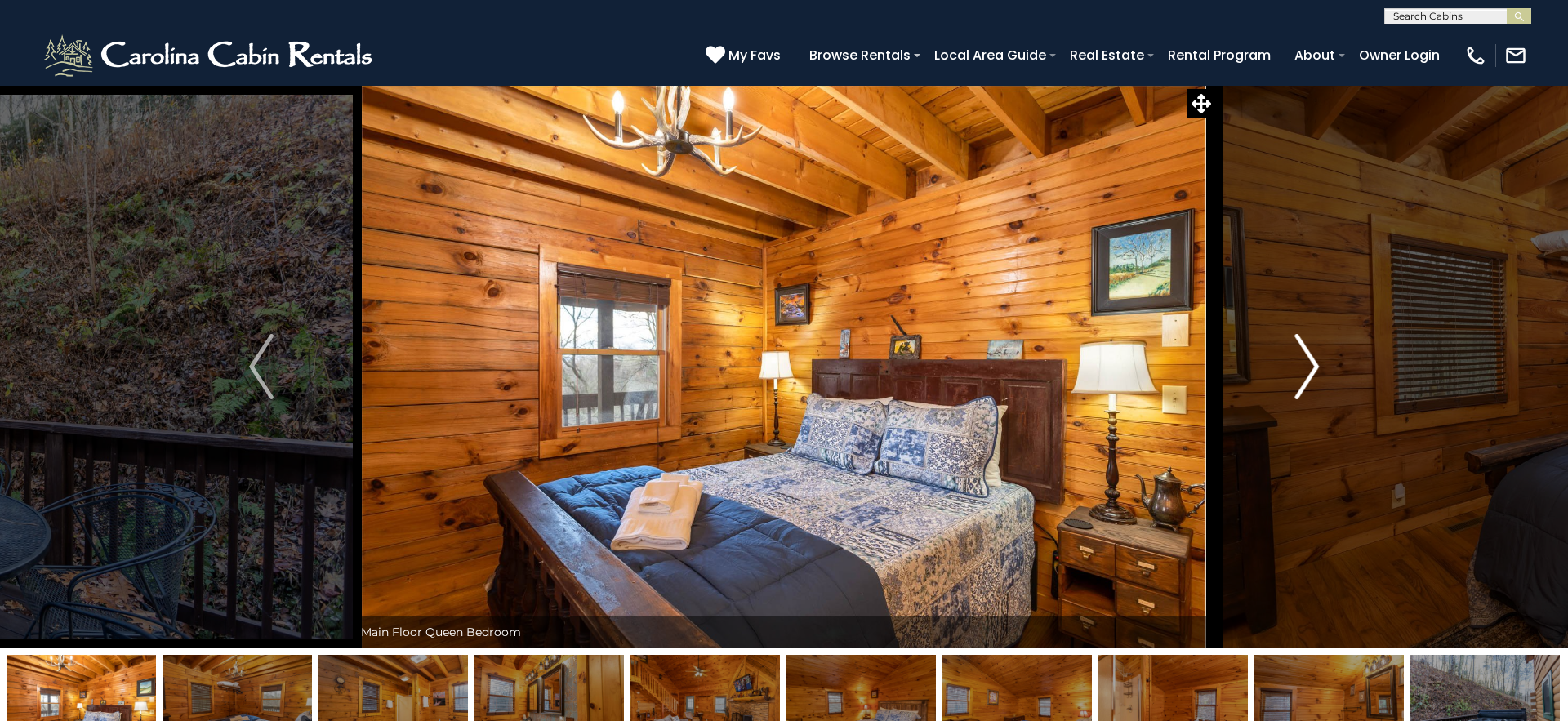
click at [1307, 378] on img "Next" at bounding box center [1307, 367] width 25 height 66
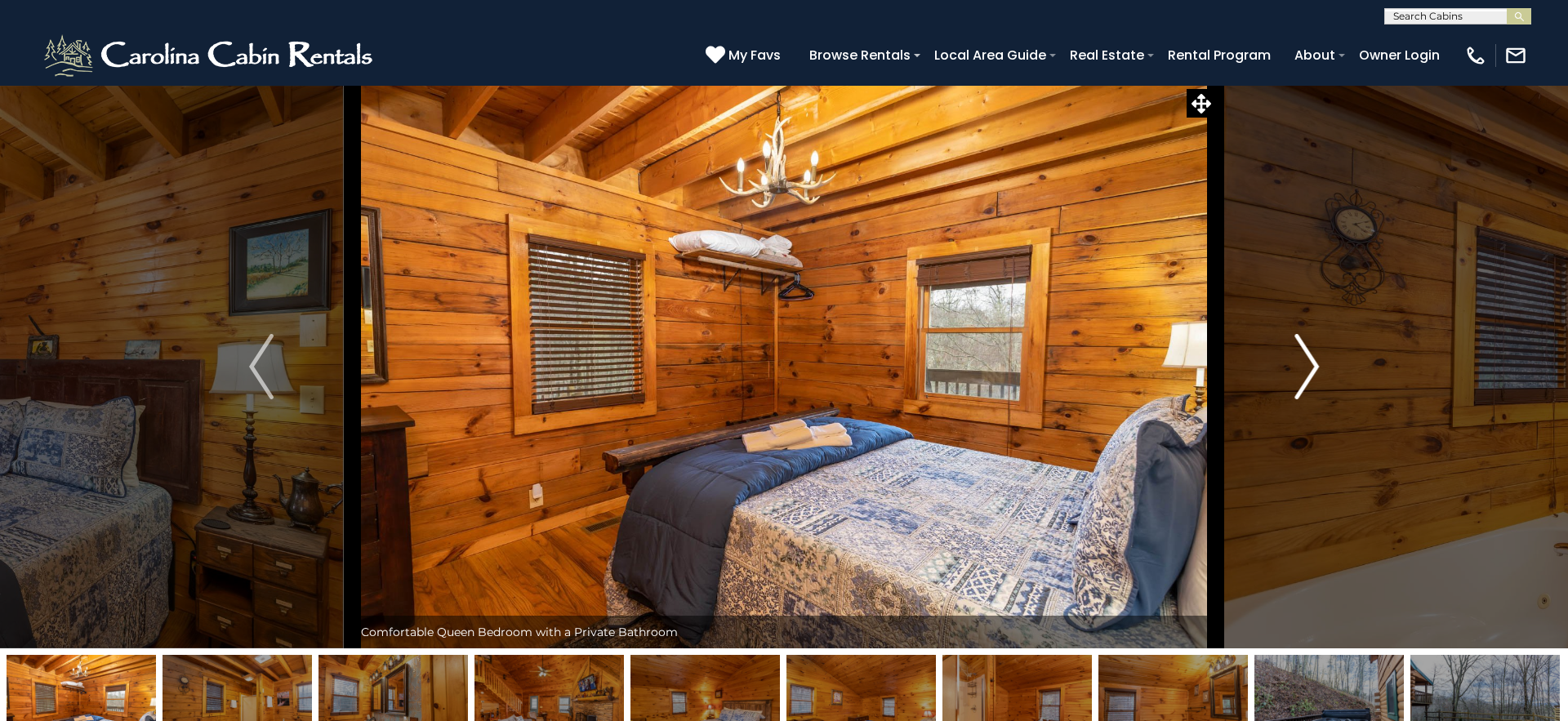
click at [1307, 378] on img "Next" at bounding box center [1307, 367] width 25 height 66
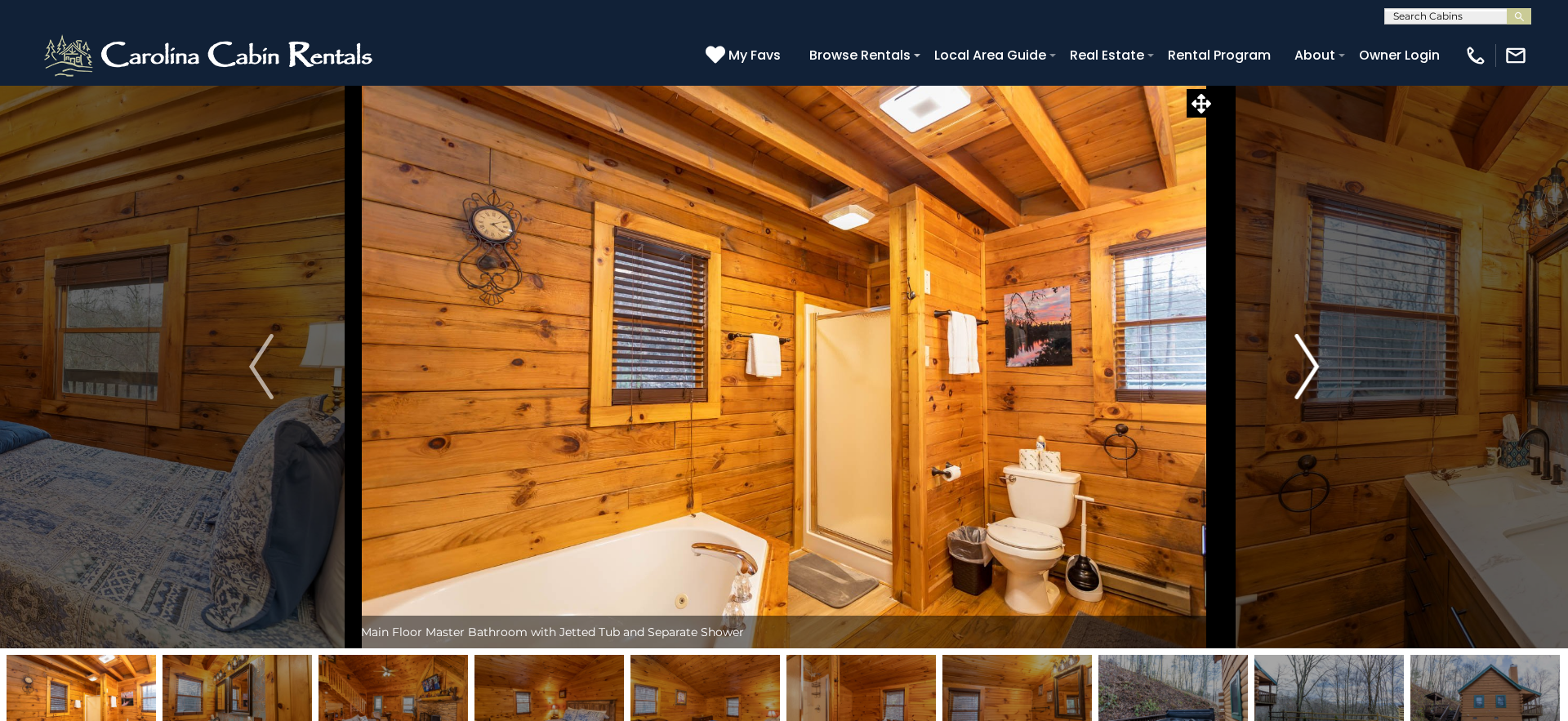
click at [1307, 378] on img "Next" at bounding box center [1307, 367] width 25 height 66
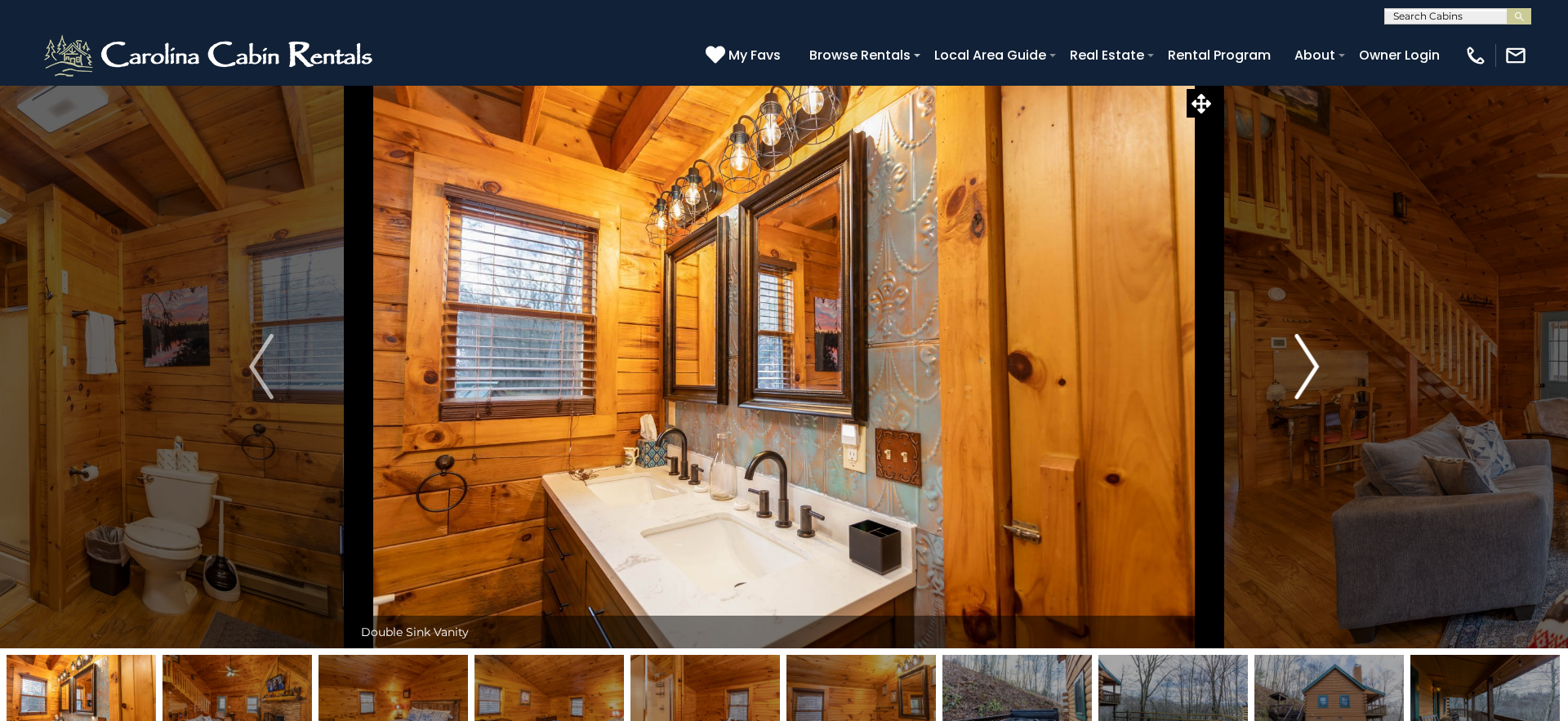
click at [1307, 378] on img "Next" at bounding box center [1307, 367] width 25 height 66
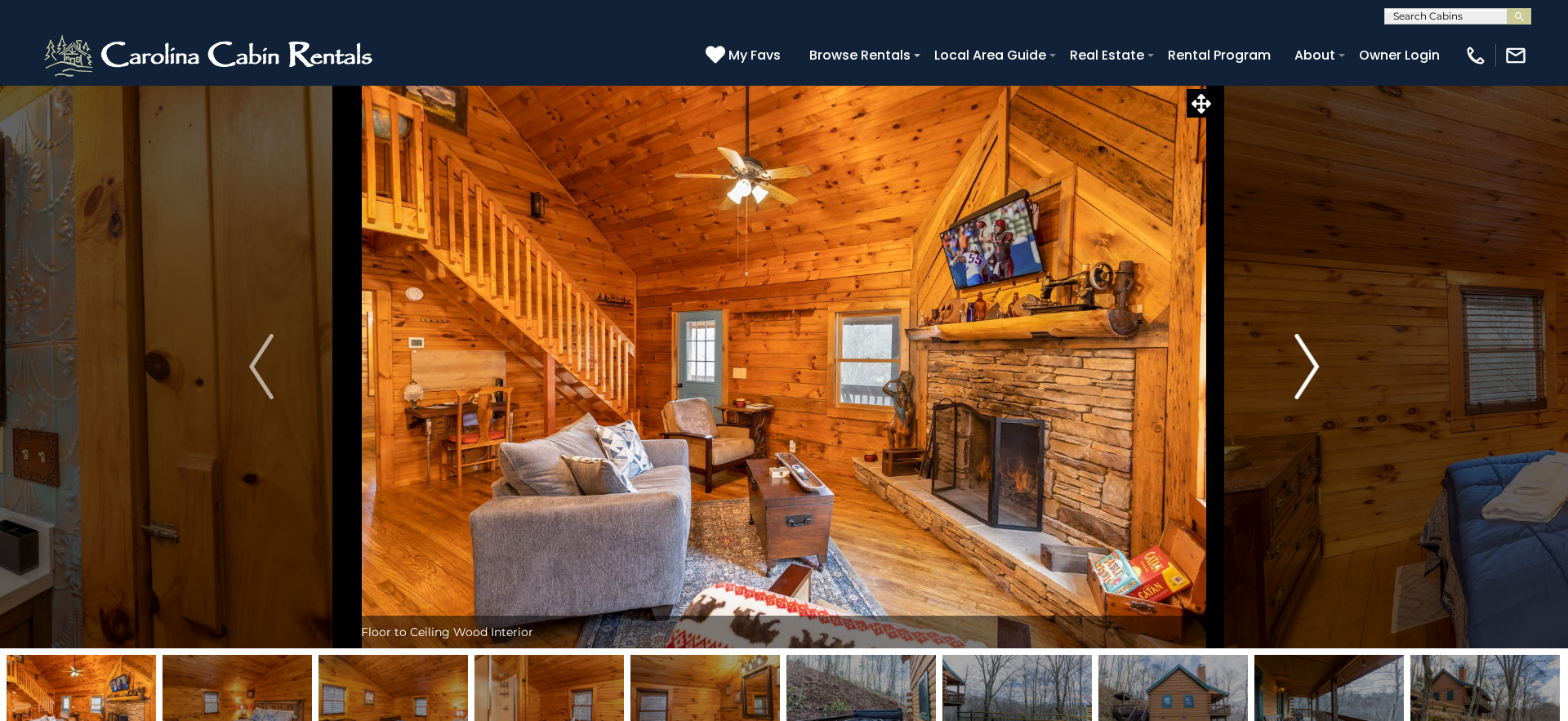
click at [1307, 378] on img "Next" at bounding box center [1307, 367] width 25 height 66
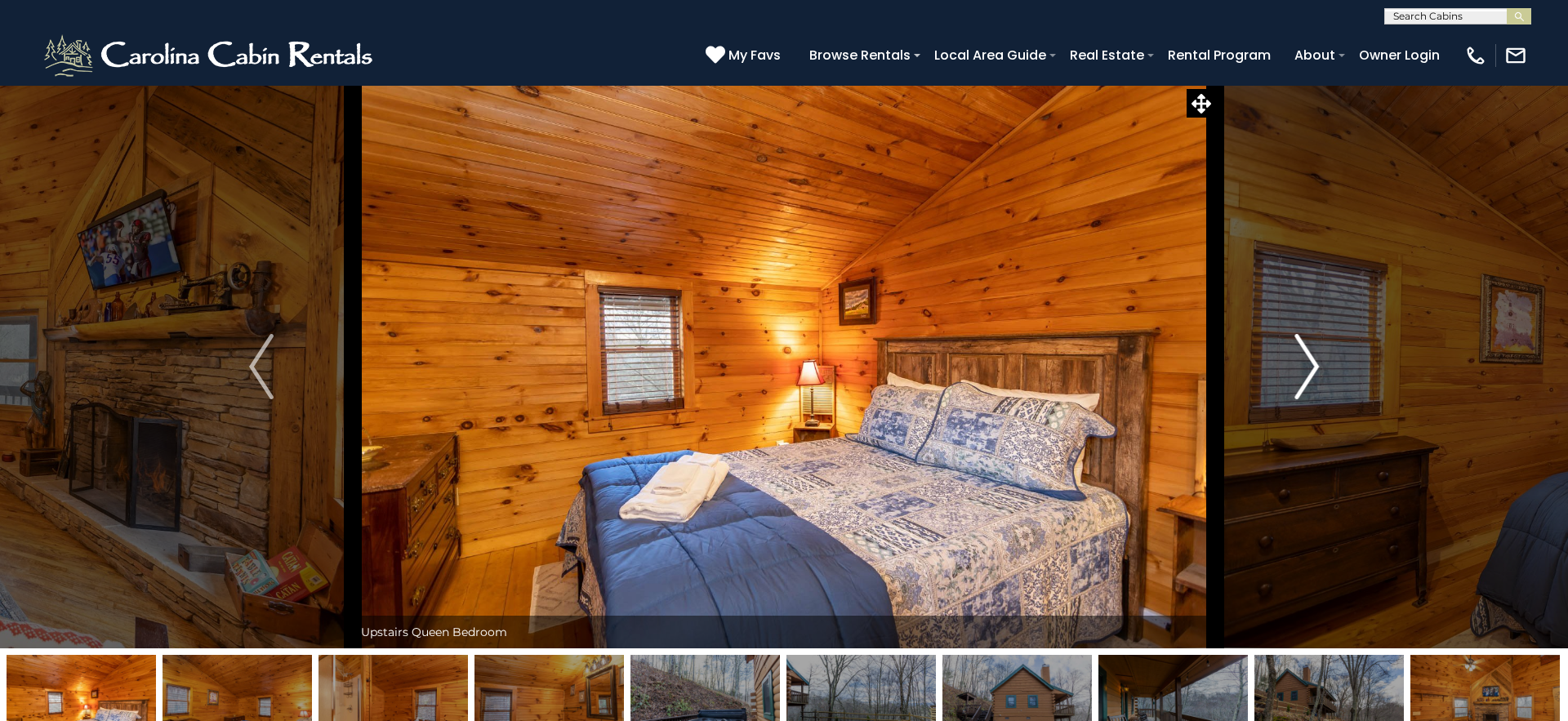
click at [1307, 378] on img "Next" at bounding box center [1307, 367] width 25 height 66
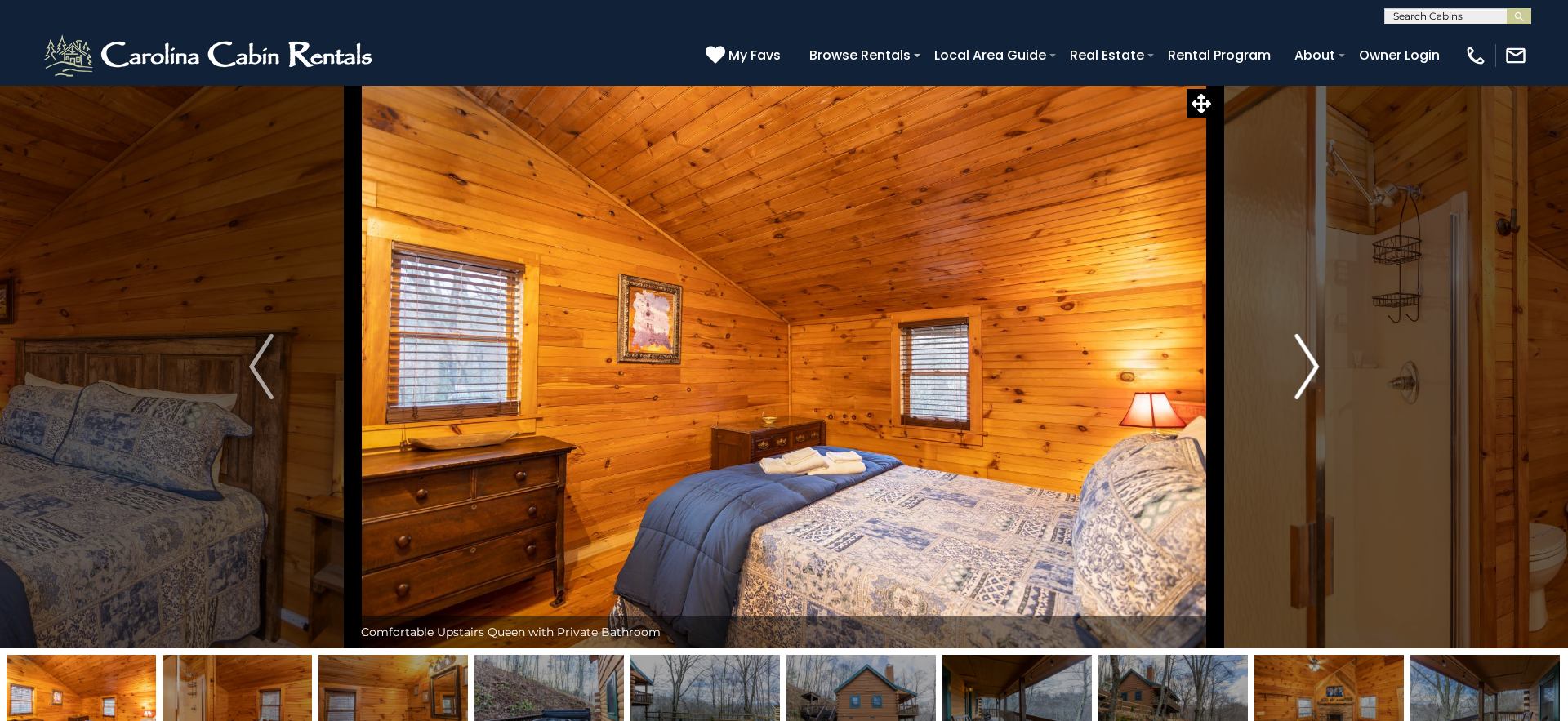
click at [1307, 378] on img "Next" at bounding box center [1307, 367] width 25 height 66
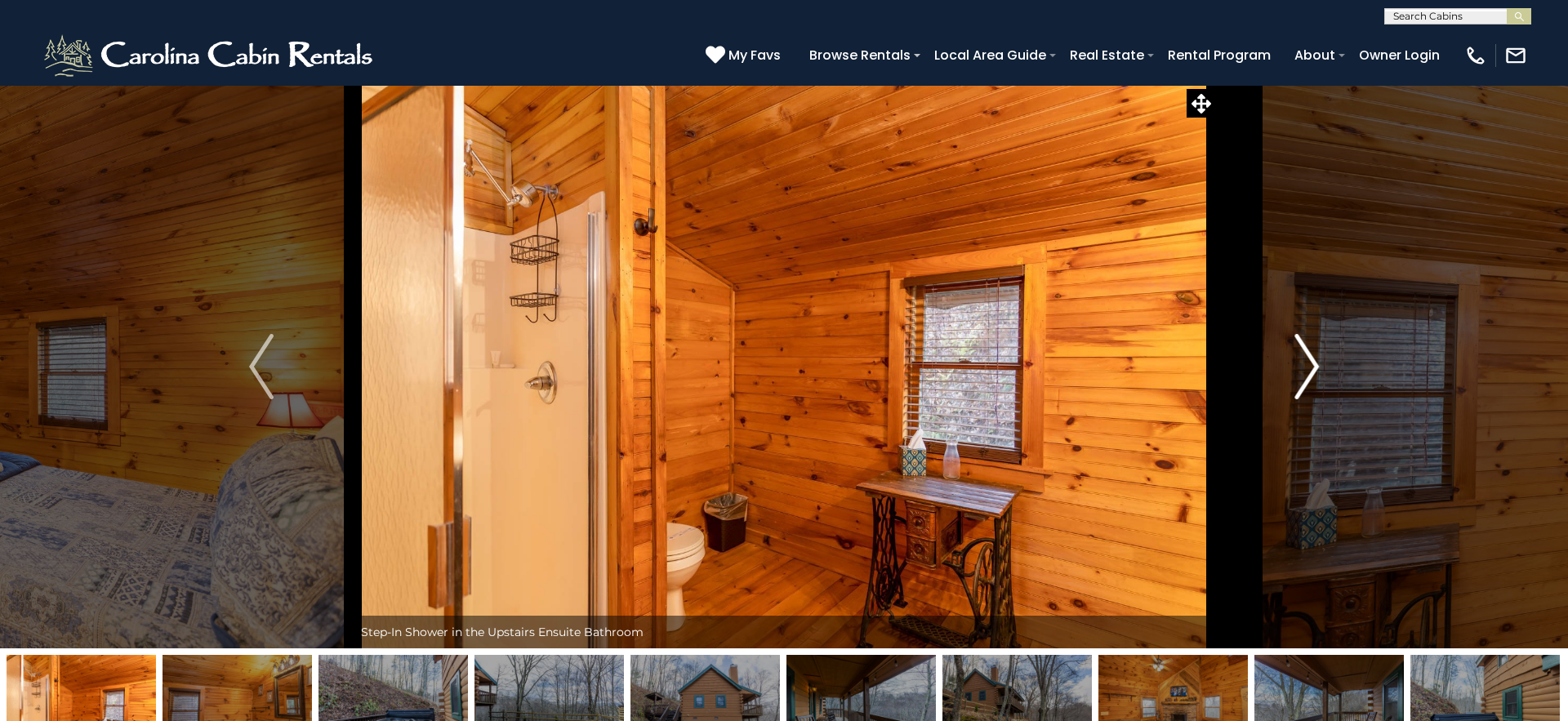
click at [1307, 378] on img "Next" at bounding box center [1307, 367] width 25 height 66
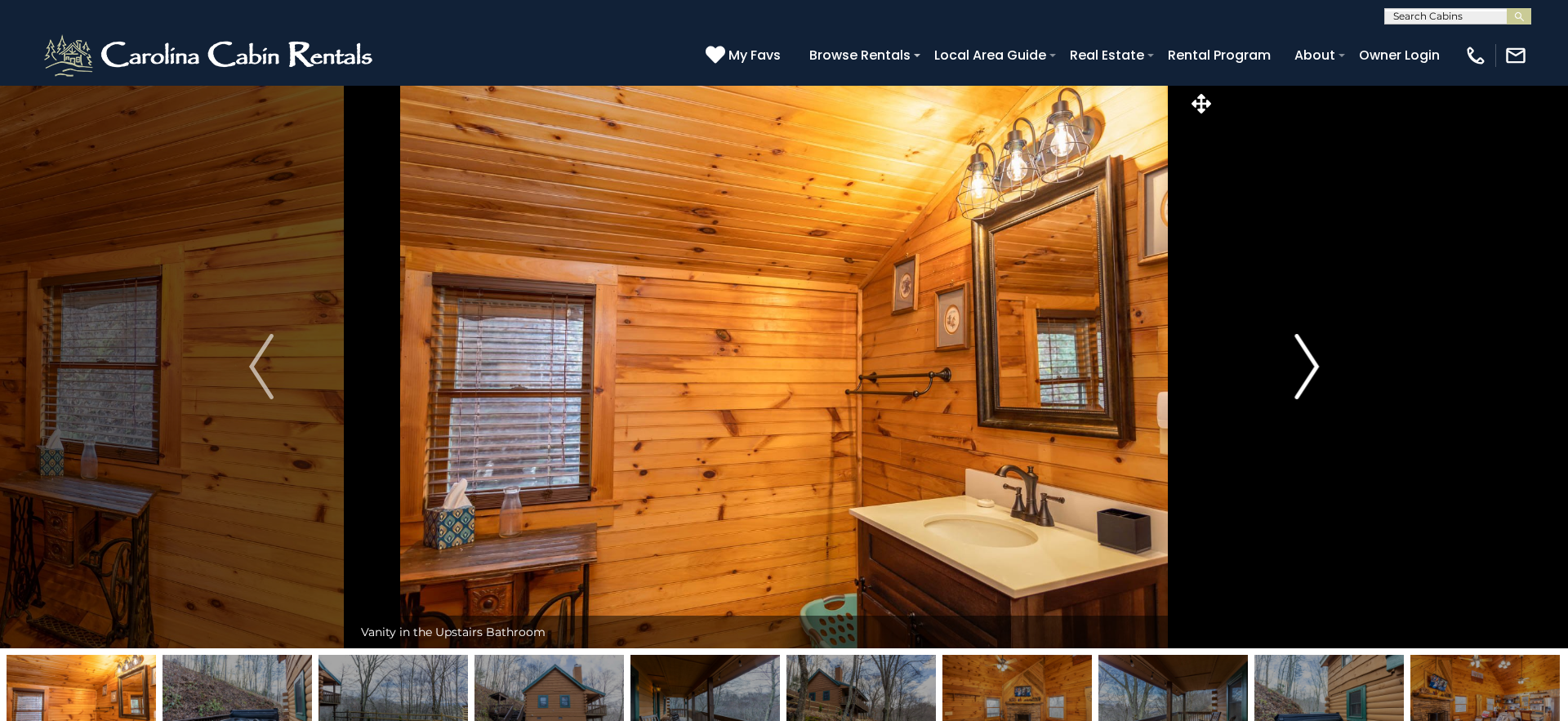
click at [1307, 378] on img "Next" at bounding box center [1307, 367] width 25 height 66
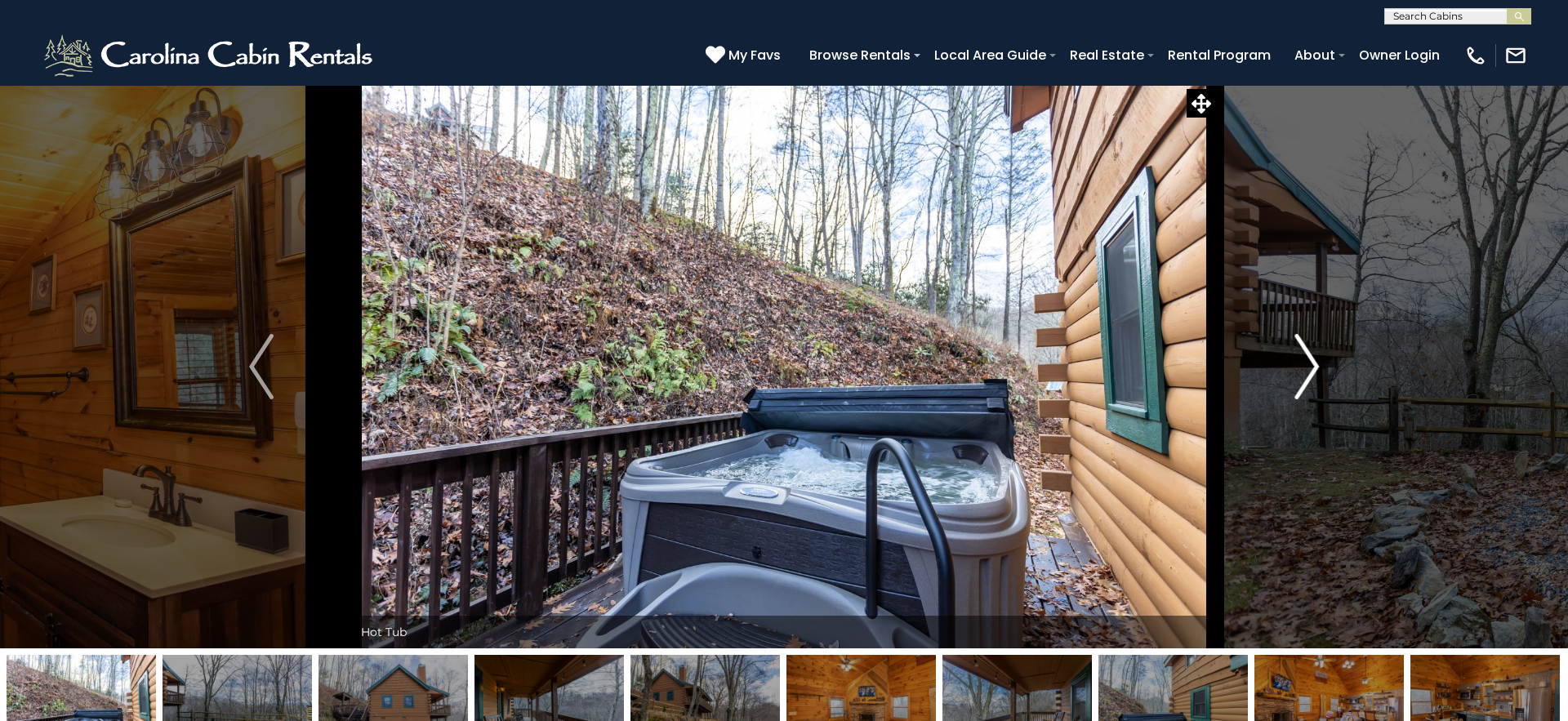
click at [1307, 378] on img "Next" at bounding box center [1307, 367] width 25 height 66
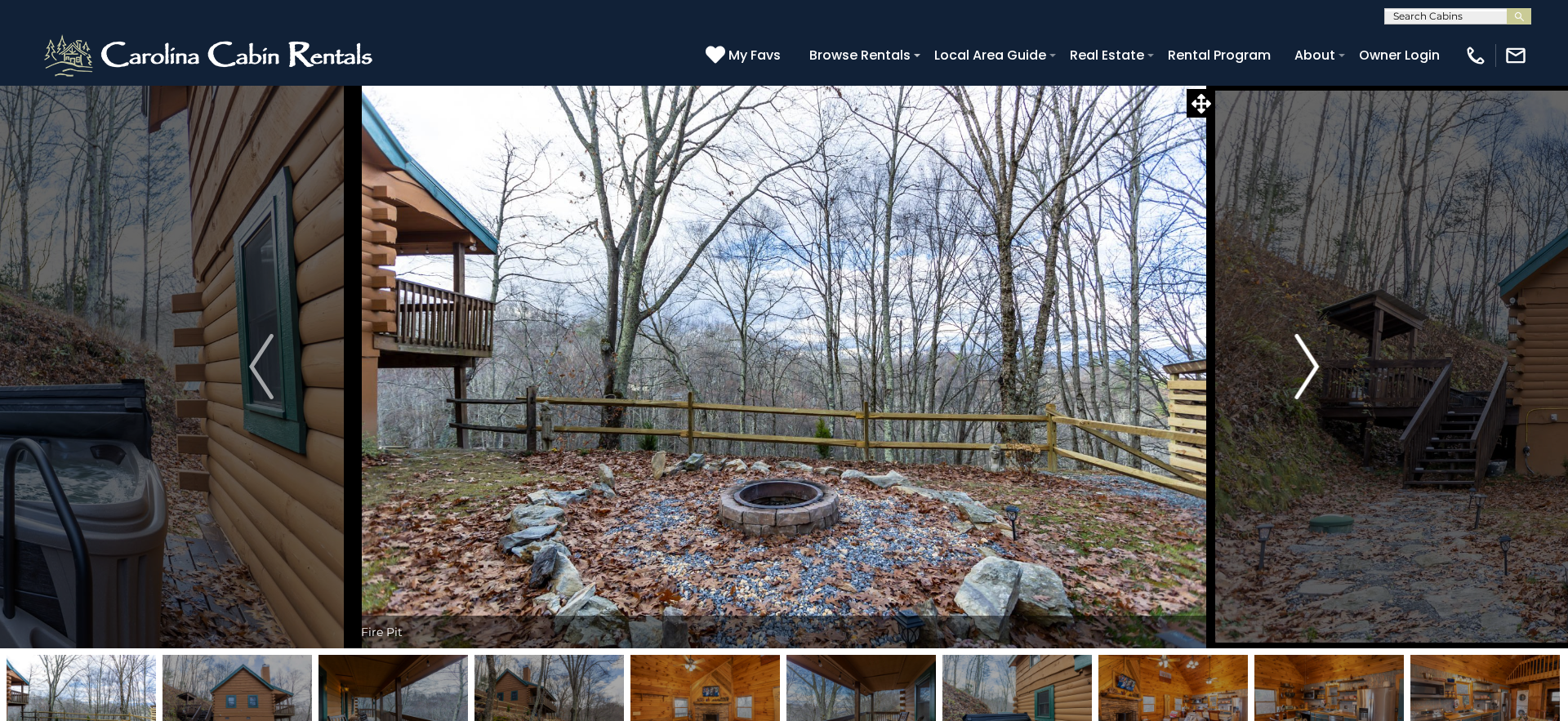
click at [1307, 378] on img "Next" at bounding box center [1307, 367] width 25 height 66
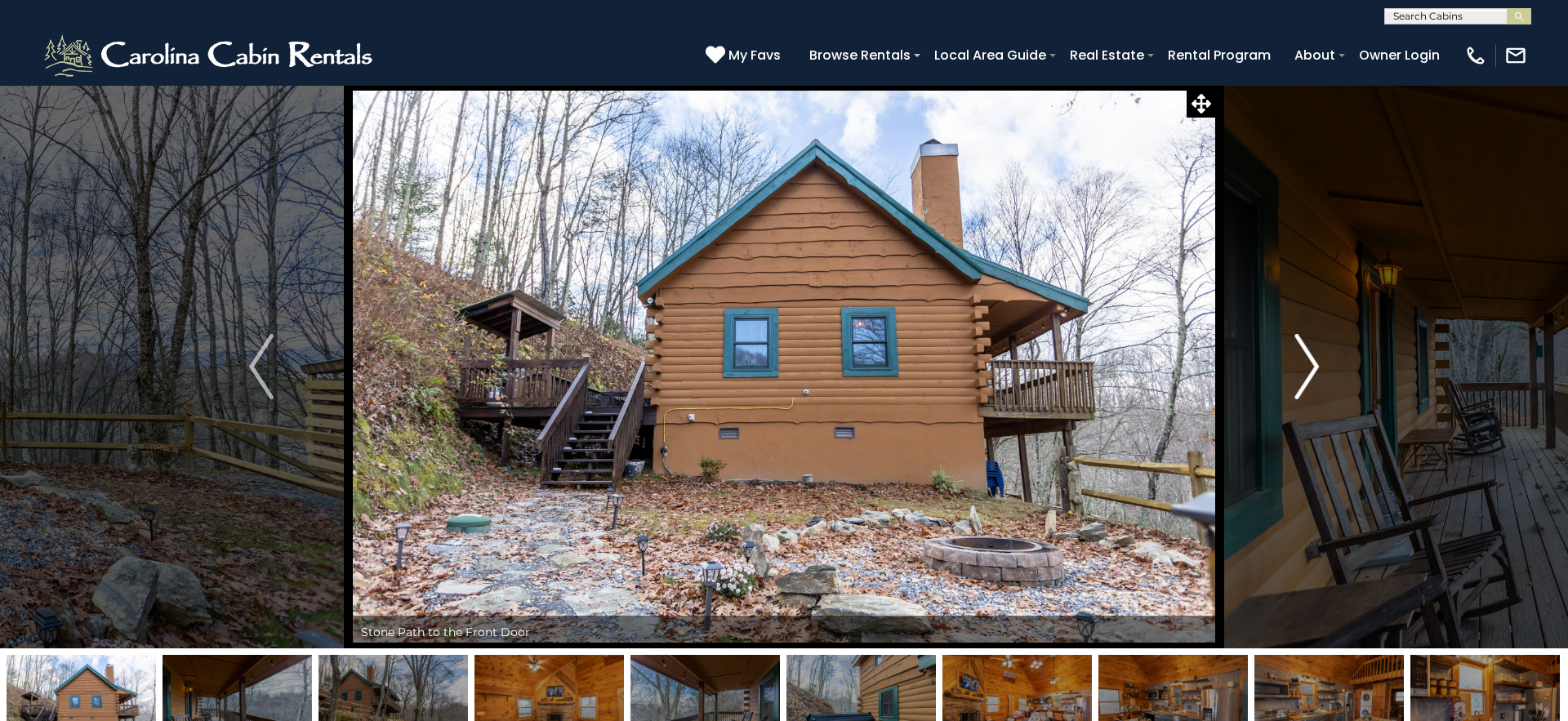
click at [1307, 378] on img "Next" at bounding box center [1307, 367] width 25 height 66
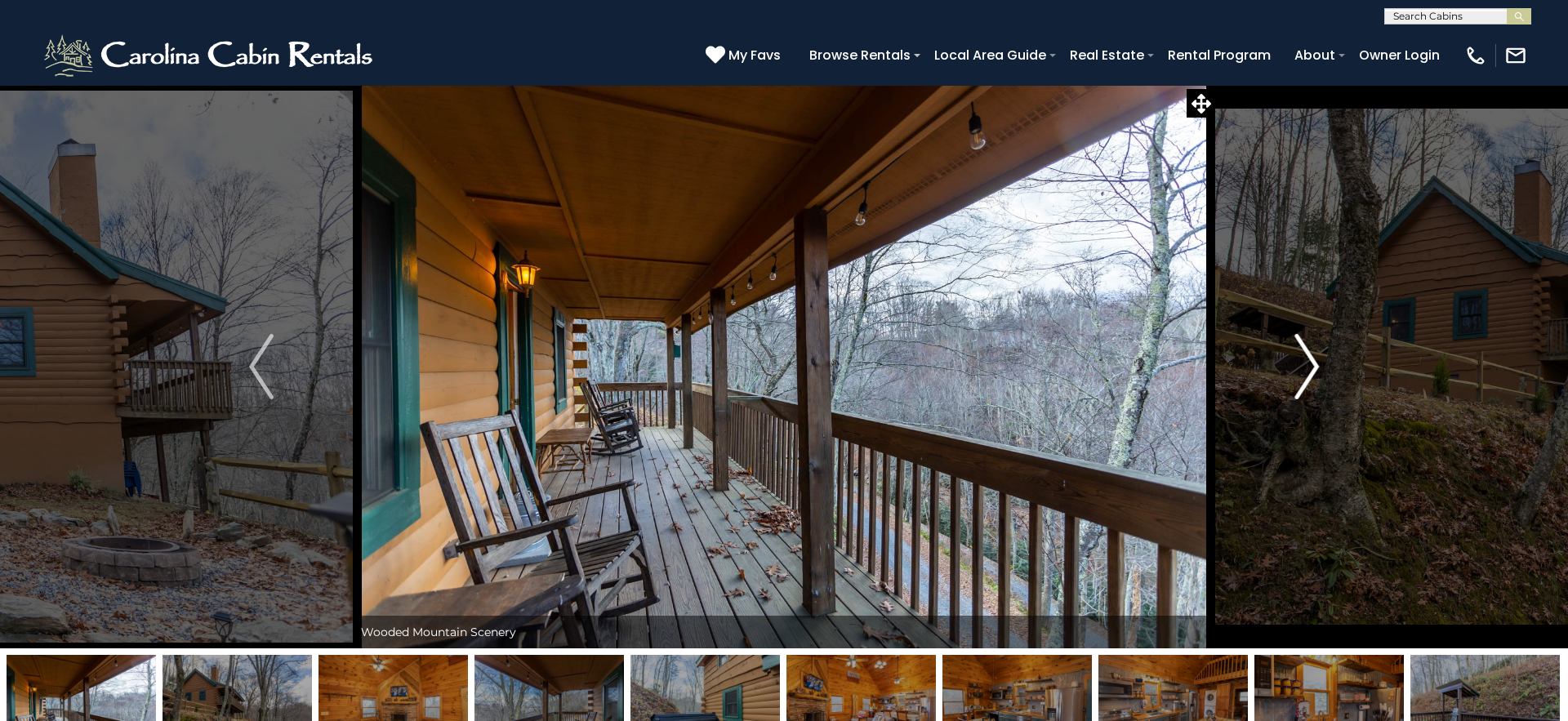
click at [1307, 378] on img "Next" at bounding box center [1307, 367] width 25 height 66
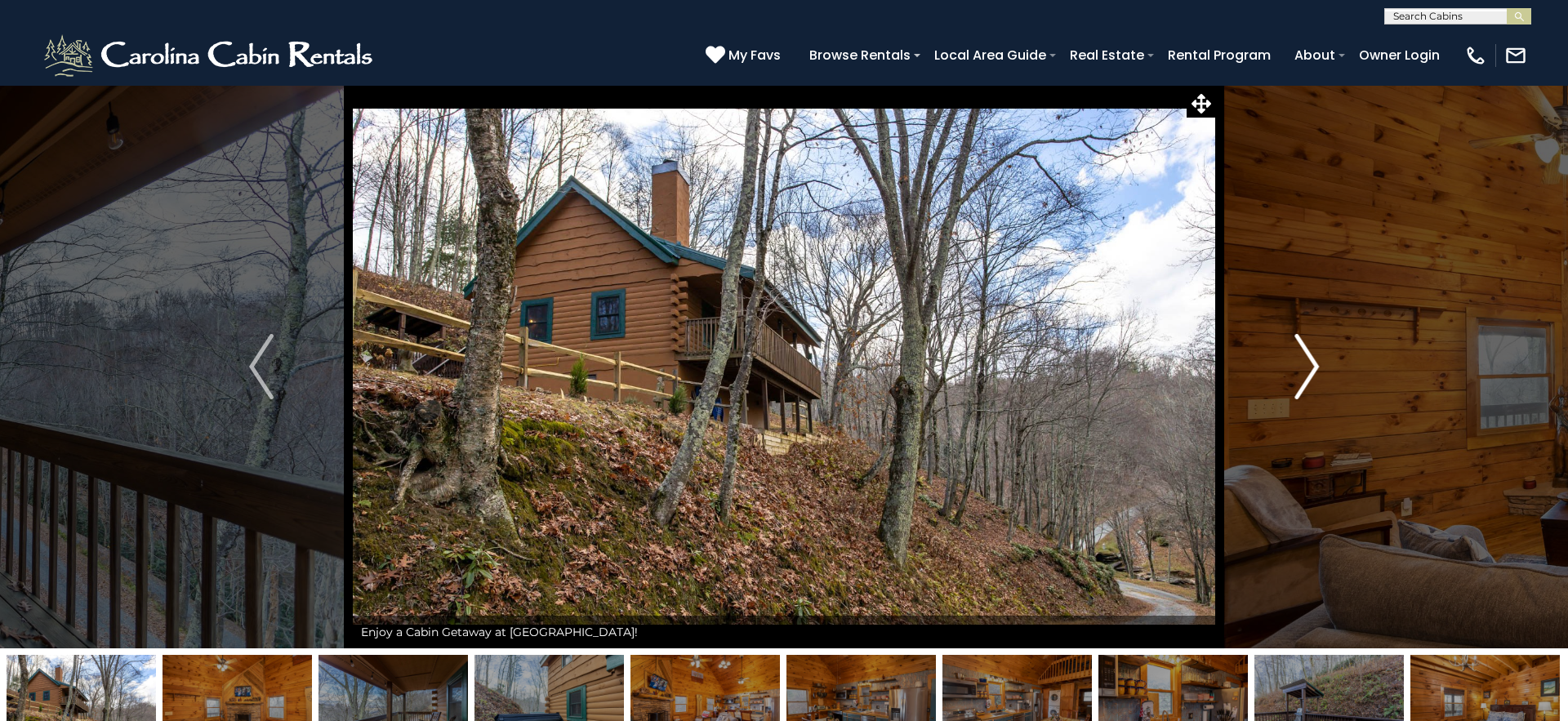
click at [1307, 378] on img "Next" at bounding box center [1307, 367] width 25 height 66
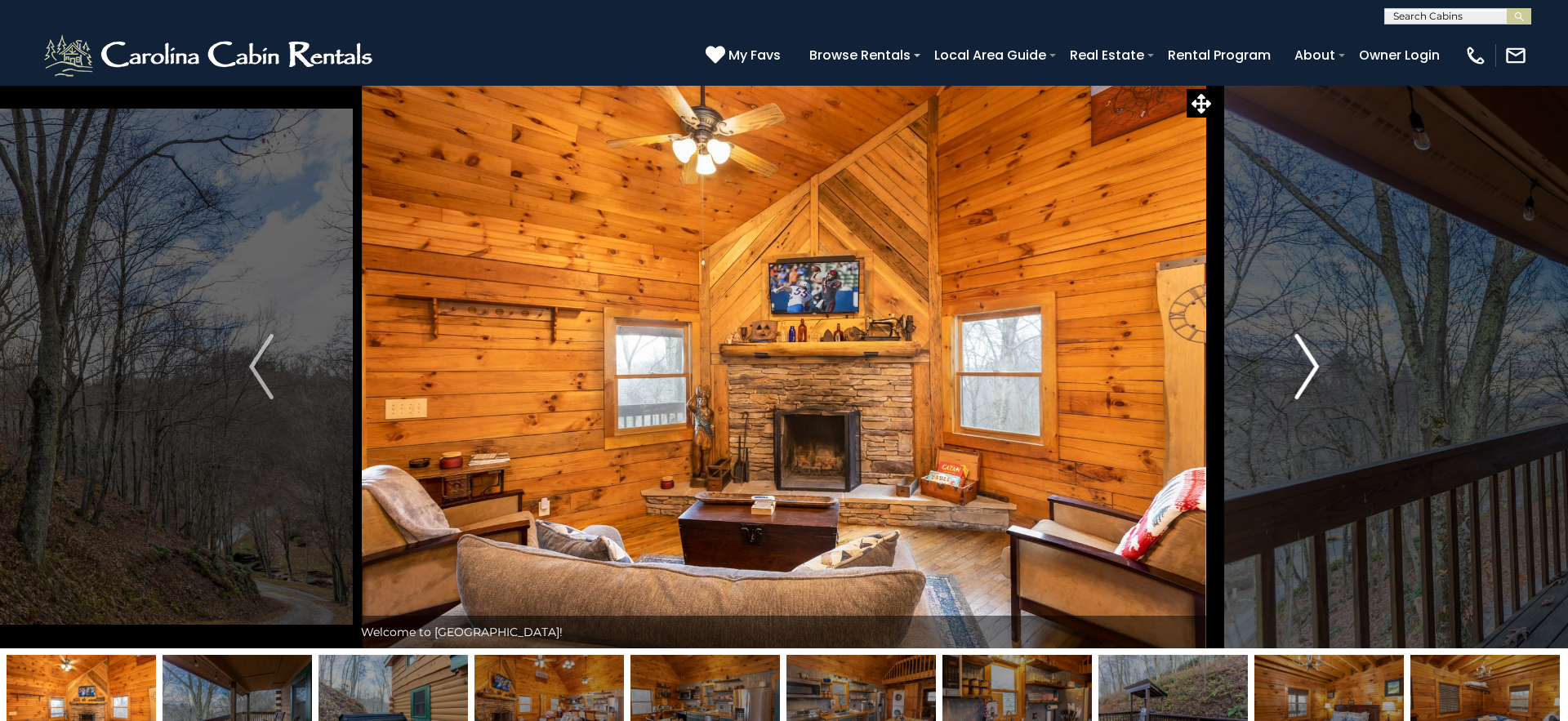
click at [1307, 378] on img "Next" at bounding box center [1307, 367] width 25 height 66
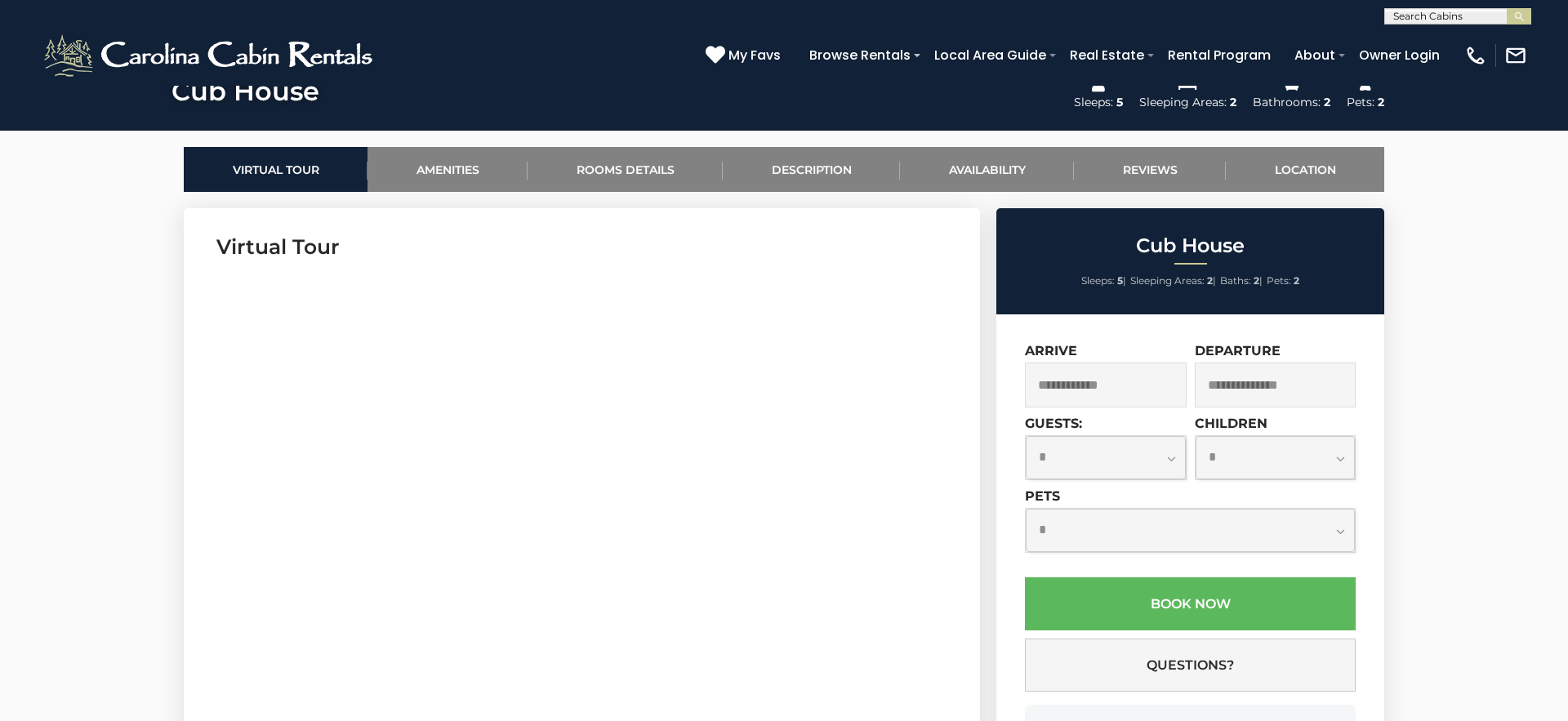
scroll to position [714, 0]
click at [1107, 380] on input "text" at bounding box center [1106, 385] width 161 height 45
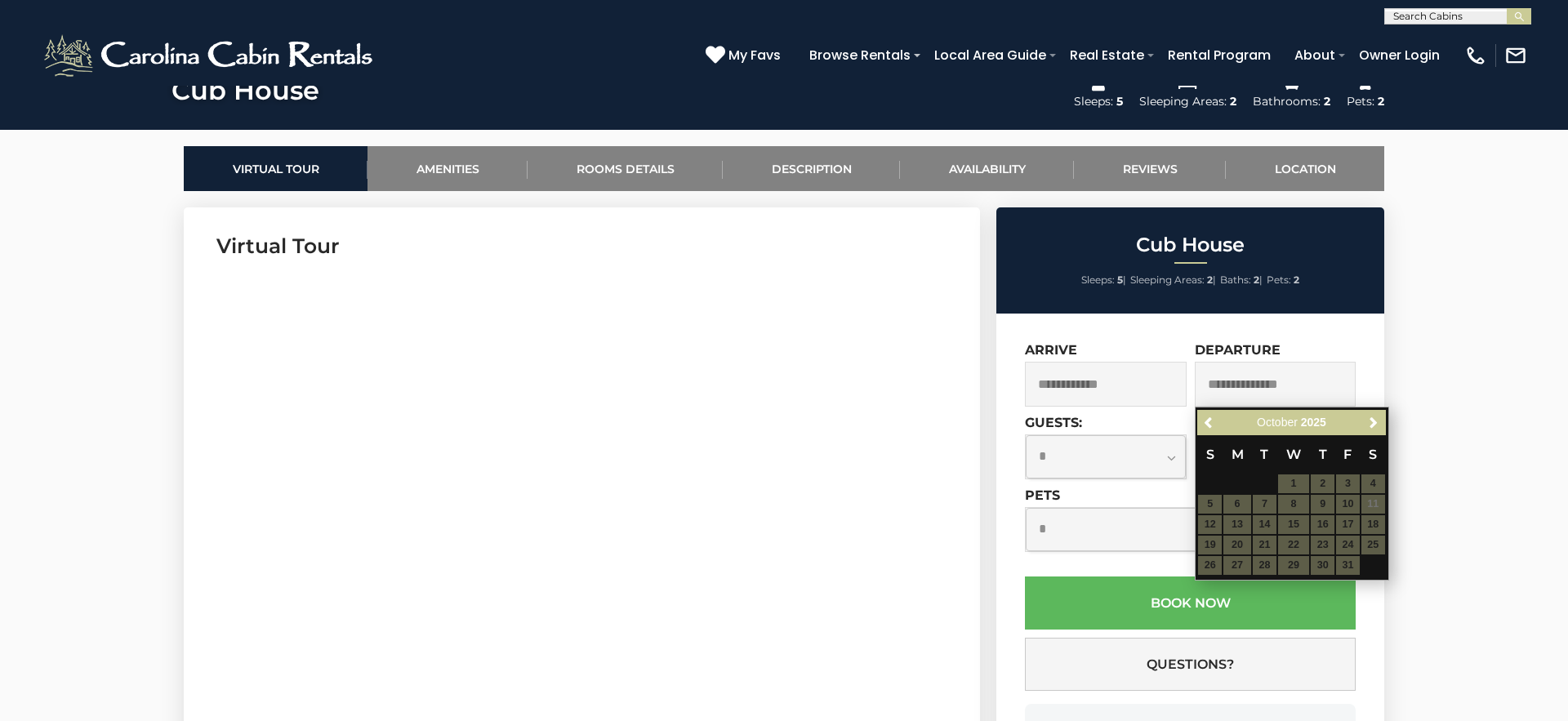
click at [1316, 497] on table "S M T W T F S 1 2 3 4 5 6 7 8 9 10 11 12 13 14 15 16 17 18 19 20 21 22 23 24 25…" at bounding box center [1291, 505] width 188 height 140
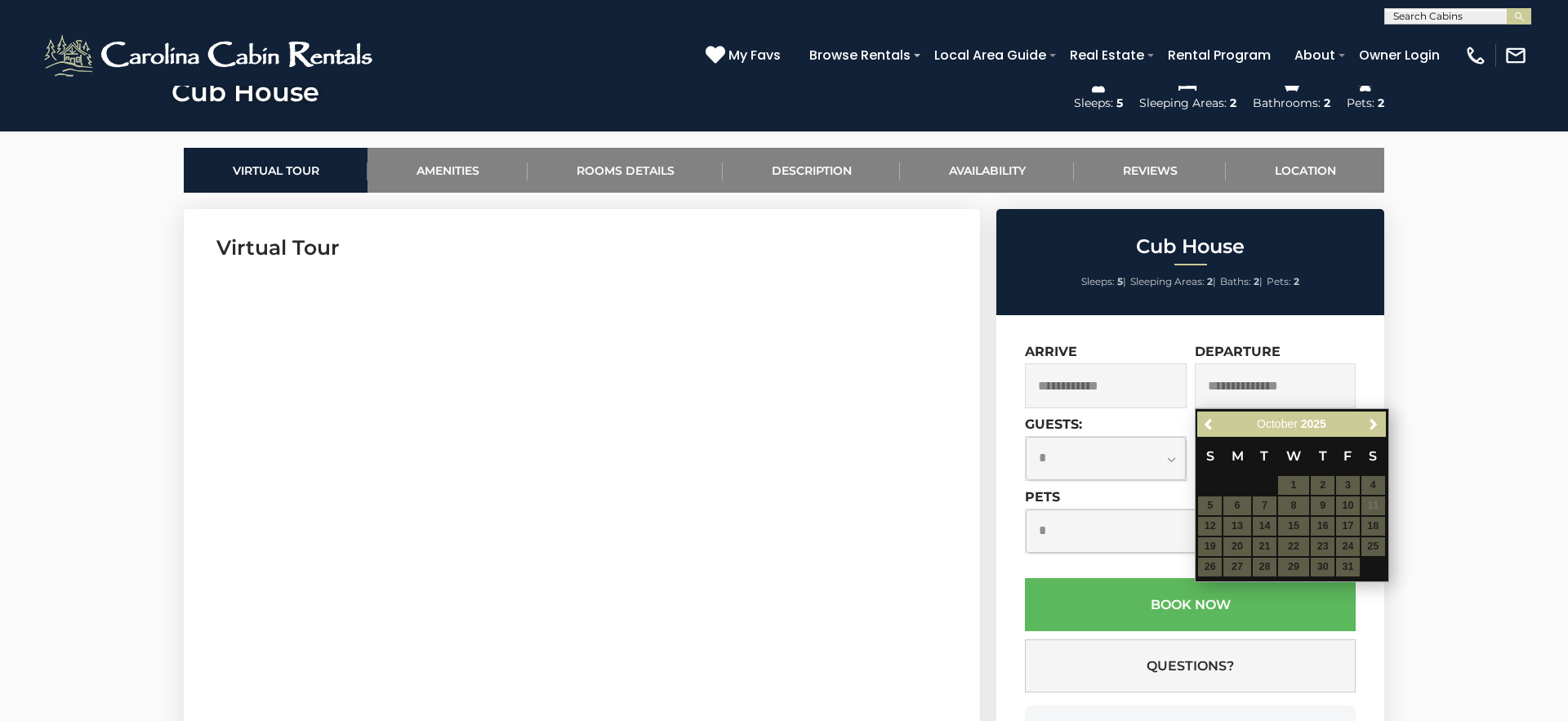
click at [1229, 516] on table "S M T W T F S 1 2 3 4 5 6 7 8 9 10 11 12 13 14 15 16 17 18 19 20 21 22 23 24 25…" at bounding box center [1291, 506] width 188 height 140
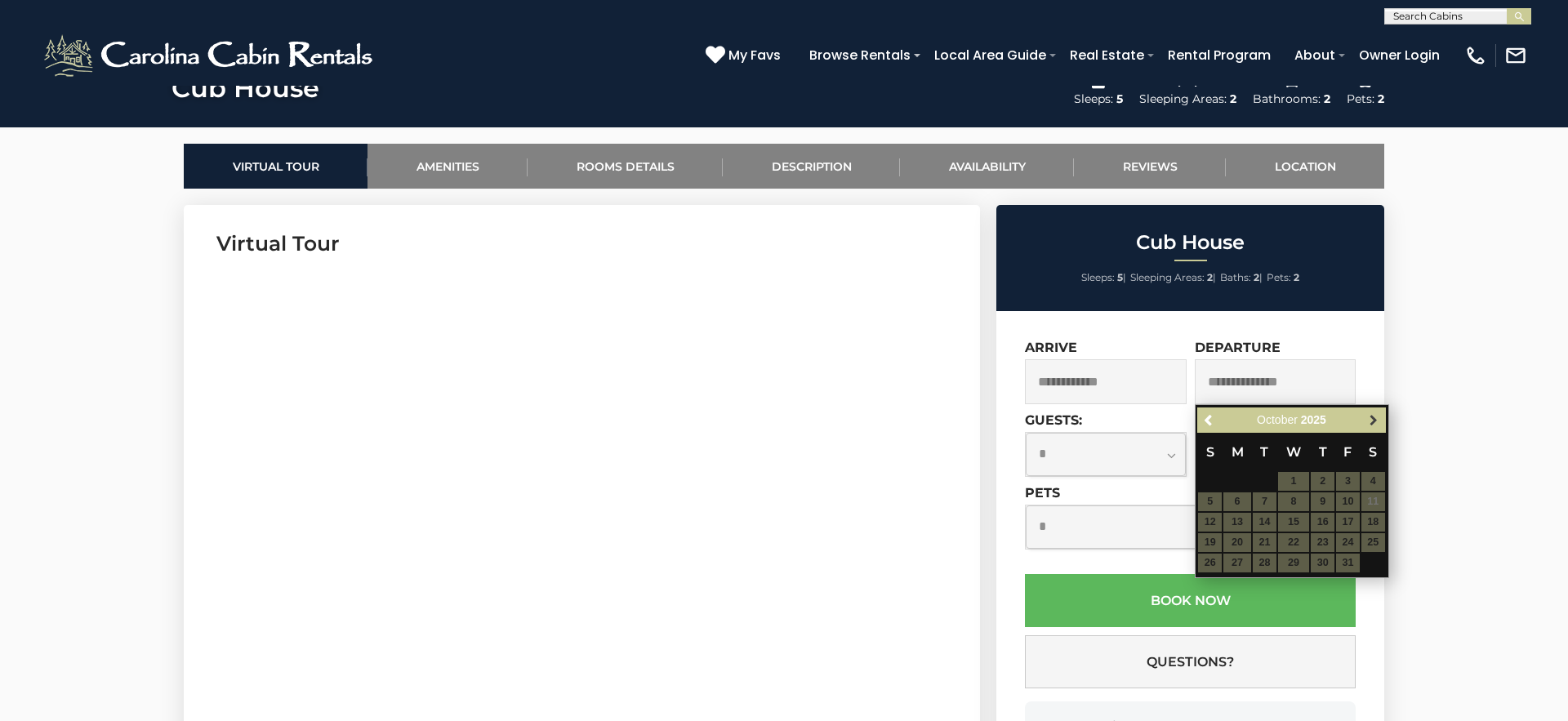
click at [1370, 422] on span "Next" at bounding box center [1374, 420] width 13 height 13
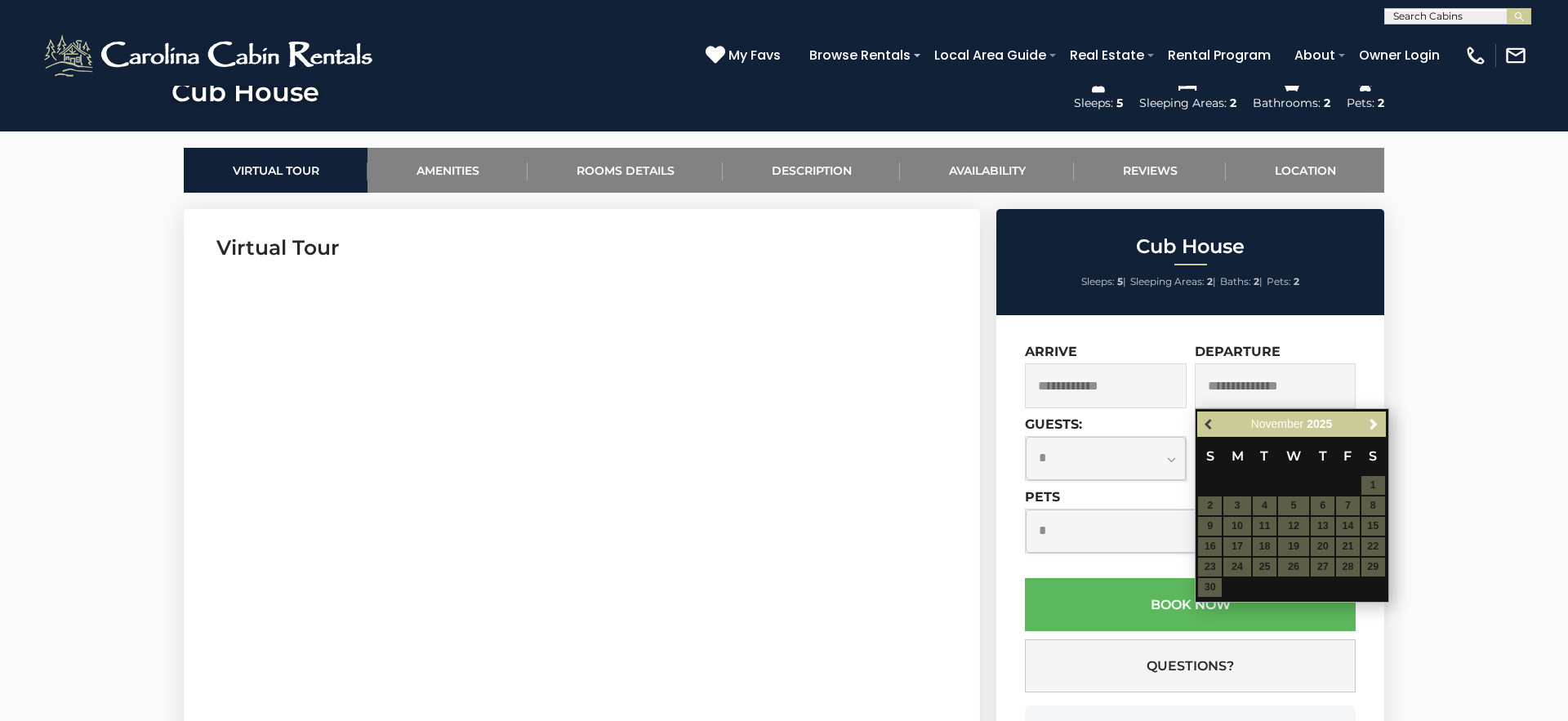
click at [1209, 420] on span "Previous" at bounding box center [1210, 424] width 13 height 13
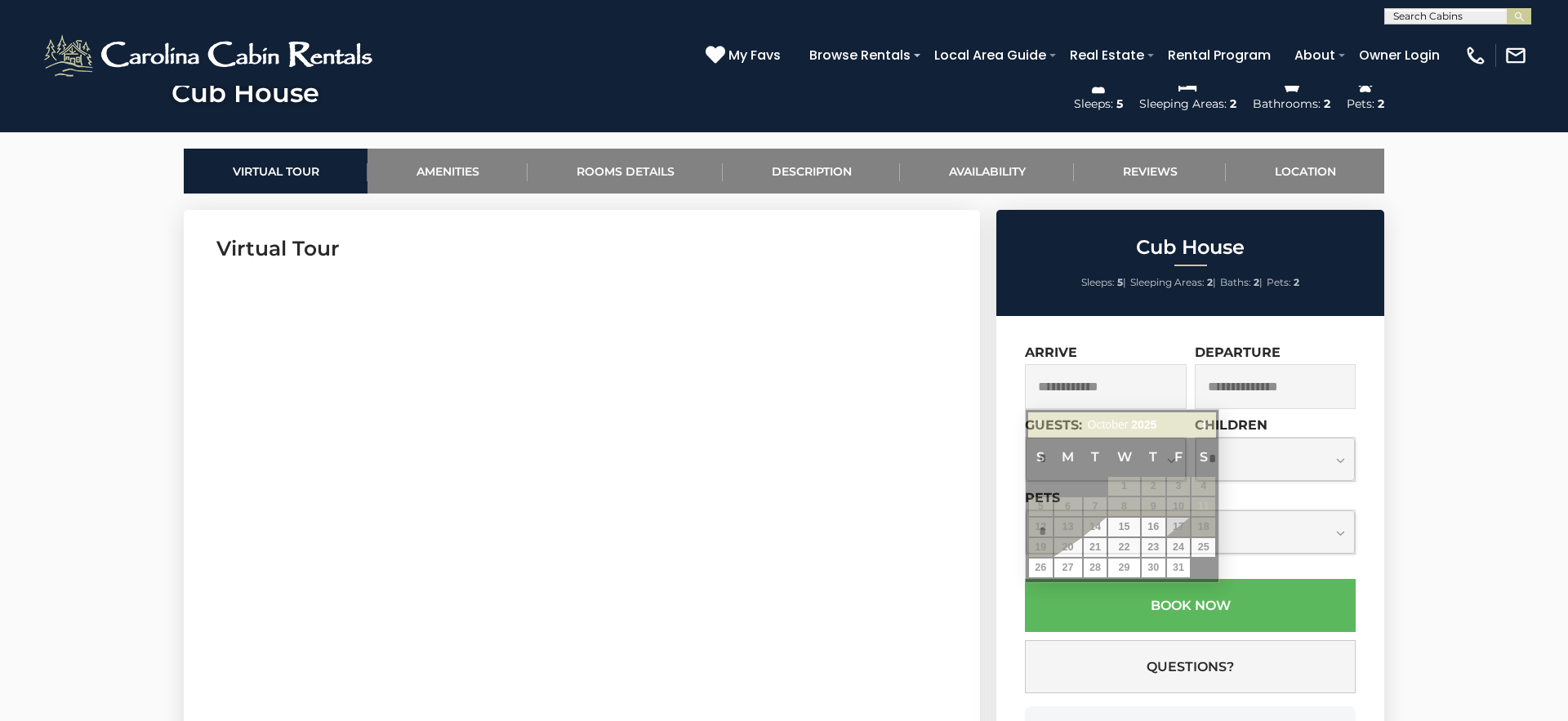
click at [1111, 383] on input "text" at bounding box center [1106, 386] width 161 height 45
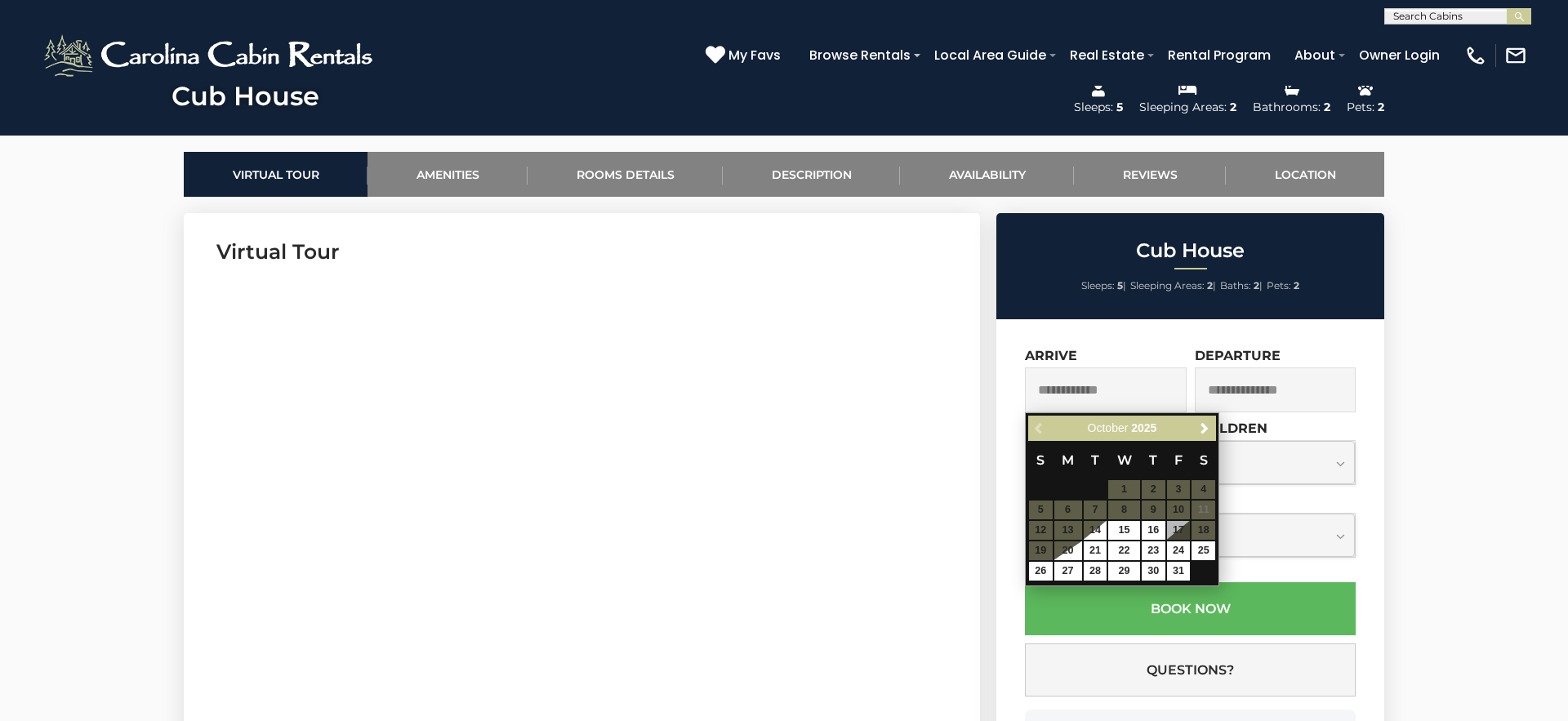
scroll to position [708, 0]
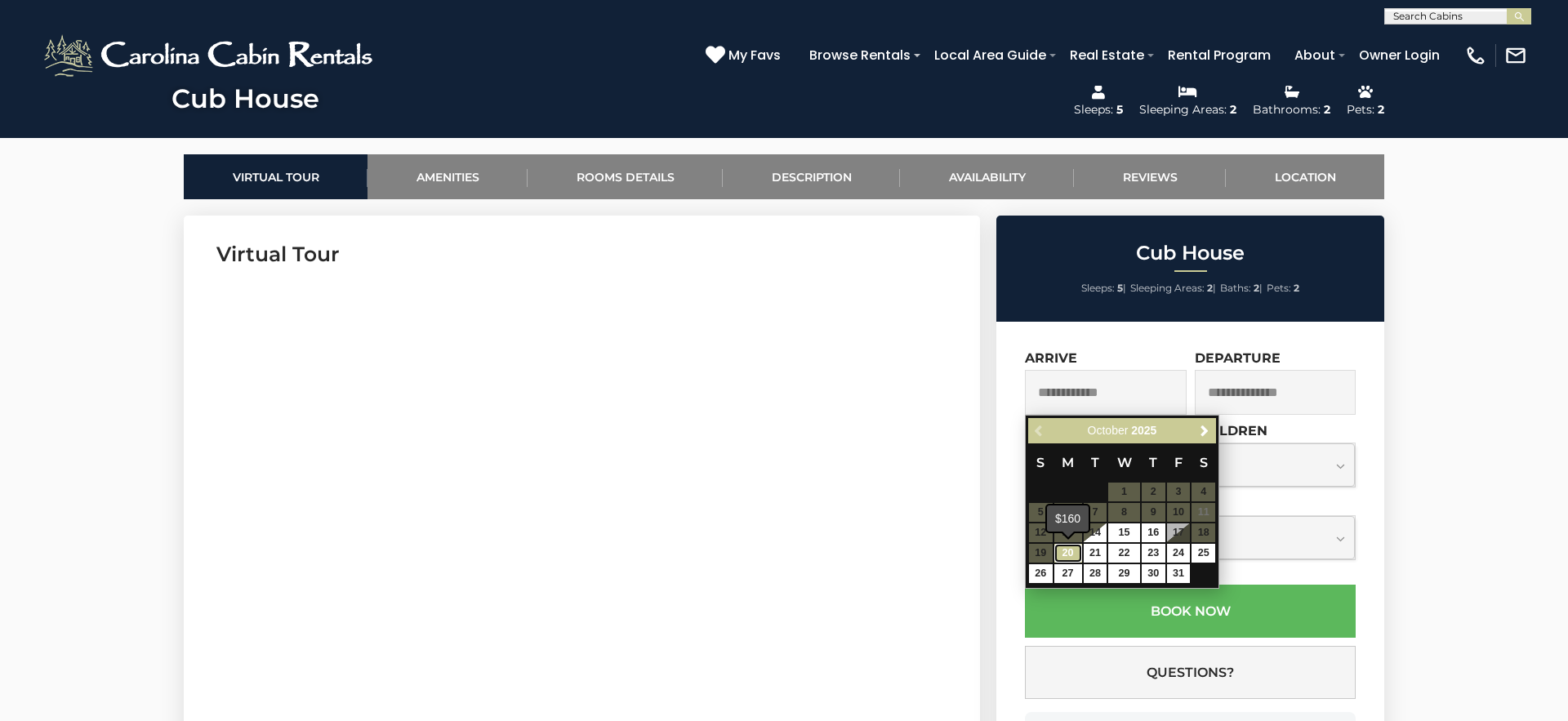
click at [1072, 555] on link "20" at bounding box center [1068, 553] width 28 height 19
type input "**********"
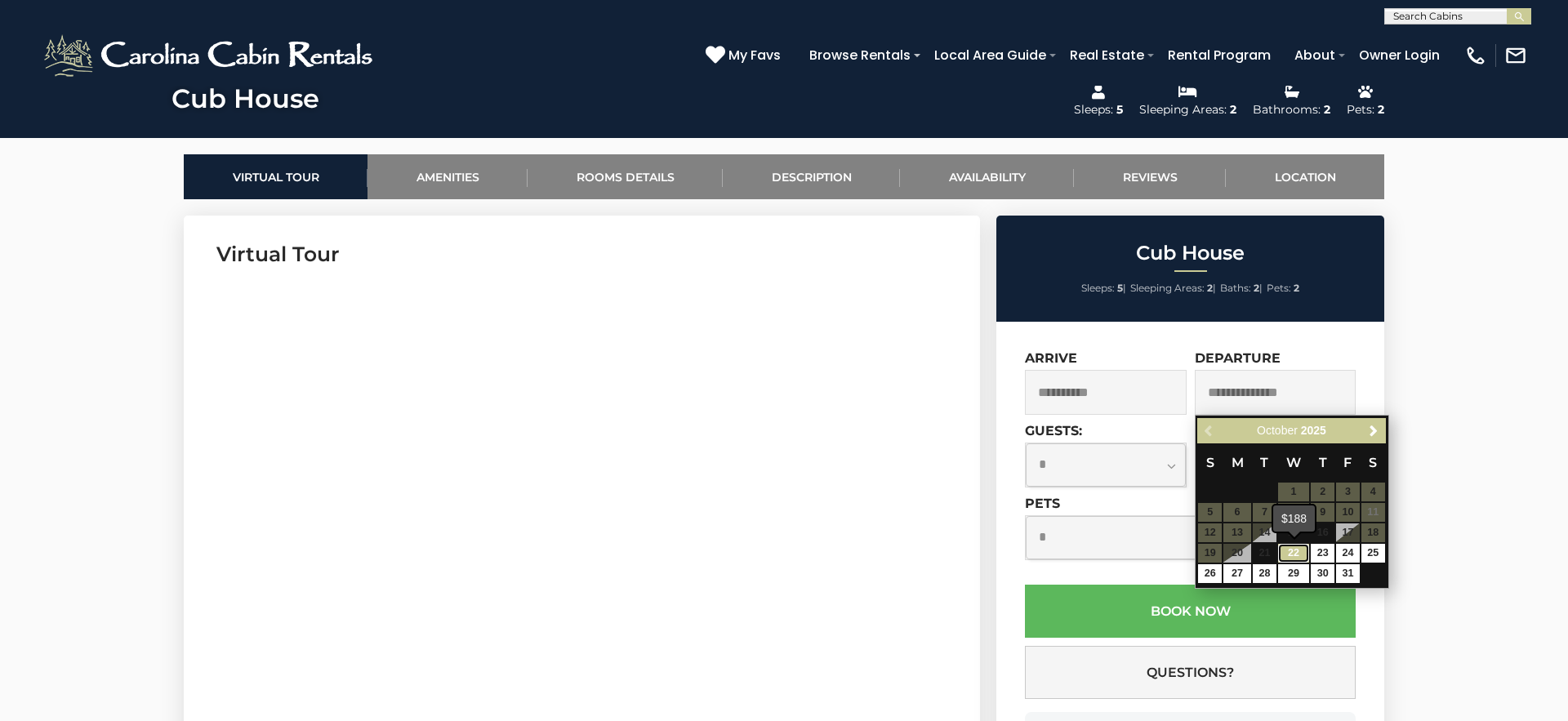
click at [1288, 551] on link "22" at bounding box center [1293, 553] width 31 height 19
type input "**********"
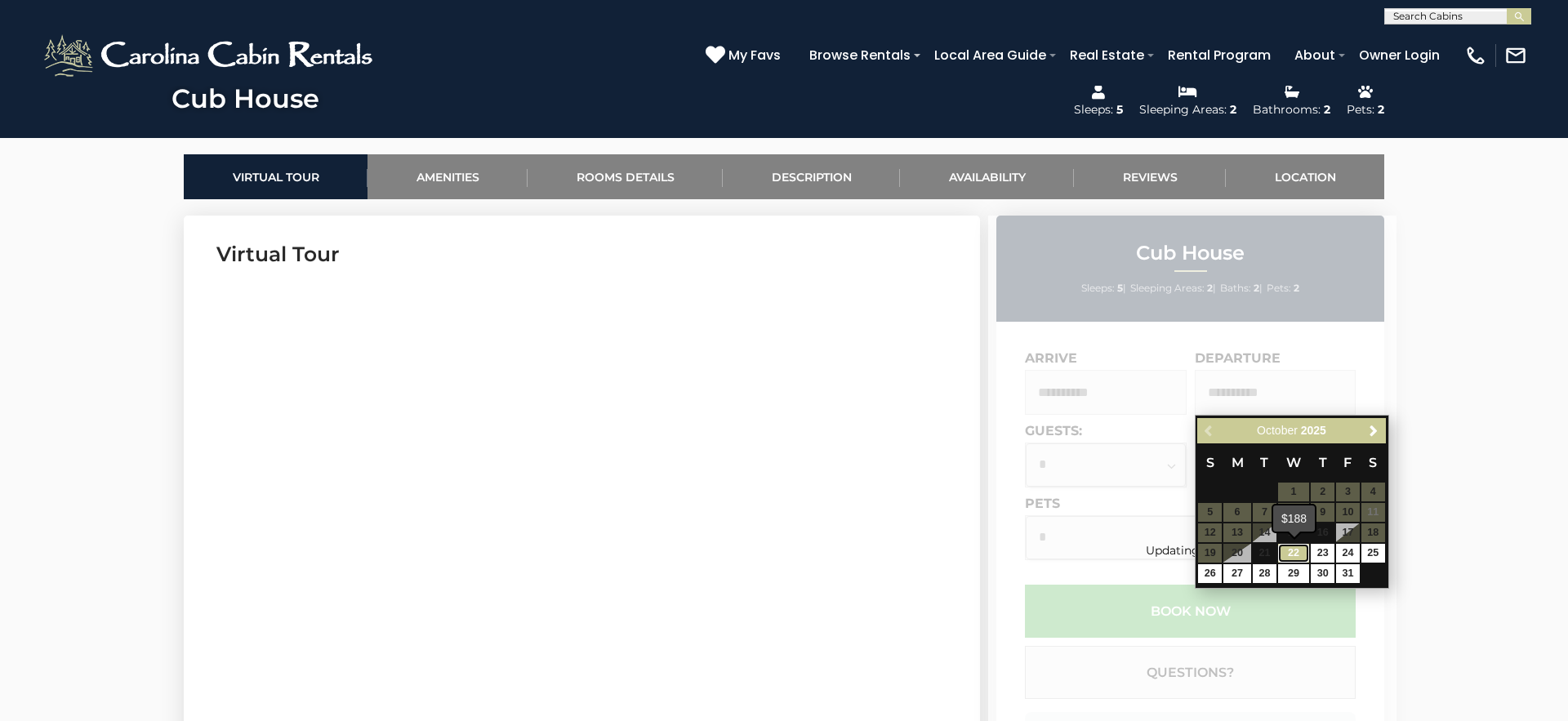
scroll to position [706, 0]
